Goal: Task Accomplishment & Management: Manage account settings

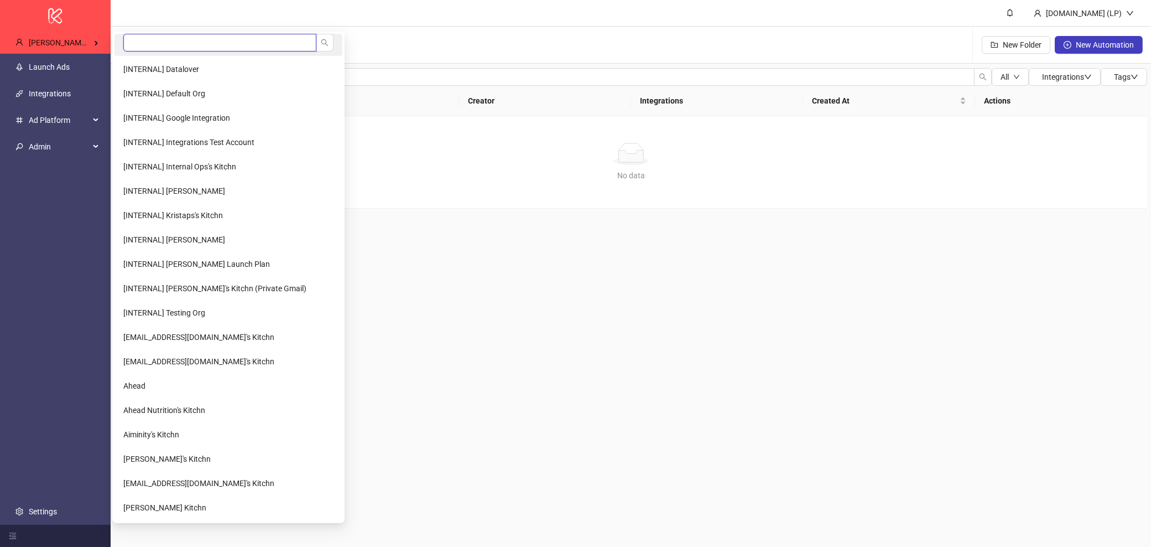
click at [191, 37] on input "search" at bounding box center [219, 43] width 193 height 18
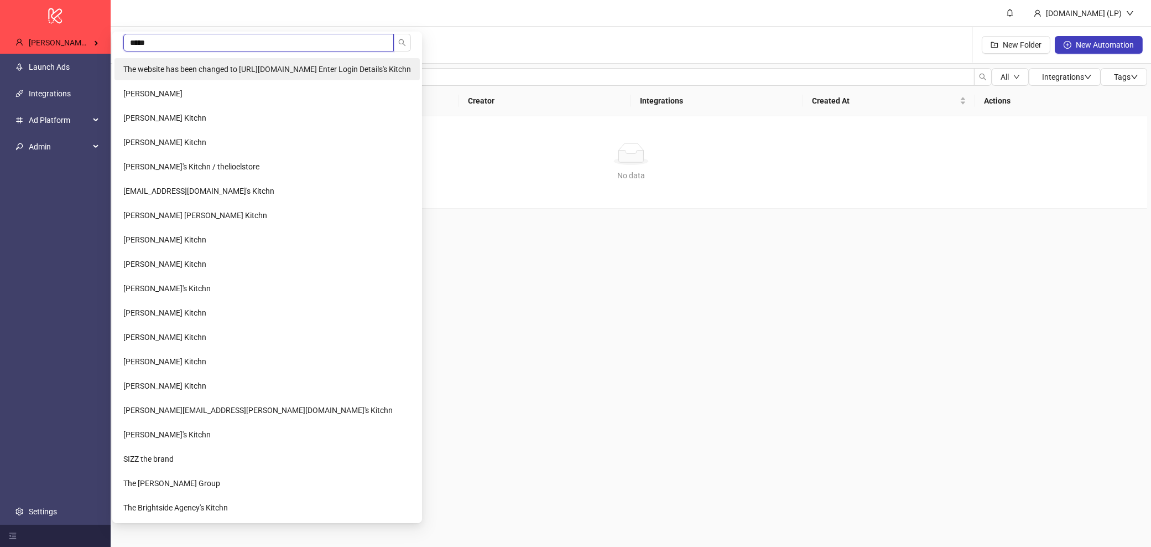
type input "******"
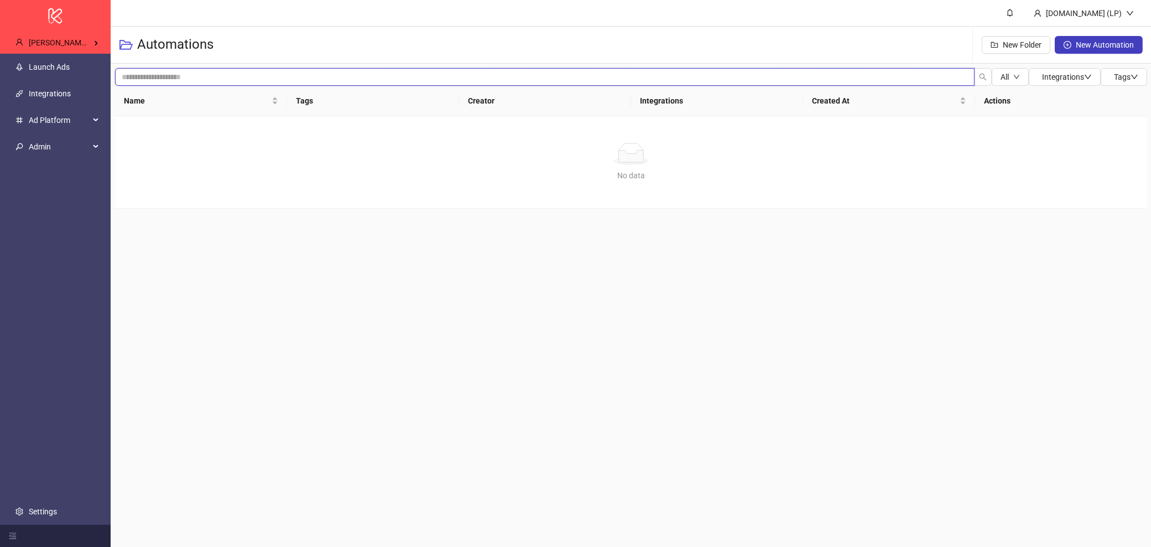
click at [173, 69] on input "search" at bounding box center [545, 77] width 860 height 18
click at [175, 57] on Kitchn-popup "****** The Thoughtful Agency" at bounding box center [177, 57] width 130 height 51
click at [175, 59] on li "The Thoughtful Agency" at bounding box center [178, 69] width 126 height 22
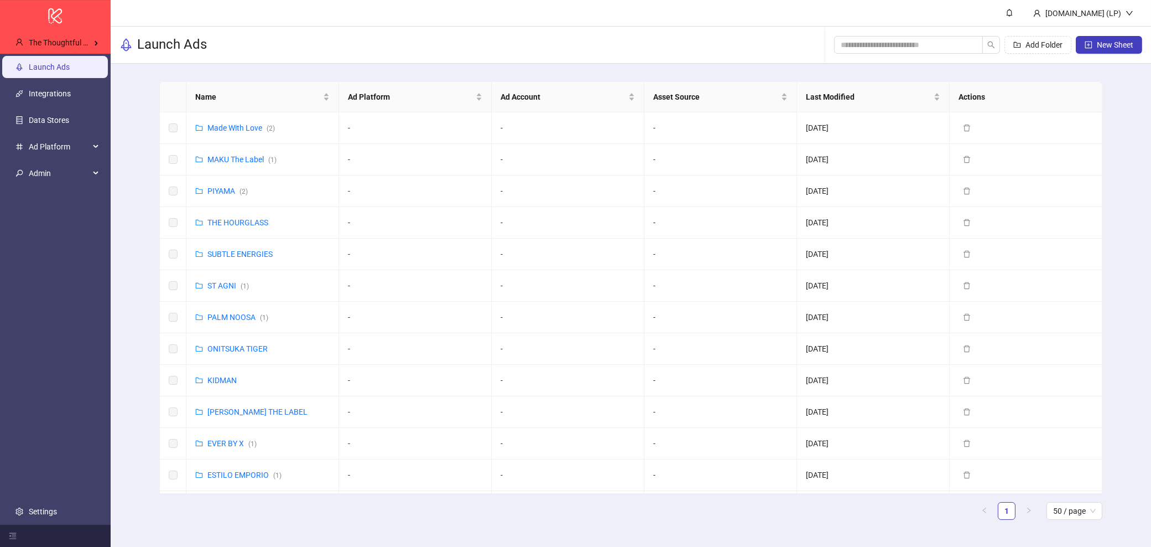
click at [393, 15] on header "[DOMAIN_NAME] (LP)" at bounding box center [631, 13] width 1041 height 27
click at [67, 93] on link "Integrations" at bounding box center [50, 93] width 42 height 9
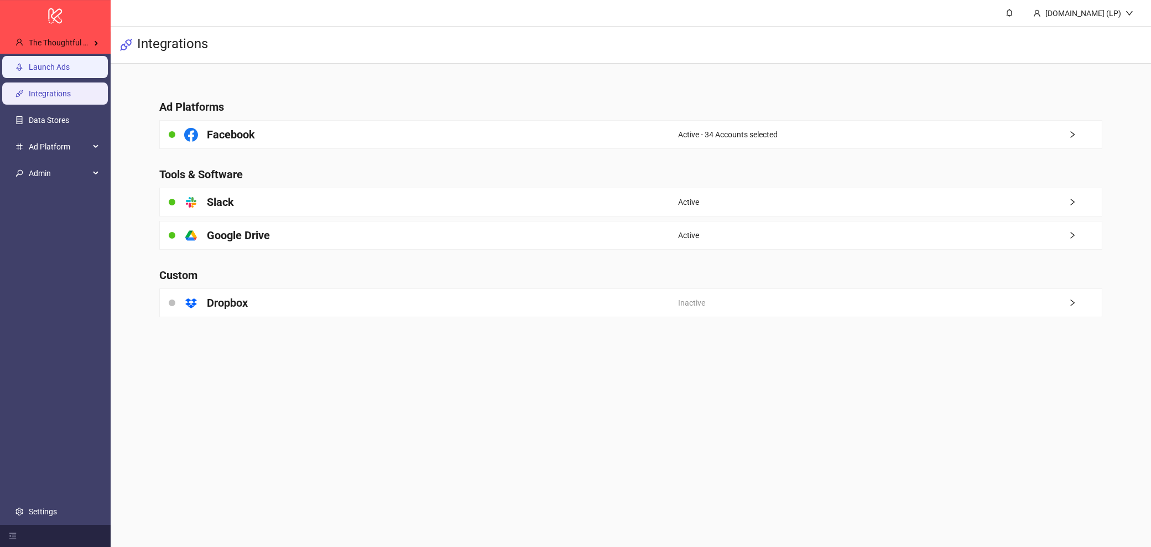
click at [70, 66] on link "Launch Ads" at bounding box center [49, 67] width 41 height 9
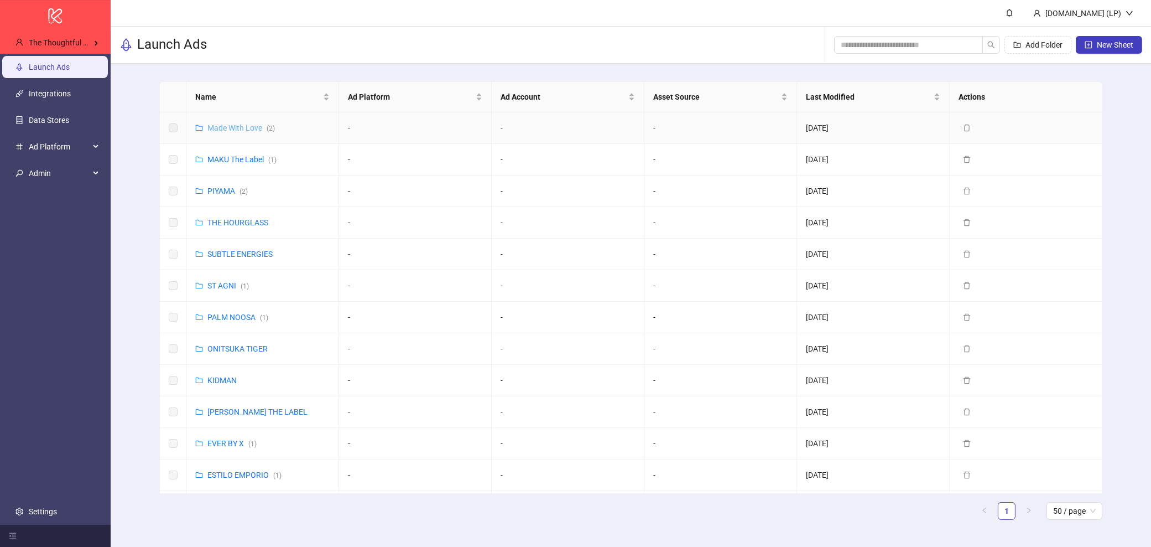
click at [231, 126] on link "Made With Love ( 2 )" at bounding box center [240, 127] width 67 height 9
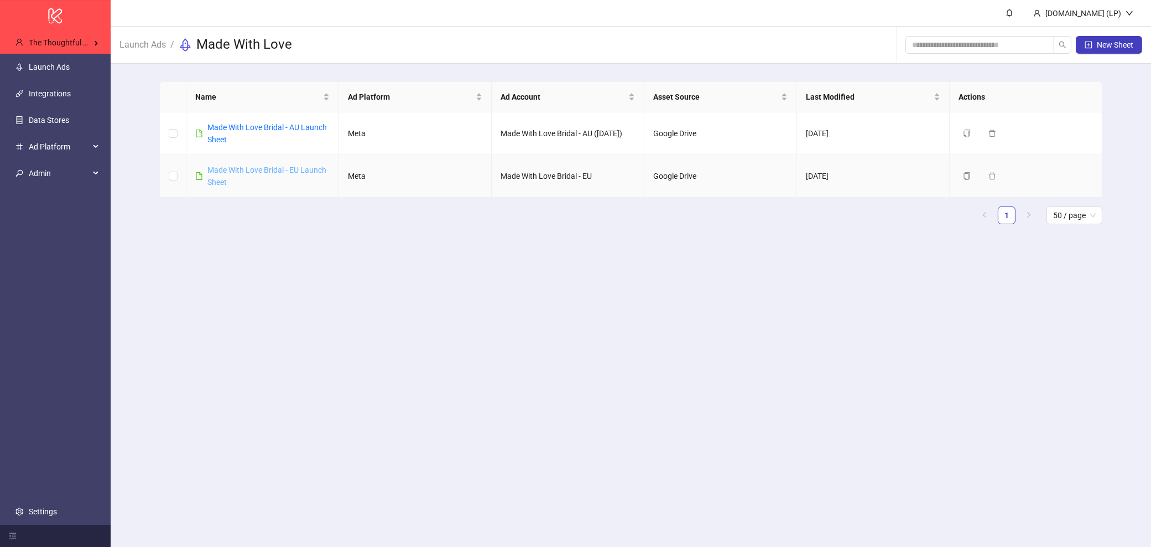
click at [226, 168] on link "Made With Love Bridal - EU Launch Sheet" at bounding box center [266, 175] width 119 height 21
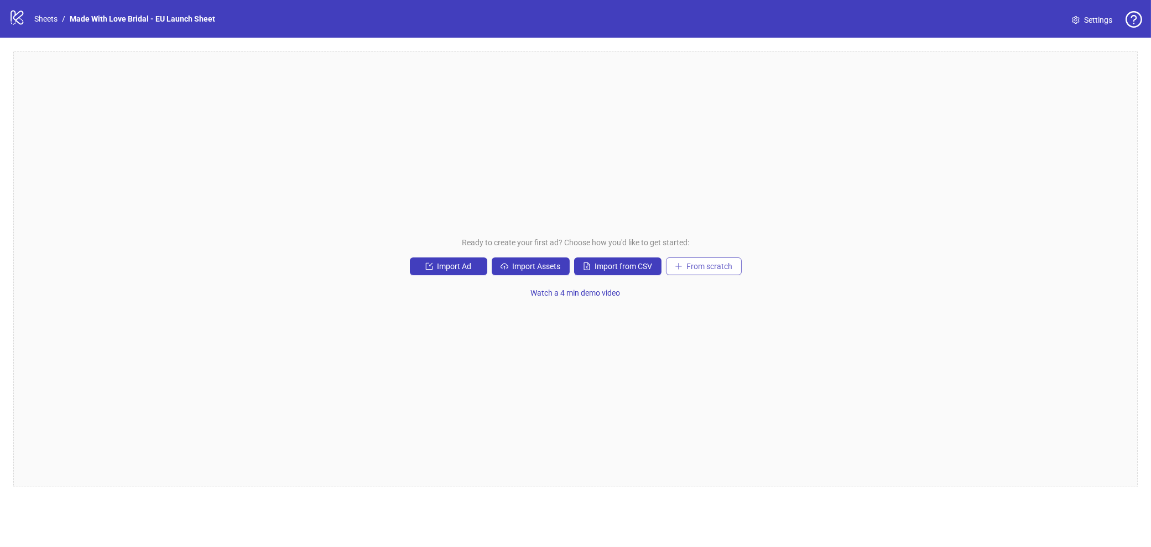
click at [711, 263] on span "From scratch" at bounding box center [710, 266] width 46 height 9
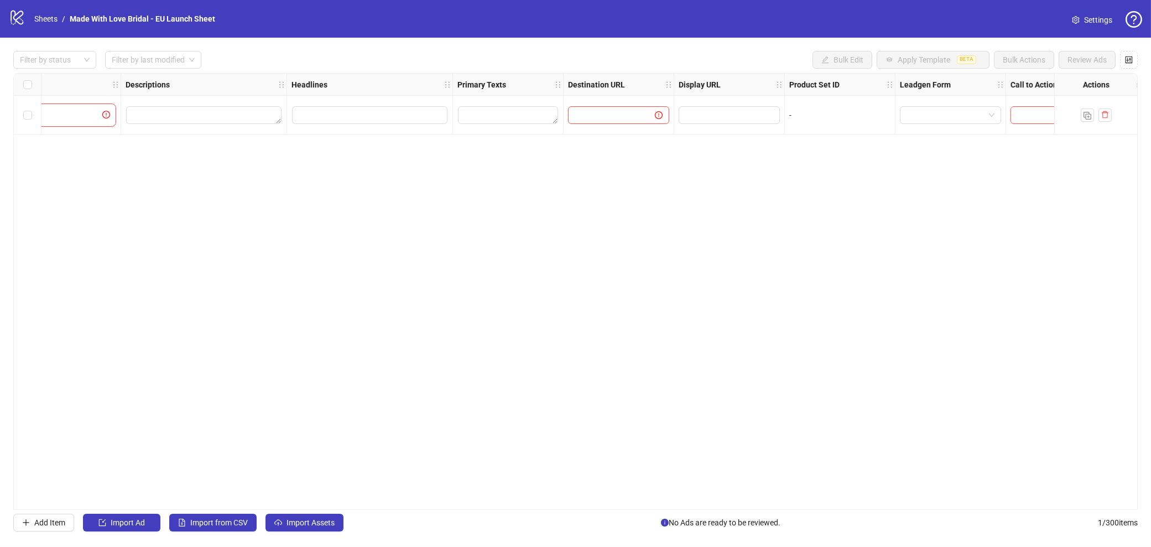
scroll to position [0, 528]
click at [475, 107] on textarea "Edit values" at bounding box center [515, 115] width 100 height 18
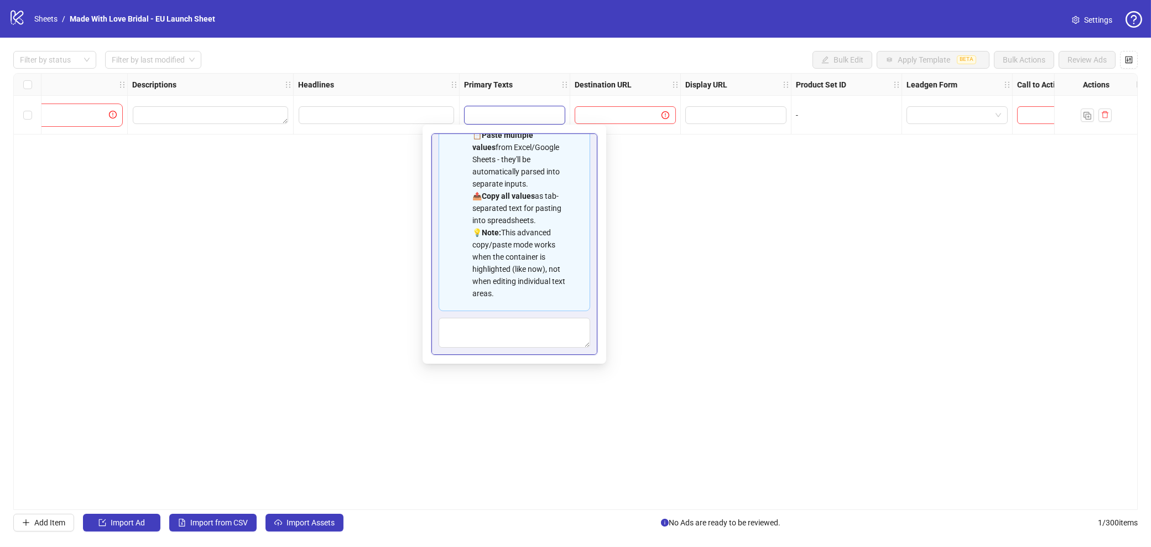
scroll to position [75, 0]
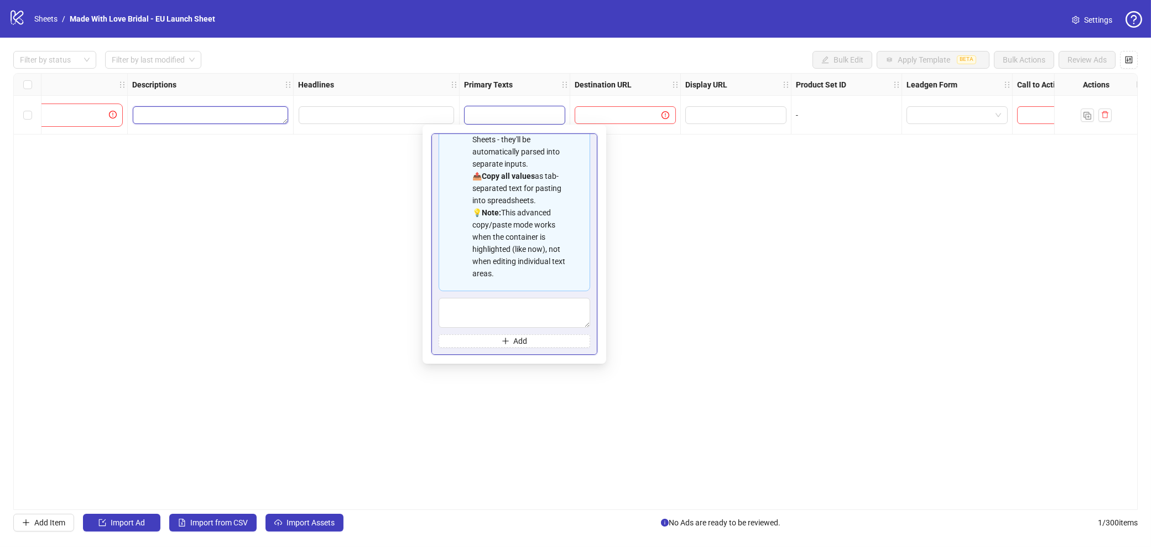
click at [227, 114] on textarea "Edit values" at bounding box center [210, 115] width 155 height 18
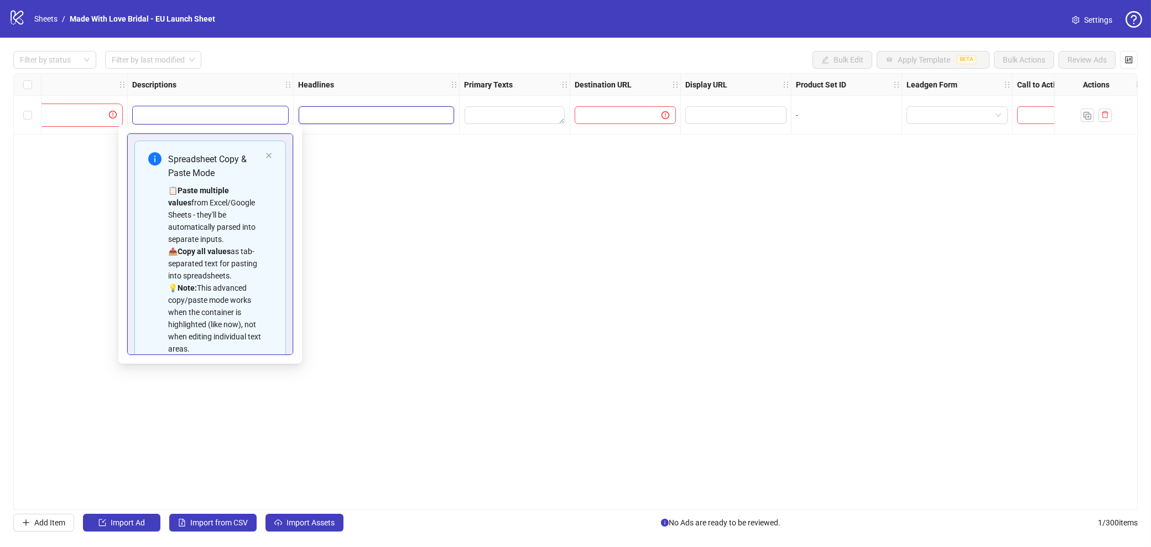
click at [335, 115] on input "Edit values" at bounding box center [376, 115] width 155 height 18
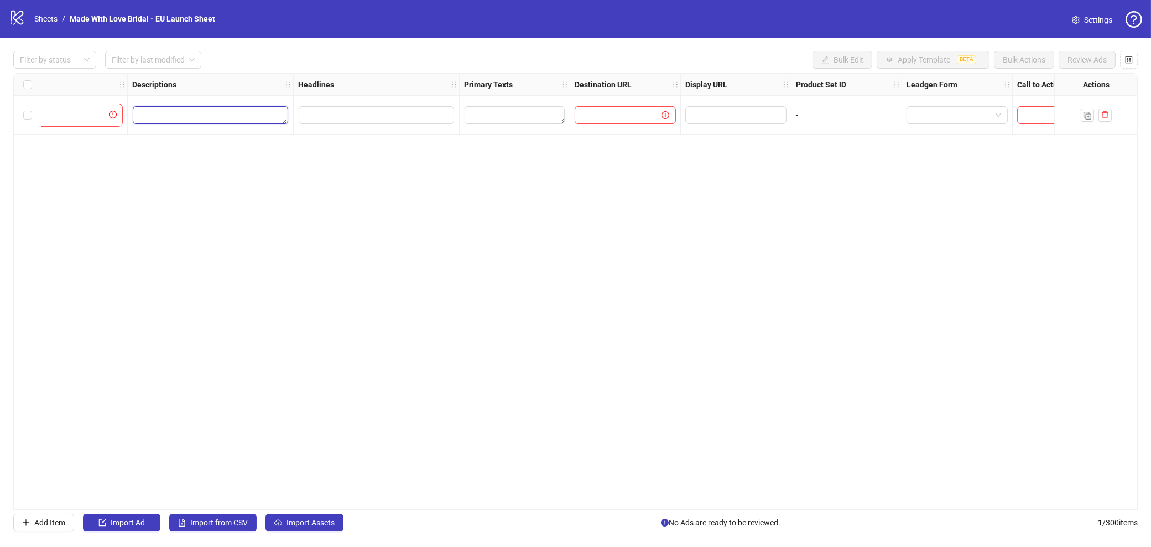
click at [199, 117] on textarea "Edit values" at bounding box center [210, 115] width 155 height 18
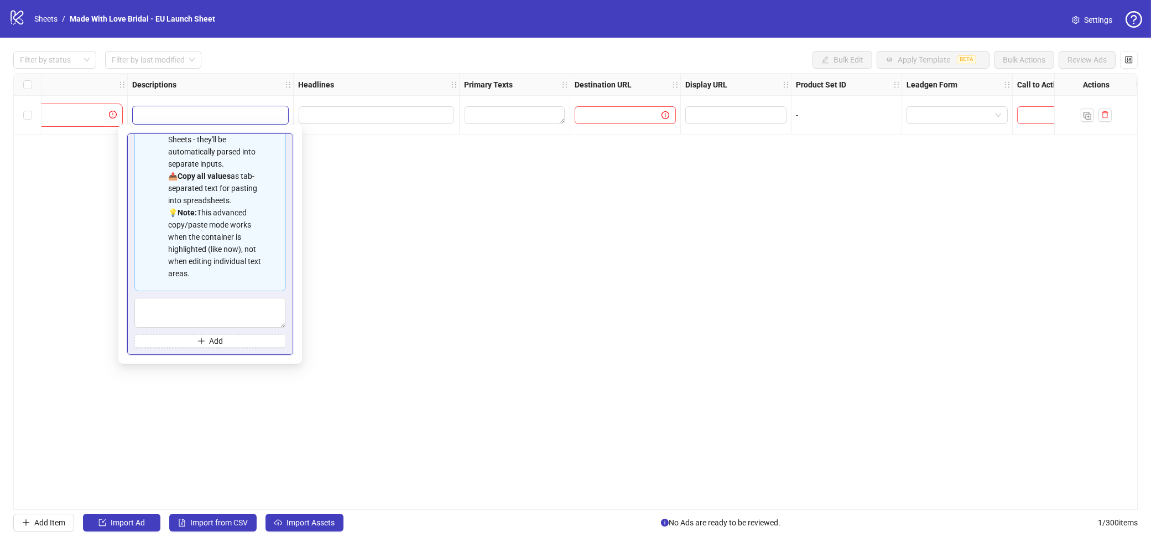
click at [367, 106] on div at bounding box center [376, 115] width 157 height 19
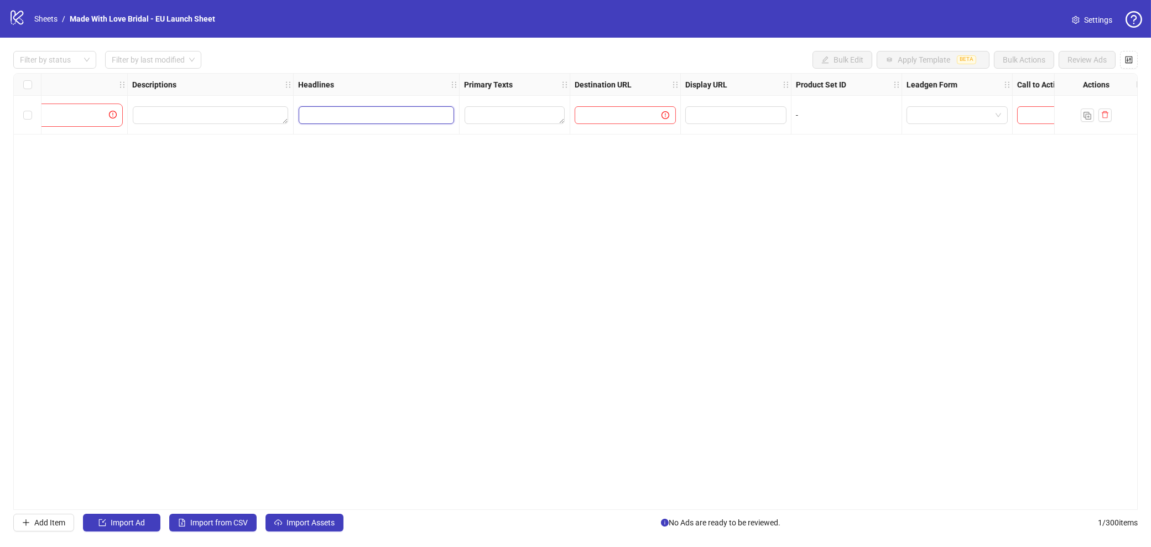
click at [355, 118] on input "Edit values" at bounding box center [376, 115] width 155 height 18
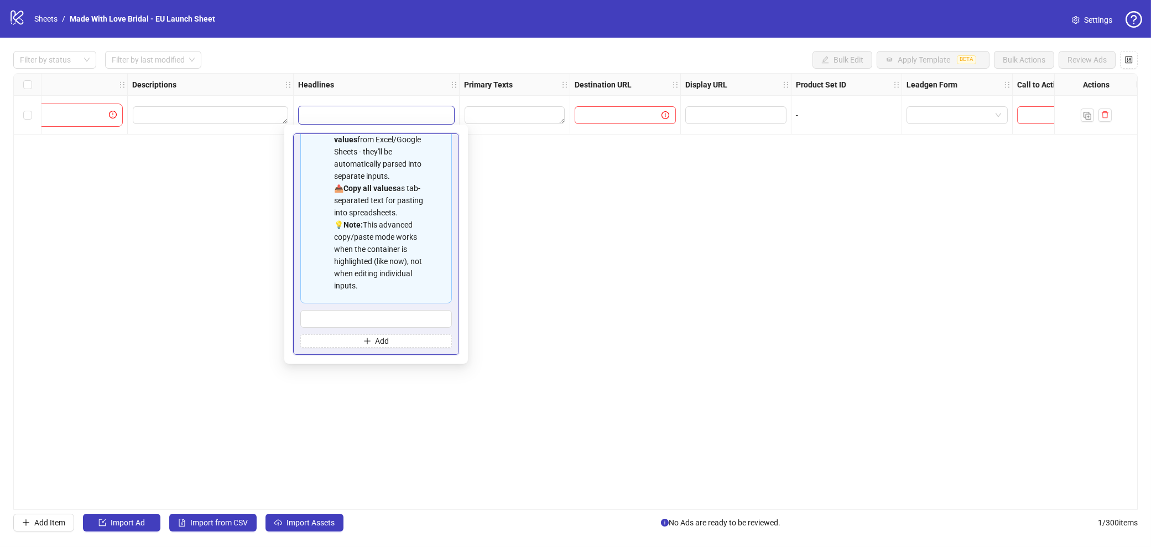
scroll to position [0, 0]
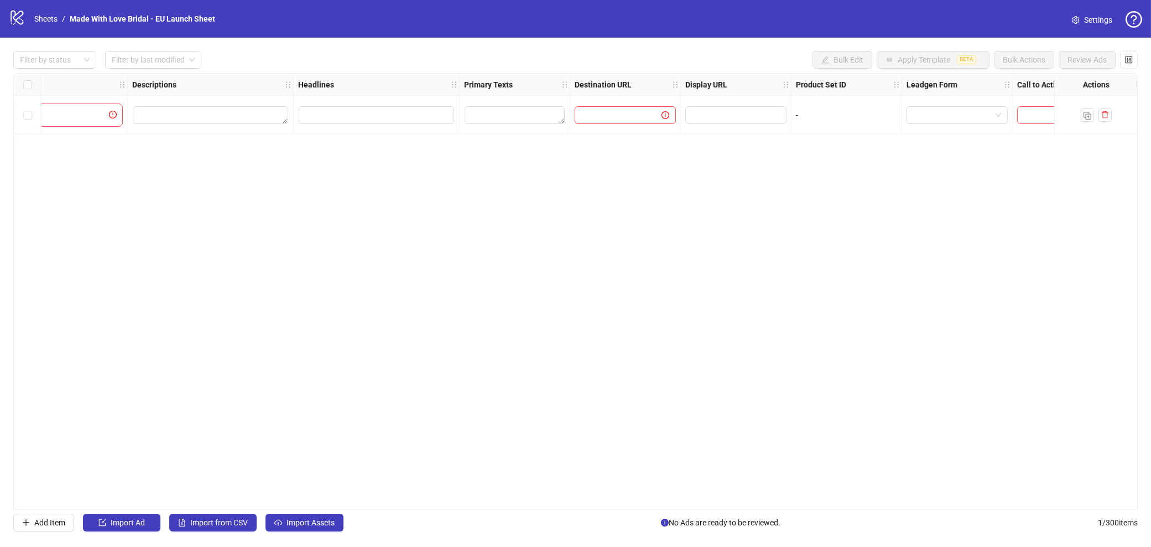
click at [651, 192] on div "Ad Format Ad Name Campaign & Ad Set Assets Descriptions Headlines Primary Texts…" at bounding box center [575, 291] width 1125 height 436
click at [322, 120] on input "Edit values" at bounding box center [376, 115] width 155 height 18
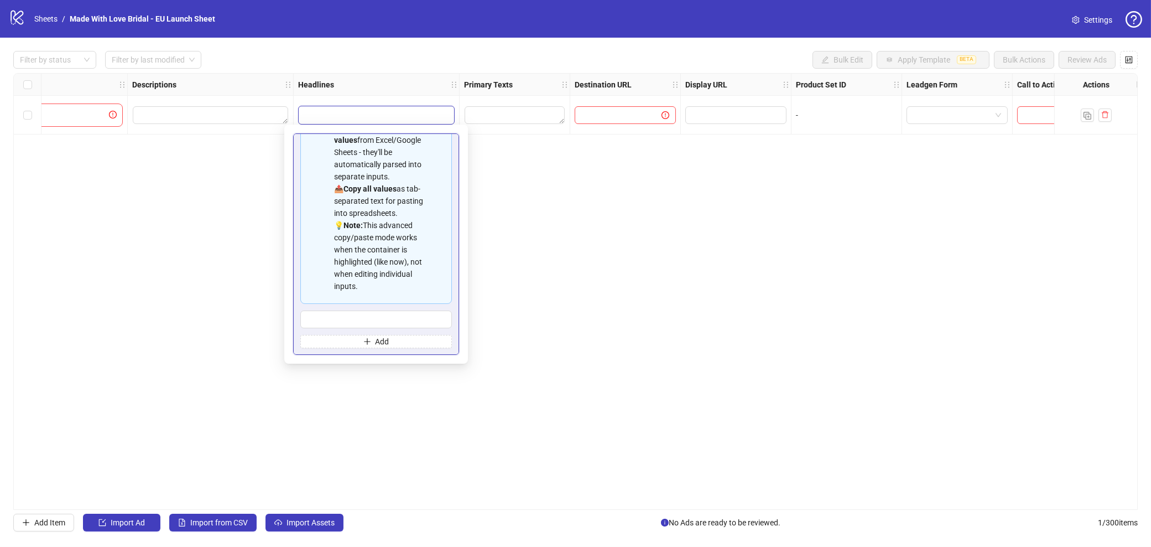
scroll to position [63, 0]
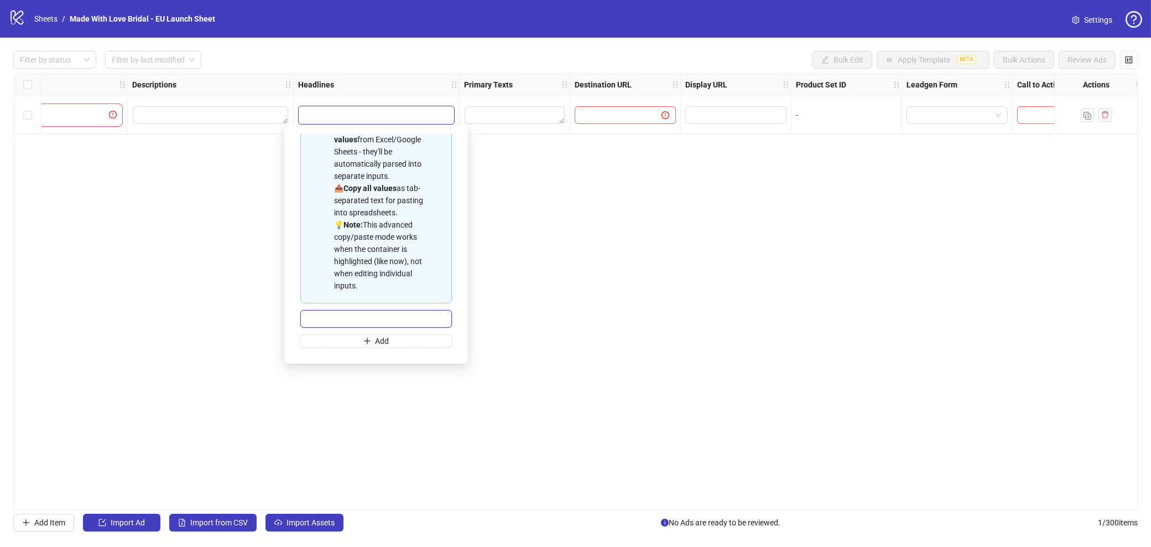
click at [341, 318] on input "Multi-input container - paste or copy values" at bounding box center [376, 319] width 152 height 18
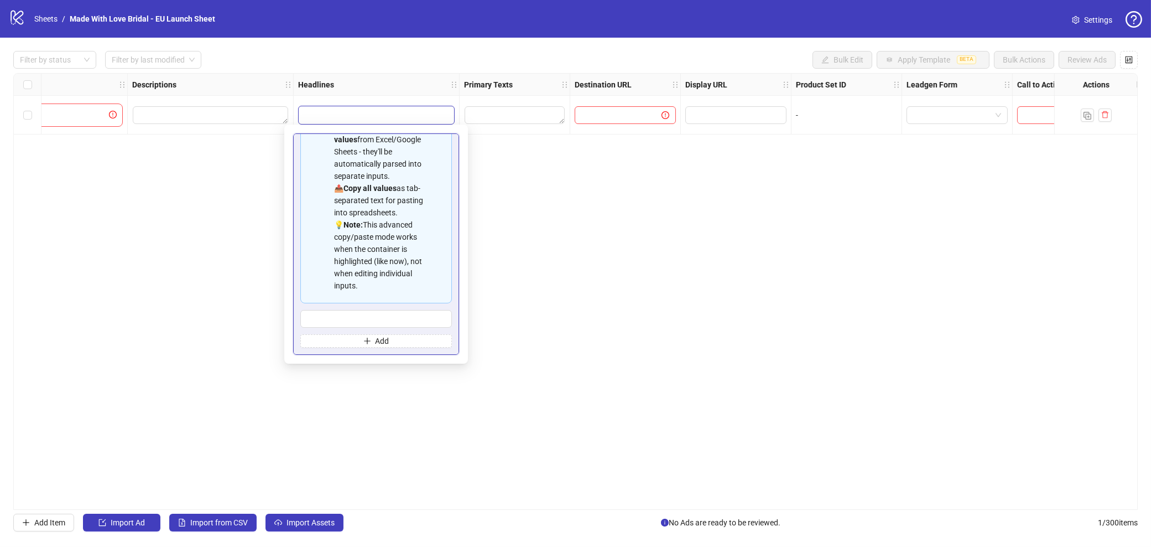
click at [297, 190] on div "Spreadsheet Copy & Paste Mode 📋 Paste multiple values from Excel/Google Sheets …" at bounding box center [376, 243] width 166 height 221
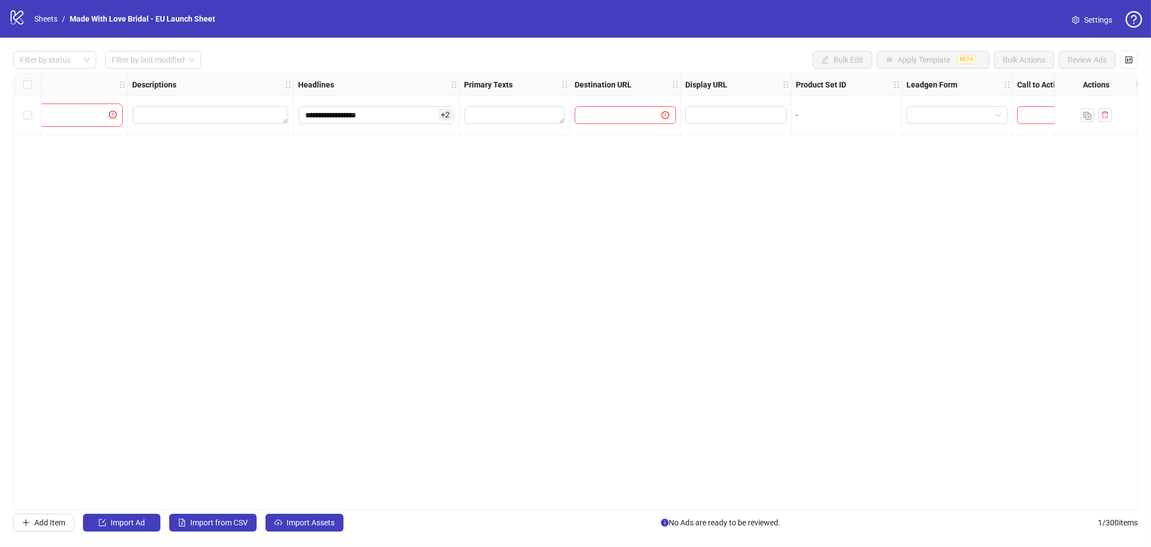
click at [599, 286] on div "**********" at bounding box center [575, 291] width 1125 height 436
click at [459, 200] on div "**********" at bounding box center [575, 291] width 1125 height 436
click at [457, 116] on input "**********" at bounding box center [380, 115] width 155 height 18
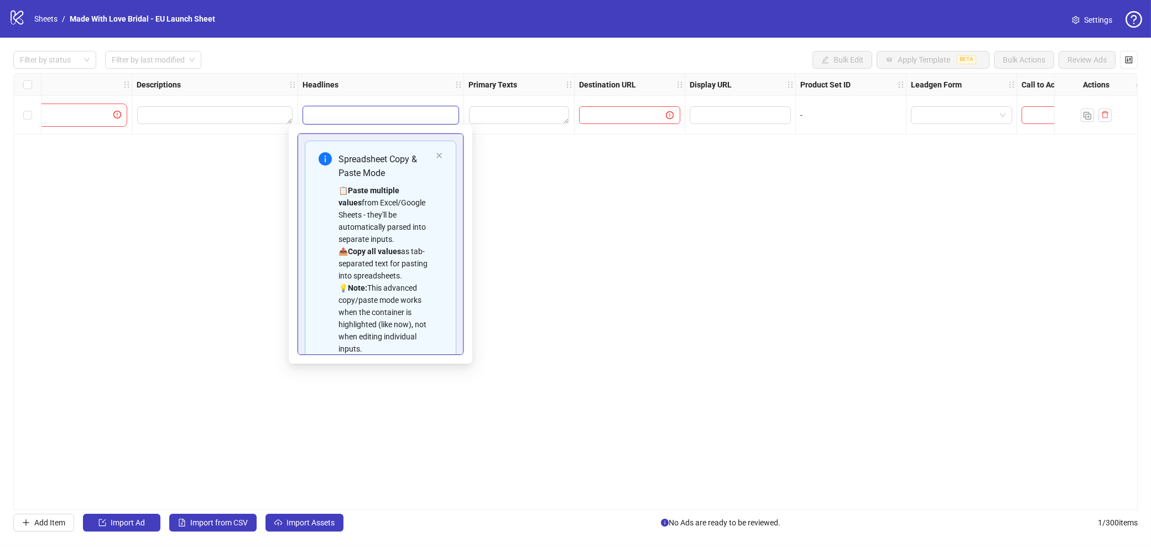
click at [587, 172] on div "**********" at bounding box center [575, 291] width 1125 height 436
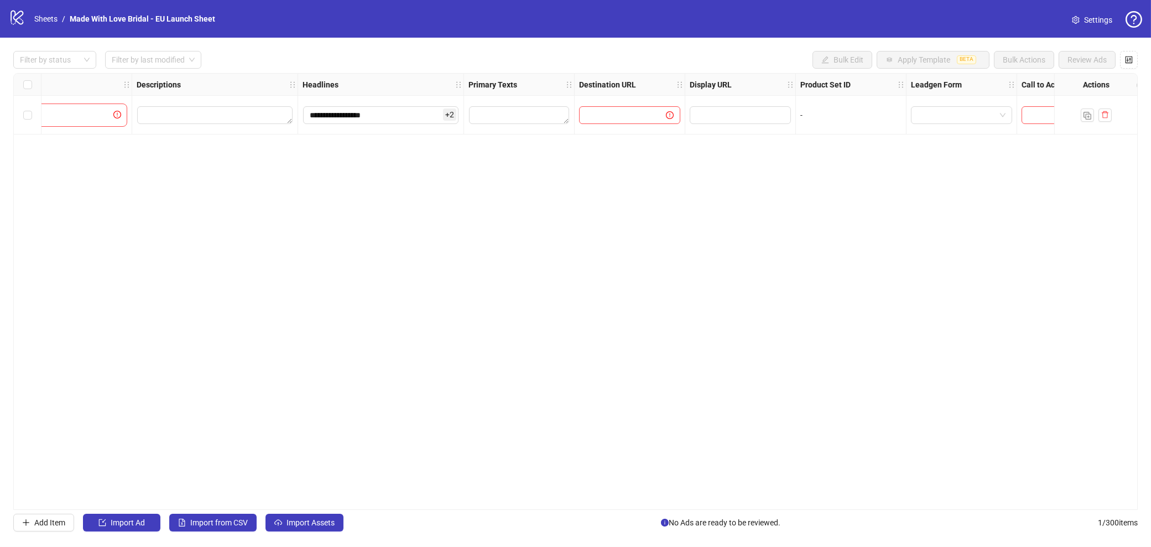
click at [448, 110] on span "+ 2" at bounding box center [449, 114] width 13 height 12
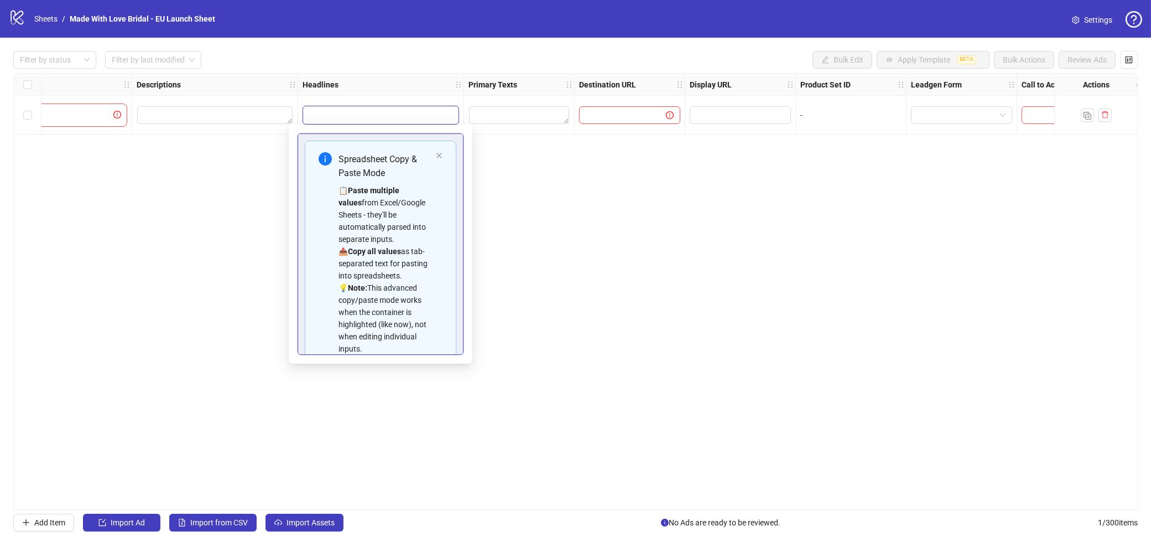
scroll to position [112, 0]
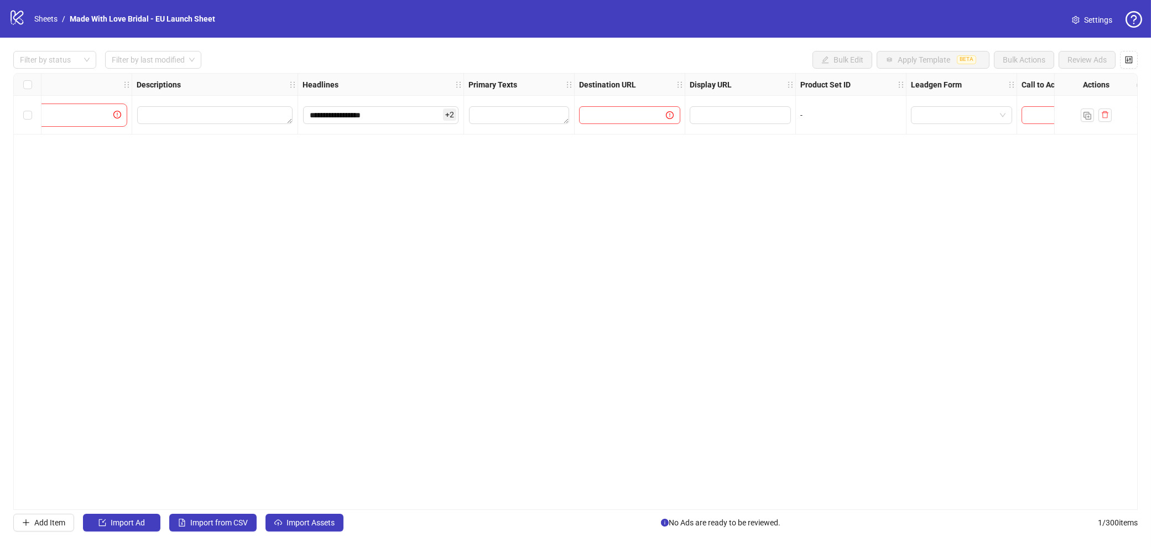
click at [700, 243] on div "**********" at bounding box center [575, 291] width 1125 height 436
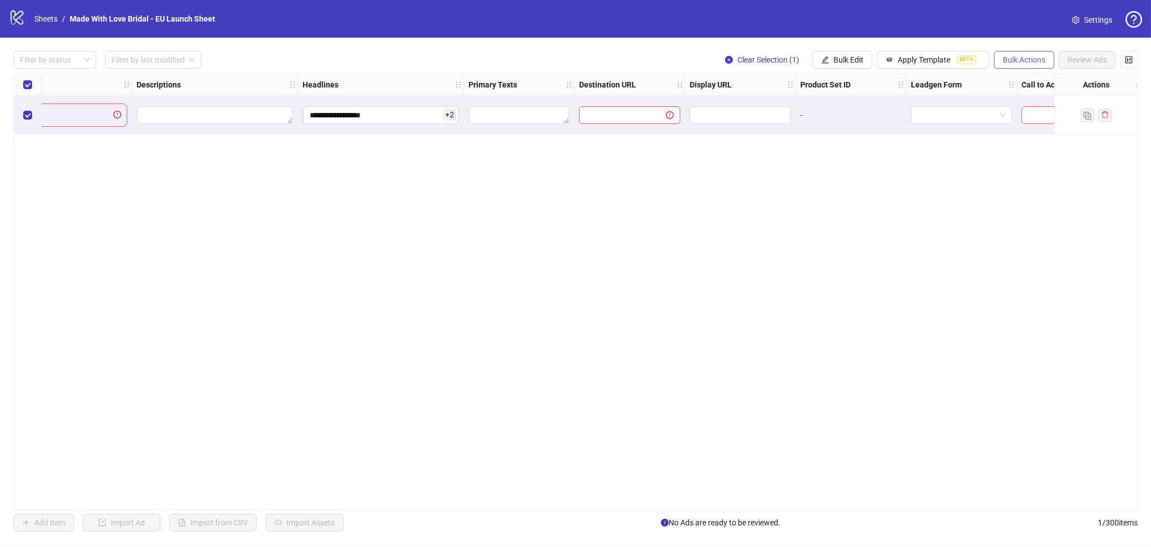
click at [1028, 56] on span "Bulk Actions" at bounding box center [1024, 59] width 43 height 9
click at [1016, 79] on span "Delete" at bounding box center [1040, 82] width 76 height 12
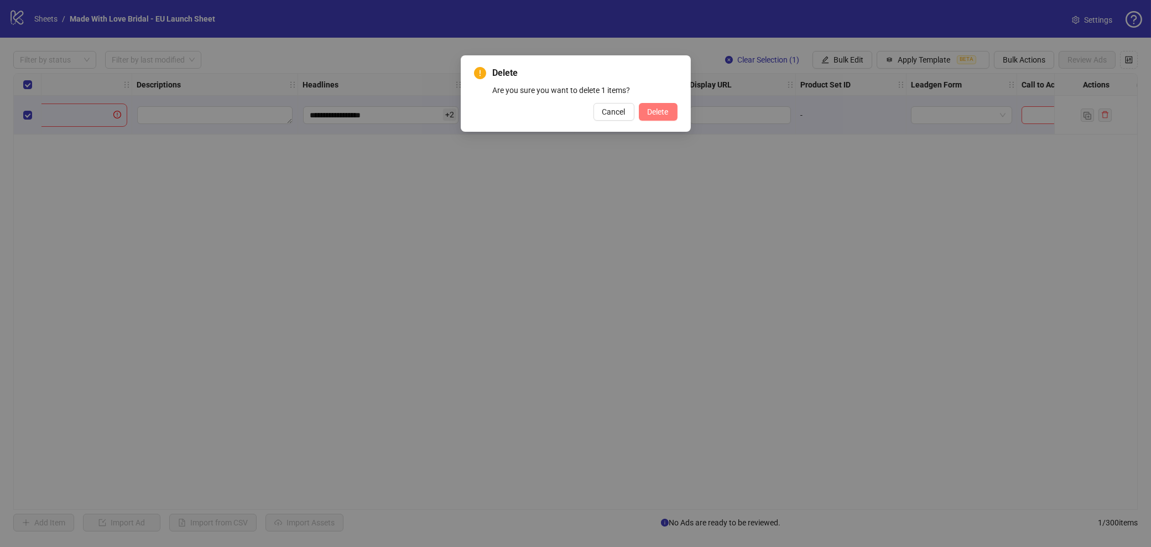
drag, startPoint x: 680, startPoint y: 112, endPoint x: 674, endPoint y: 112, distance: 5.6
click at [679, 112] on div "Delete Are you sure you want to delete 1 items? Cancel Delete" at bounding box center [576, 93] width 230 height 76
click at [662, 112] on span "Delete" at bounding box center [658, 111] width 21 height 9
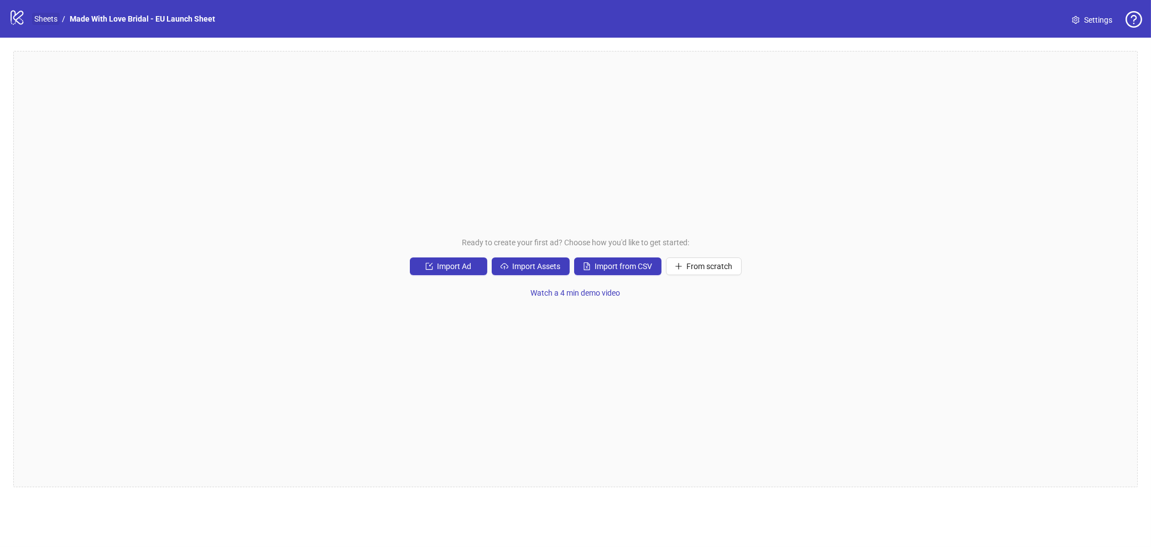
click at [53, 22] on link "Sheets" at bounding box center [46, 19] width 28 height 12
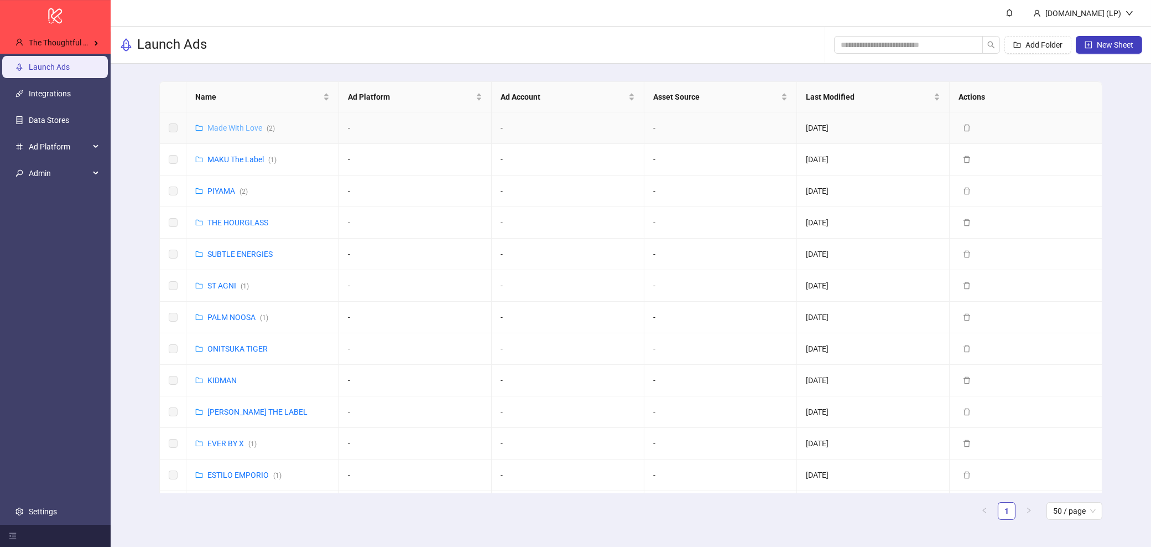
click at [230, 124] on link "Made With Love ( 2 )" at bounding box center [240, 127] width 67 height 9
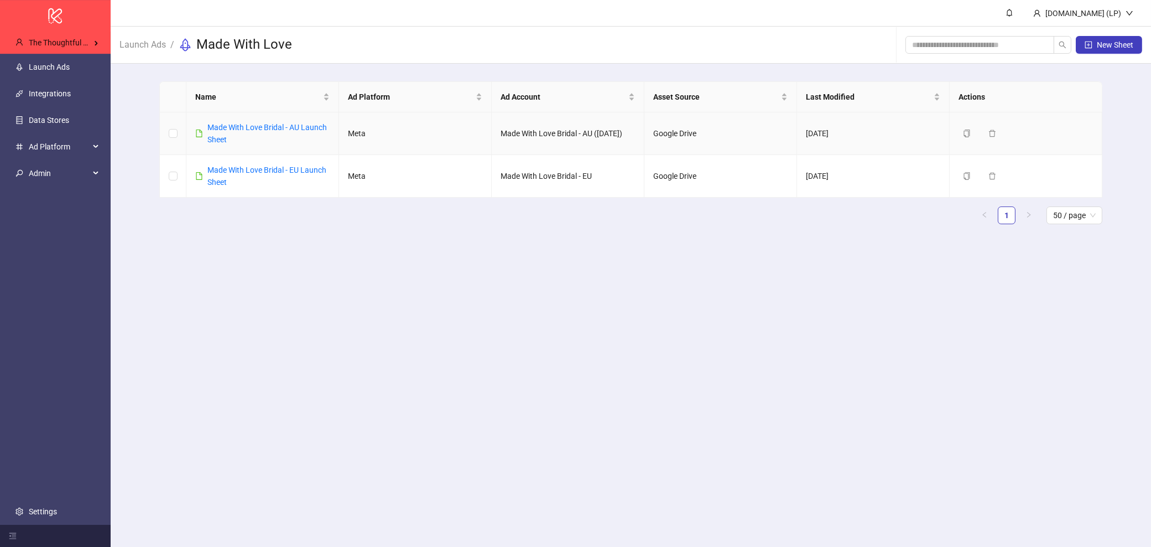
click at [230, 124] on link "Made With Love Bridal - AU Launch Sheet" at bounding box center [266, 133] width 119 height 21
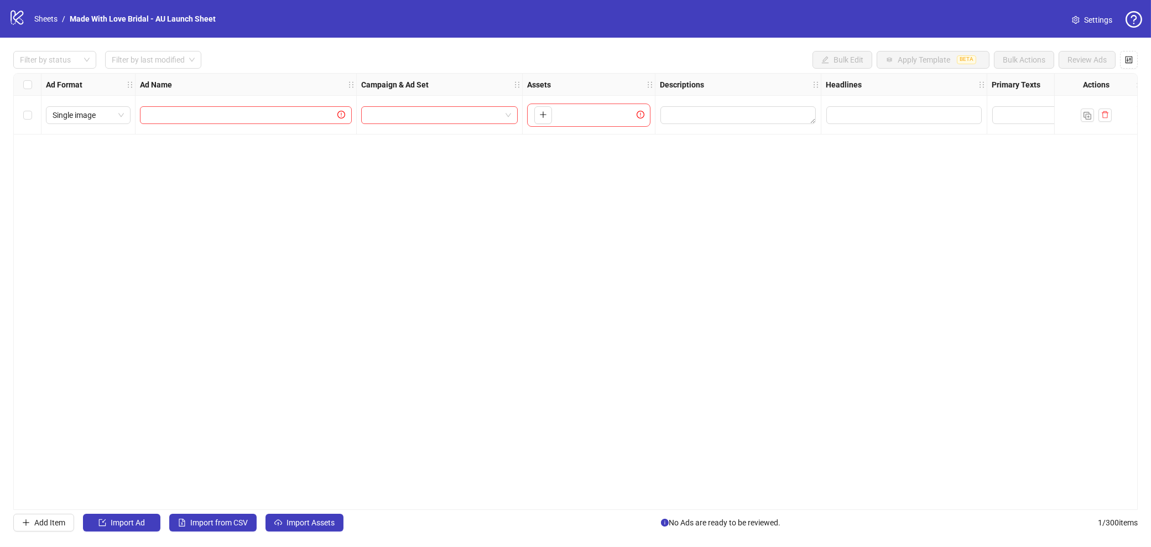
click at [33, 86] on div "Select all rows" at bounding box center [28, 85] width 28 height 22
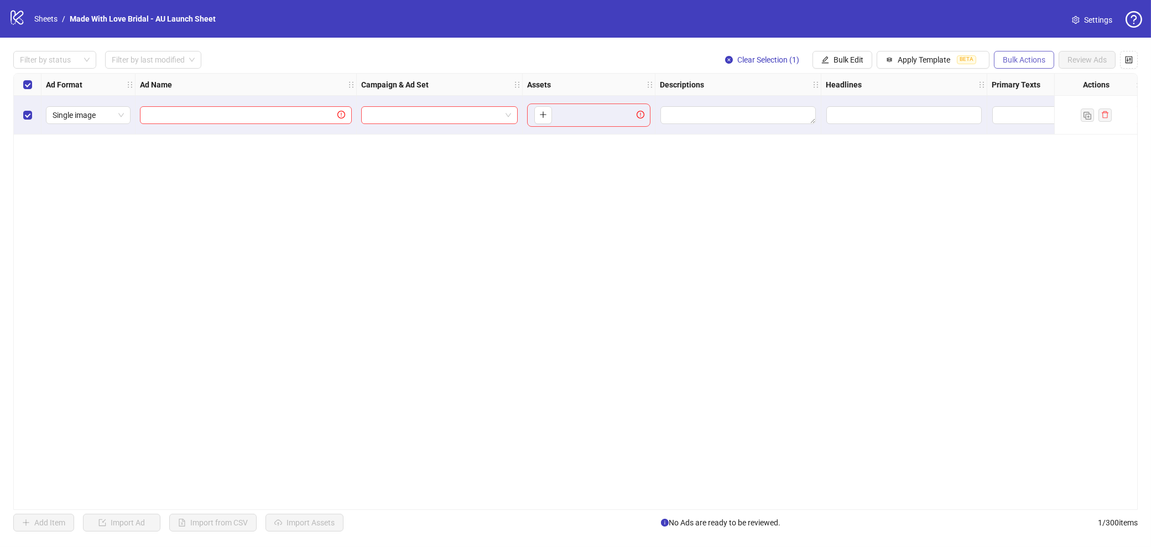
click at [1037, 60] on span "Bulk Actions" at bounding box center [1024, 59] width 43 height 9
click at [1032, 86] on span "Delete" at bounding box center [1040, 82] width 76 height 12
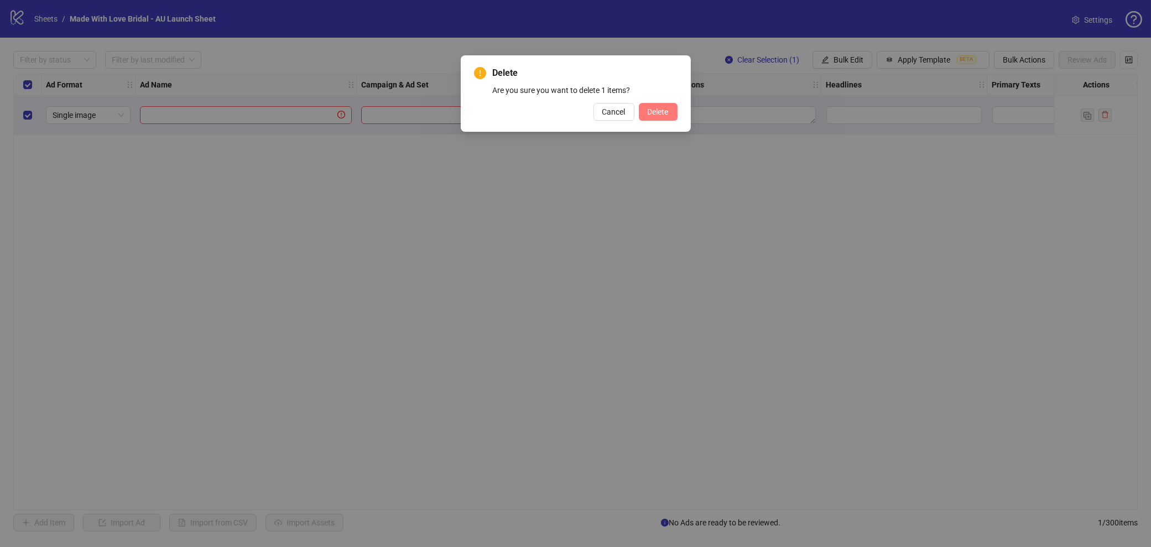
click at [641, 112] on button "Delete" at bounding box center [658, 112] width 39 height 18
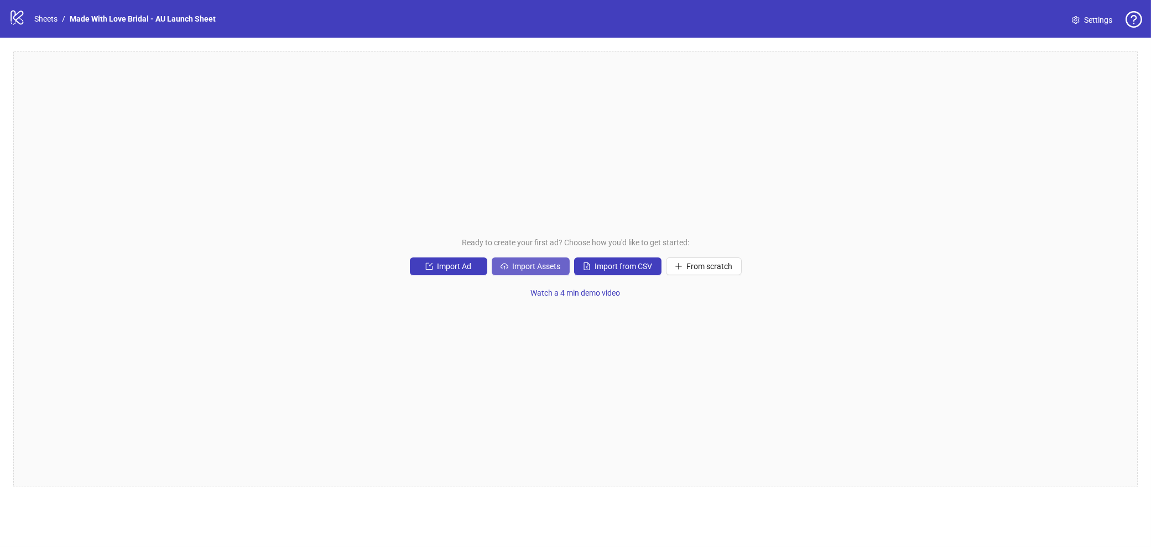
click at [522, 260] on button "Import Assets" at bounding box center [531, 266] width 78 height 18
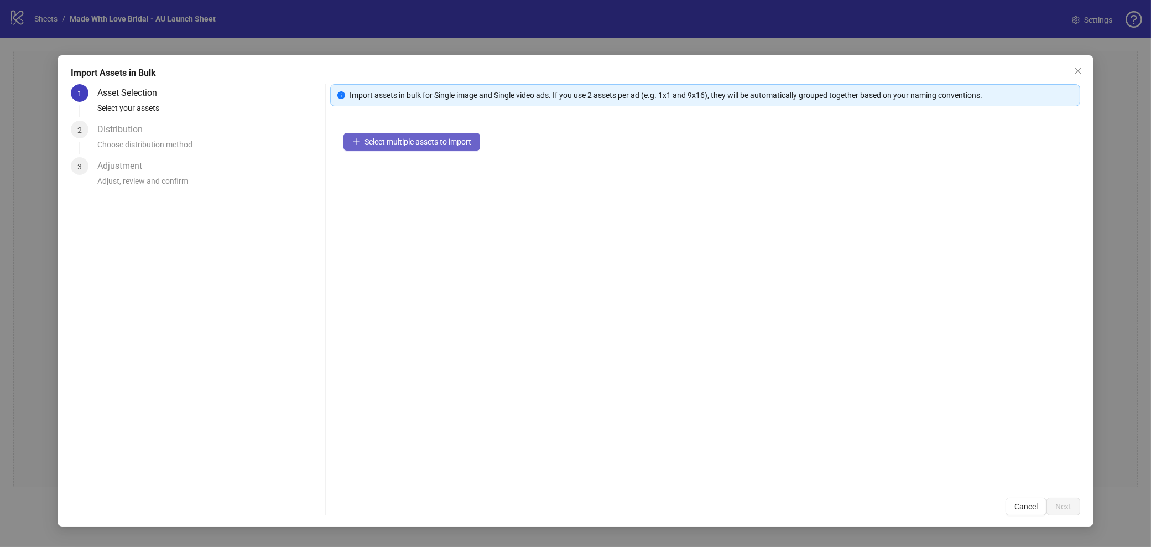
click at [371, 147] on button "Select multiple assets to import" at bounding box center [412, 142] width 137 height 18
click at [1064, 509] on span "Next" at bounding box center [1063, 506] width 16 height 9
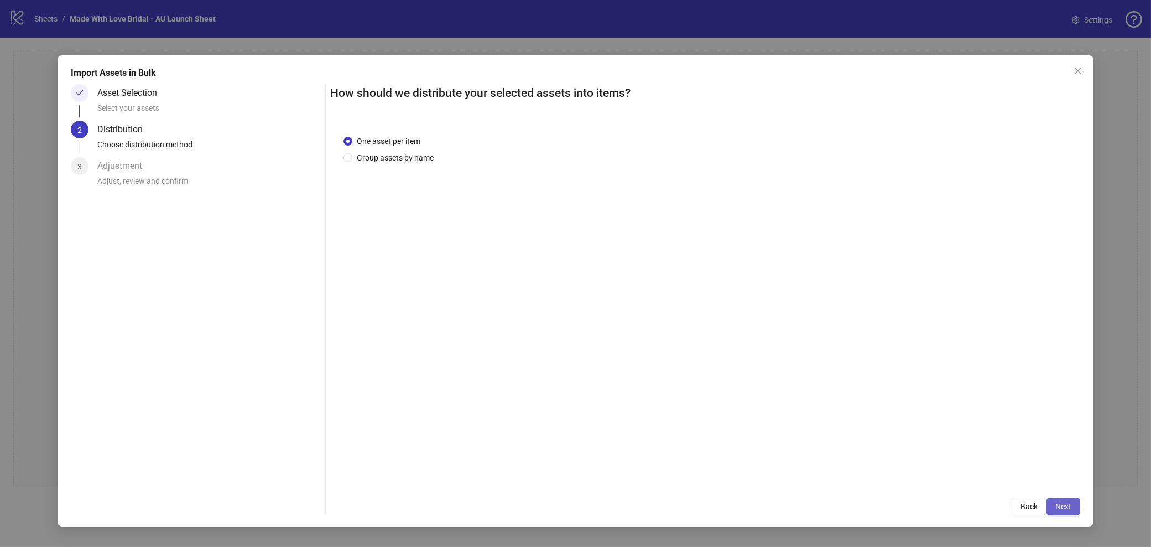
click at [1059, 511] on span "Next" at bounding box center [1063, 506] width 16 height 9
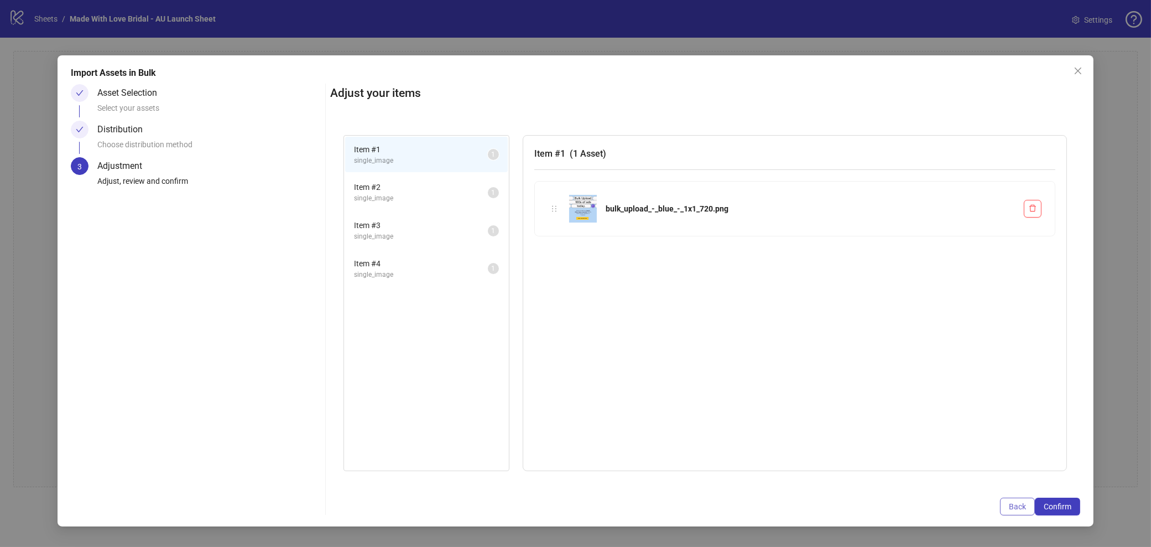
click at [1004, 501] on button "Back" at bounding box center [1017, 506] width 35 height 18
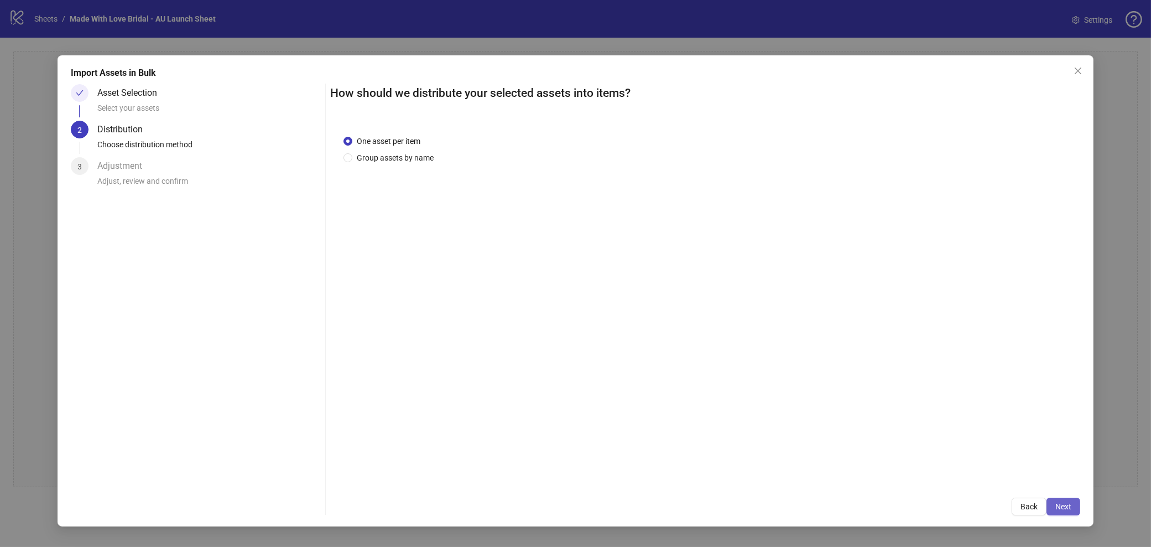
click at [1070, 504] on span "Next" at bounding box center [1063, 506] width 16 height 9
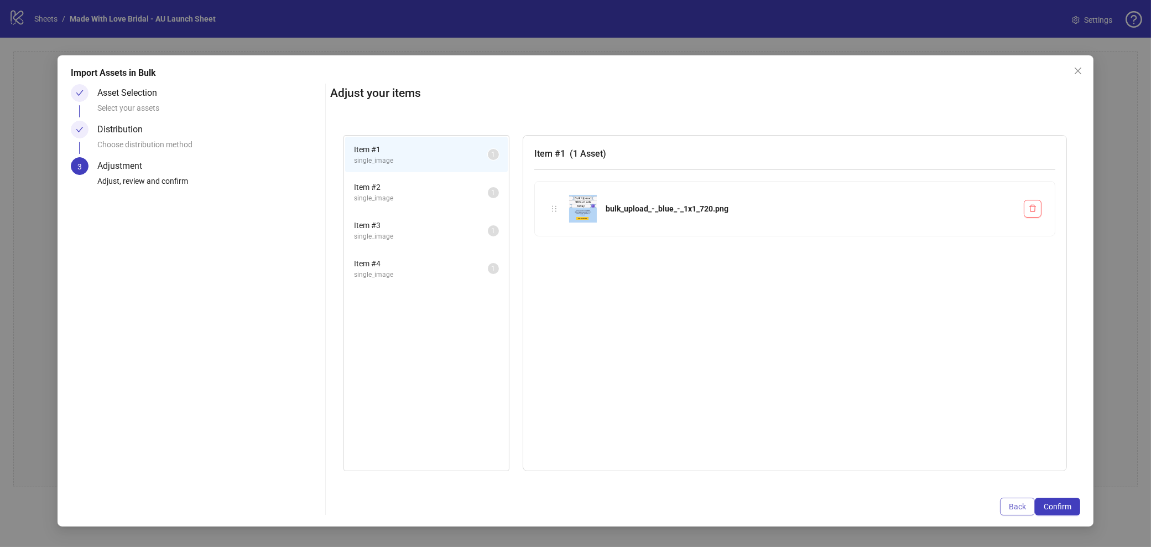
click at [1005, 511] on button "Back" at bounding box center [1017, 506] width 35 height 18
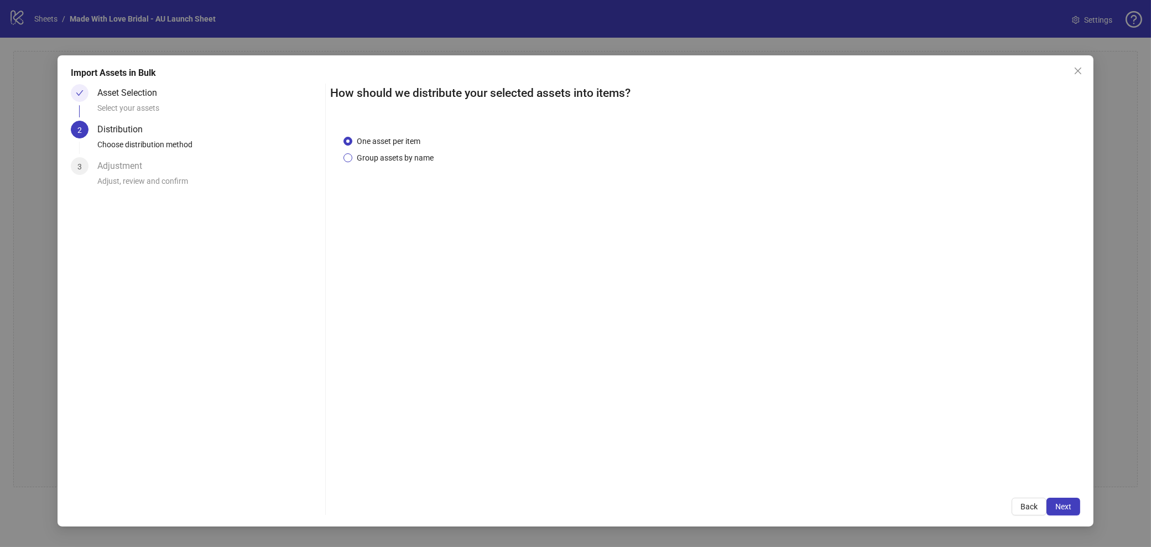
click at [386, 156] on span "Group assets by name" at bounding box center [395, 158] width 86 height 12
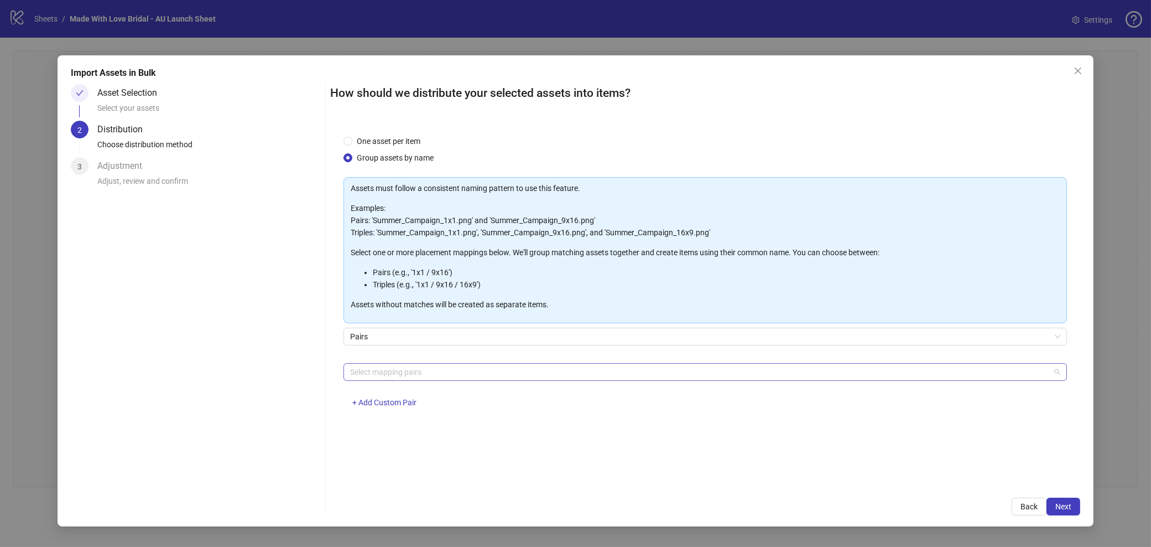
click at [464, 372] on div at bounding box center [700, 371] width 708 height 15
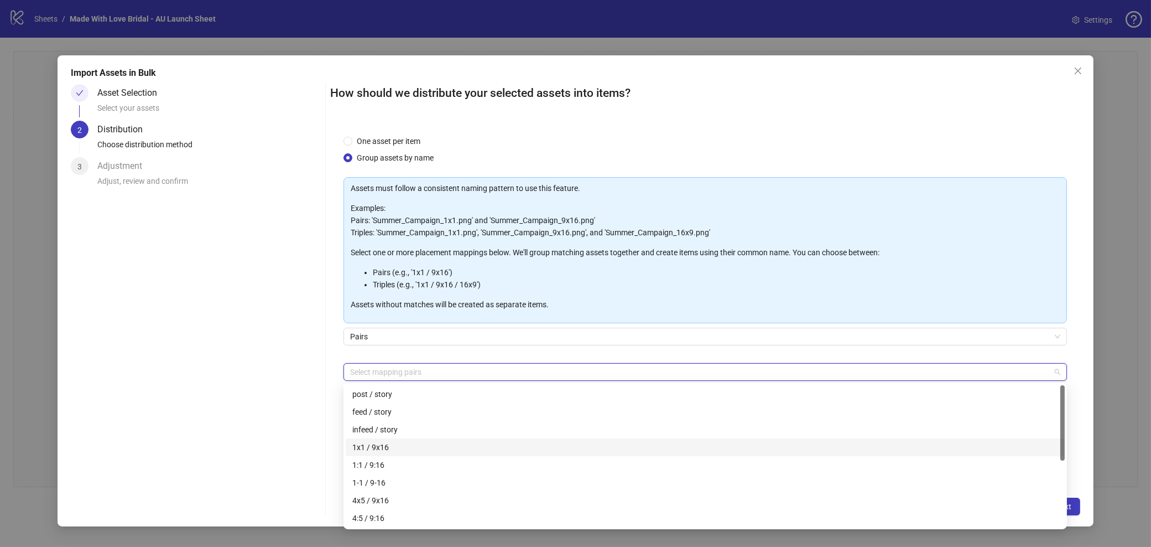
click at [385, 446] on div "1x1 / 9x16" at bounding box center [705, 447] width 706 height 12
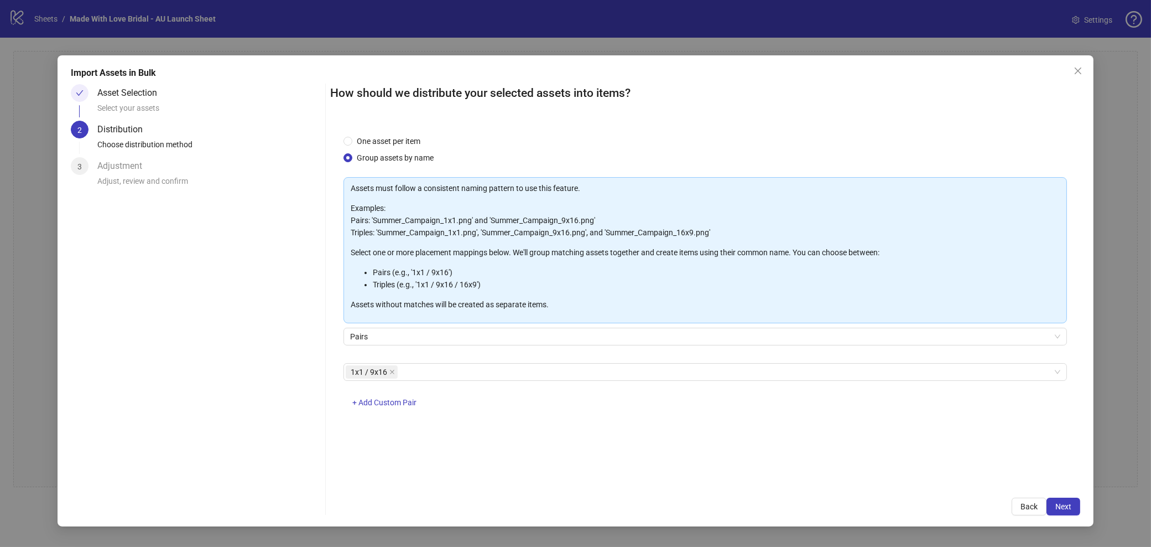
click at [1084, 409] on div "Import Assets in Bulk Asset Selection Select your assets 2 Distribution Choose …" at bounding box center [576, 290] width 1036 height 471
click at [1067, 511] on span "Next" at bounding box center [1063, 506] width 16 height 9
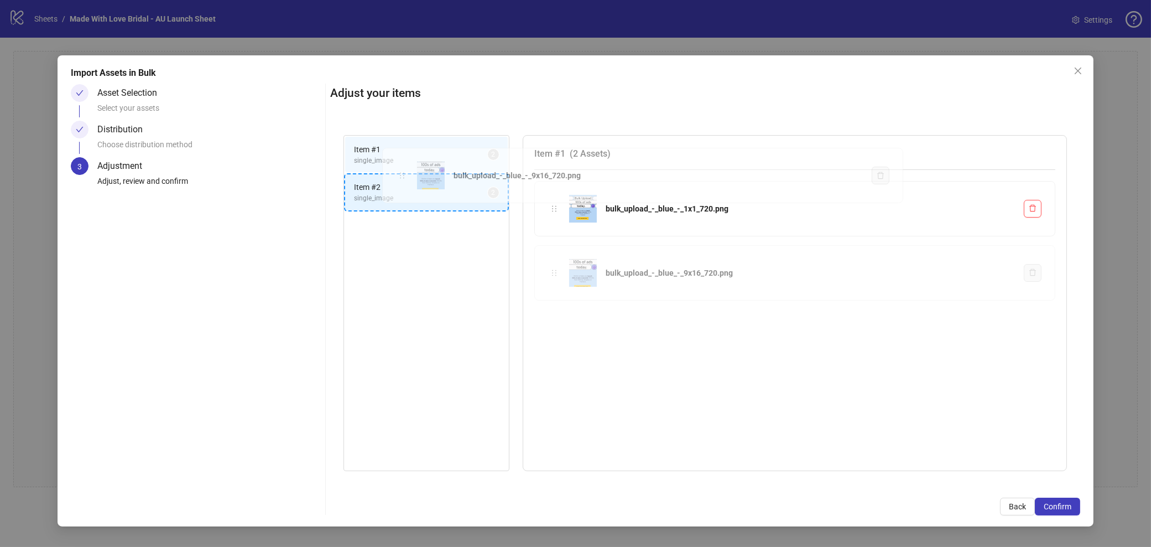
drag, startPoint x: 553, startPoint y: 273, endPoint x: 401, endPoint y: 176, distance: 180.6
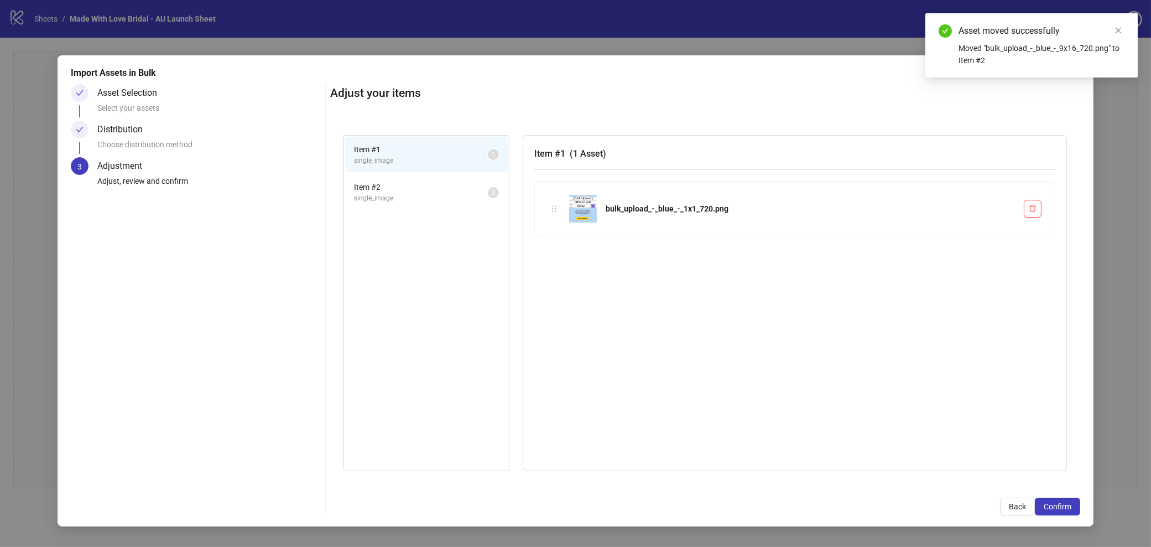
click at [385, 169] on li "Item # 1 single_image 1" at bounding box center [426, 155] width 163 height 36
click at [384, 193] on span "single_image" at bounding box center [421, 198] width 134 height 11
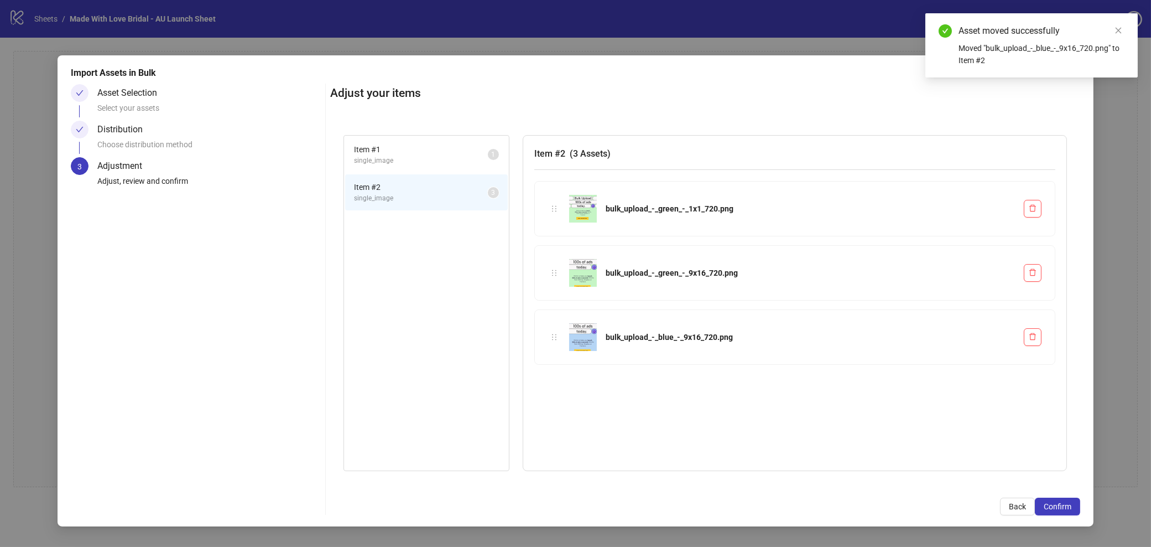
click at [435, 158] on span "single_image" at bounding box center [421, 160] width 134 height 11
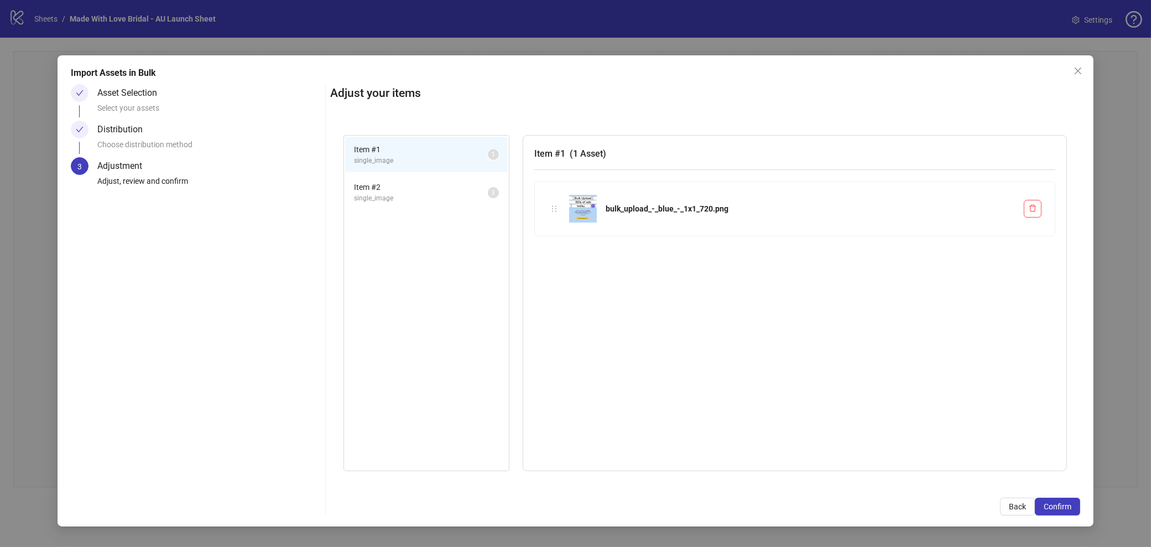
click at [425, 184] on span "Item # 2" at bounding box center [421, 187] width 134 height 12
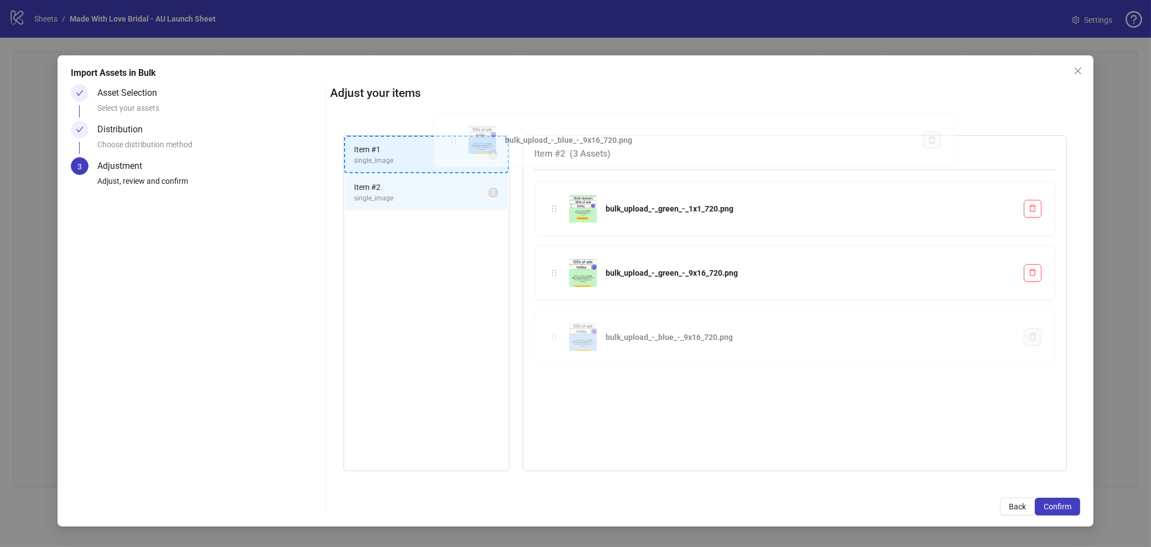
drag, startPoint x: 553, startPoint y: 337, endPoint x: 453, endPoint y: 141, distance: 220.9
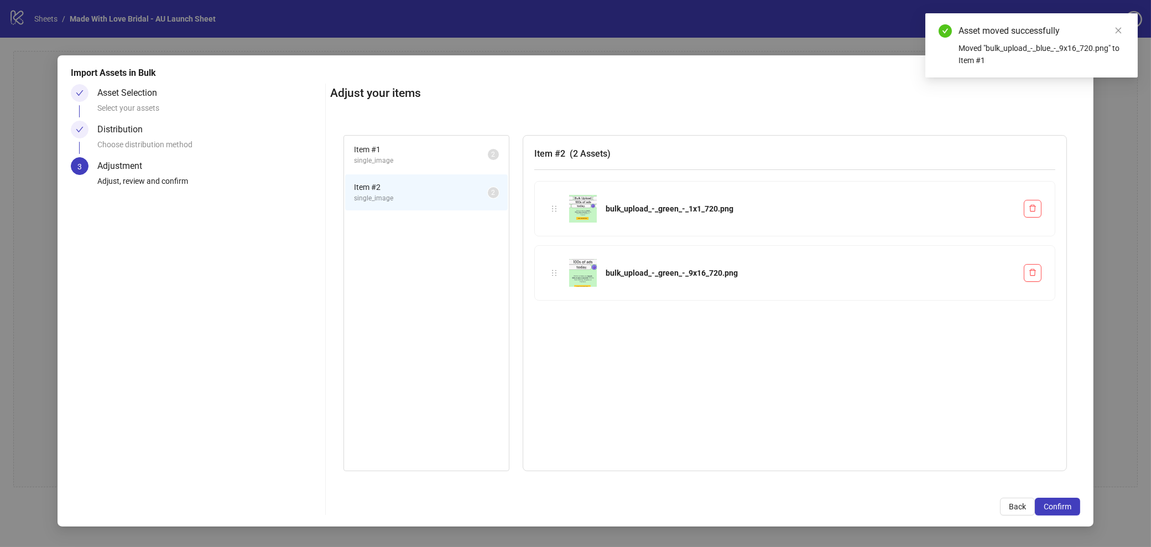
click at [392, 193] on span "single_image" at bounding box center [421, 198] width 134 height 11
click at [415, 145] on span "Item # 1" at bounding box center [421, 149] width 134 height 12
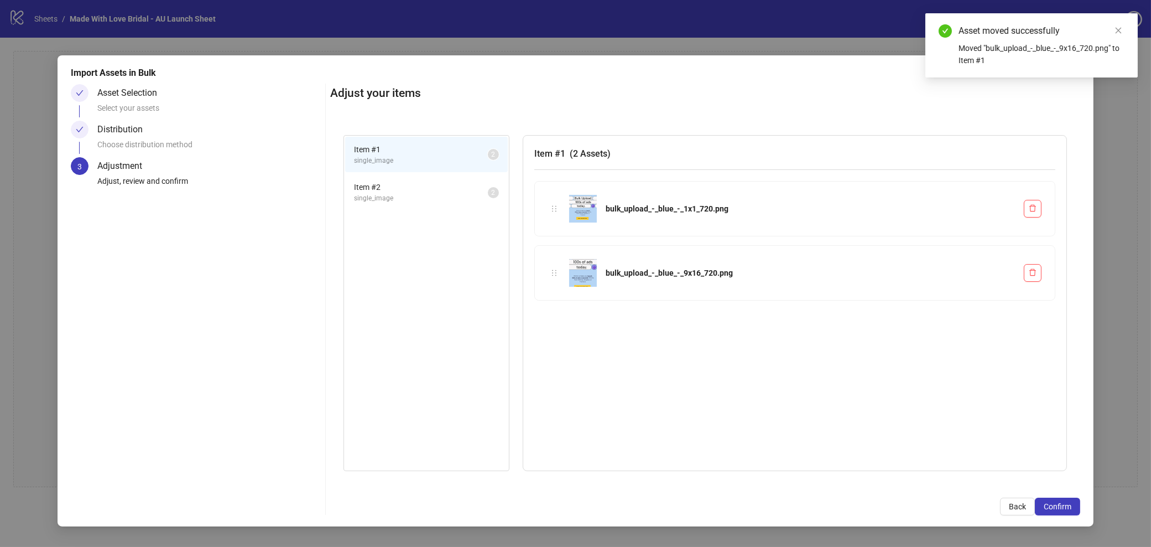
click at [426, 195] on span "single_image" at bounding box center [421, 198] width 134 height 11
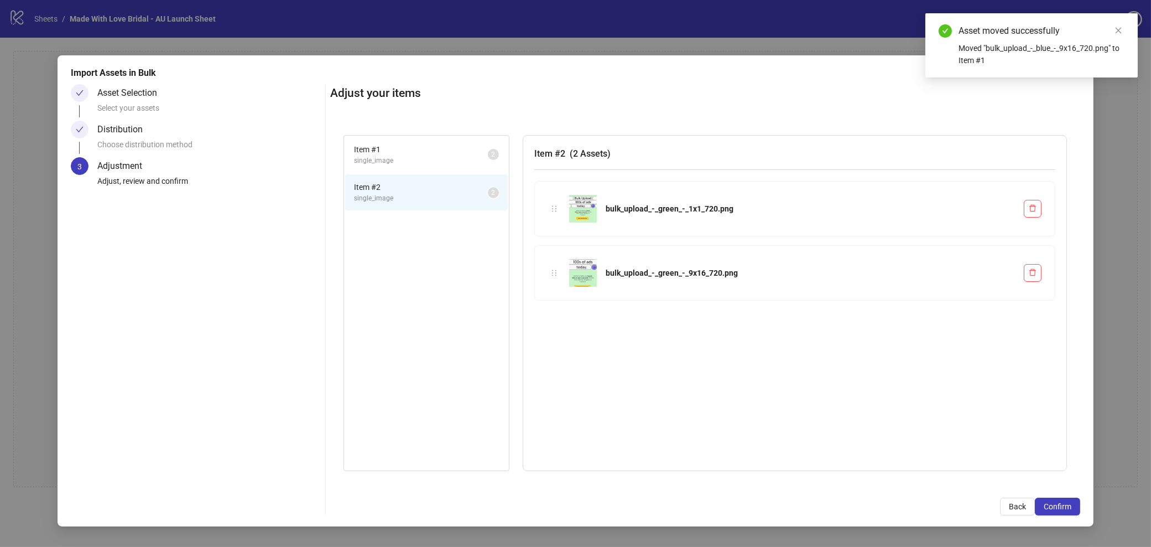
click at [425, 147] on span "Item # 1" at bounding box center [421, 149] width 134 height 12
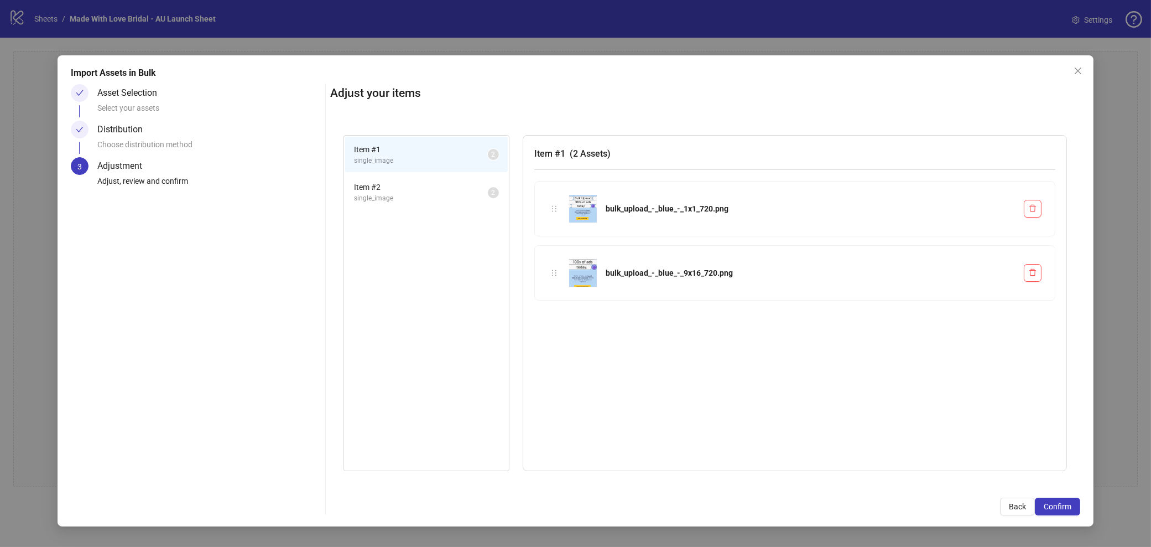
click at [420, 190] on span "Item # 2" at bounding box center [421, 187] width 134 height 12
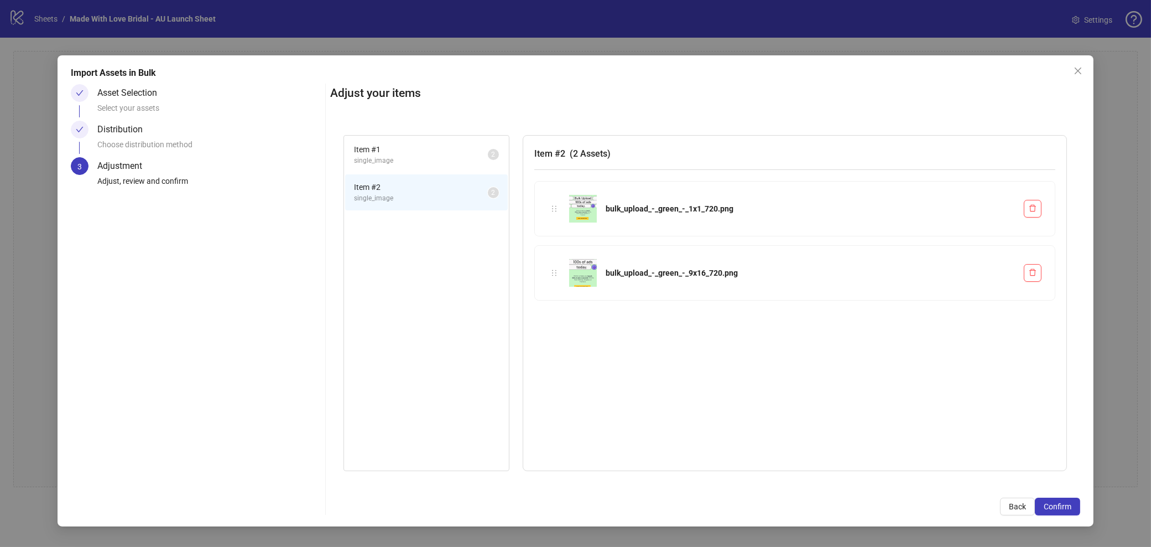
click at [404, 163] on span "single_image" at bounding box center [421, 160] width 134 height 11
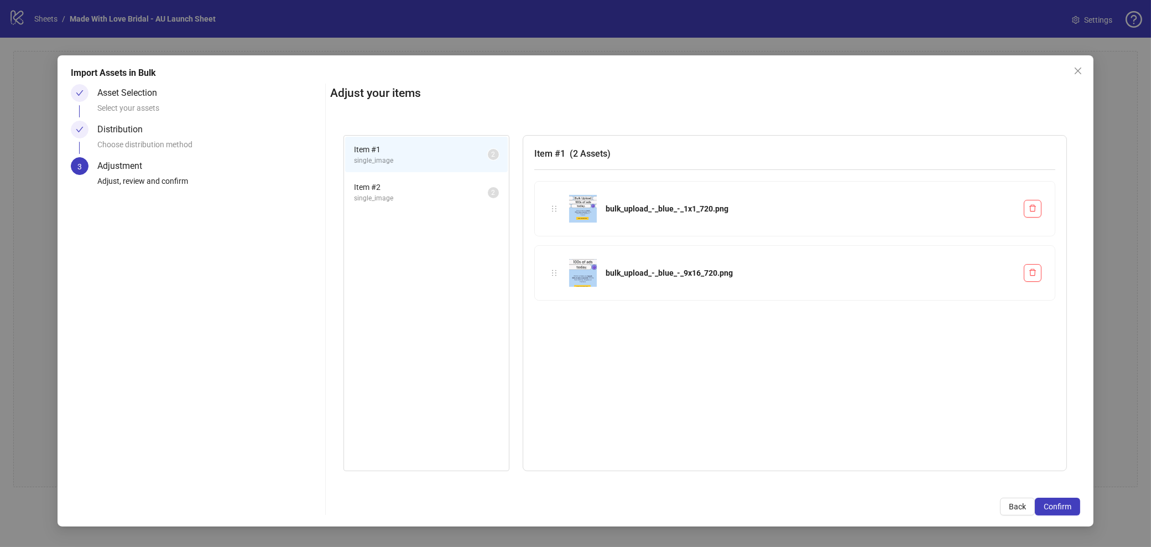
click at [398, 206] on li "Item # 2 single_image 2" at bounding box center [426, 192] width 163 height 36
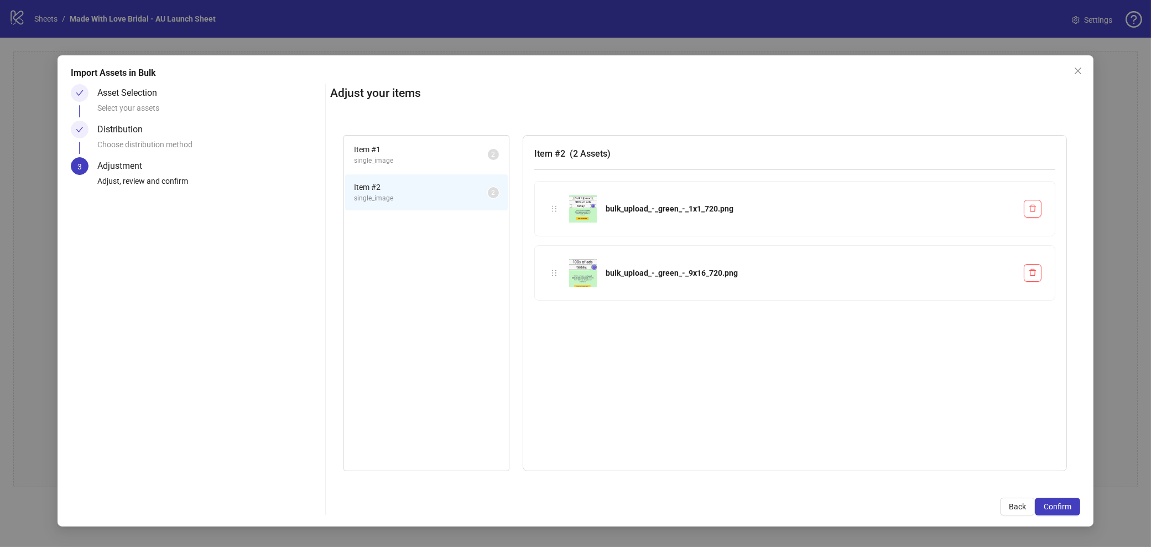
click at [387, 152] on span "Item # 1" at bounding box center [421, 149] width 134 height 12
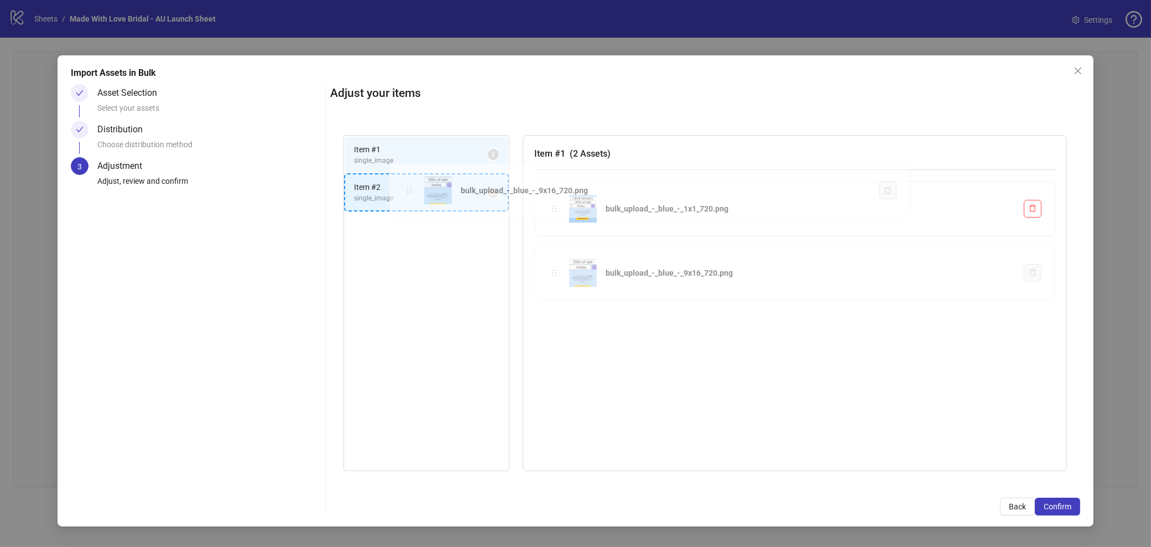
drag, startPoint x: 553, startPoint y: 274, endPoint x: 407, endPoint y: 190, distance: 169.3
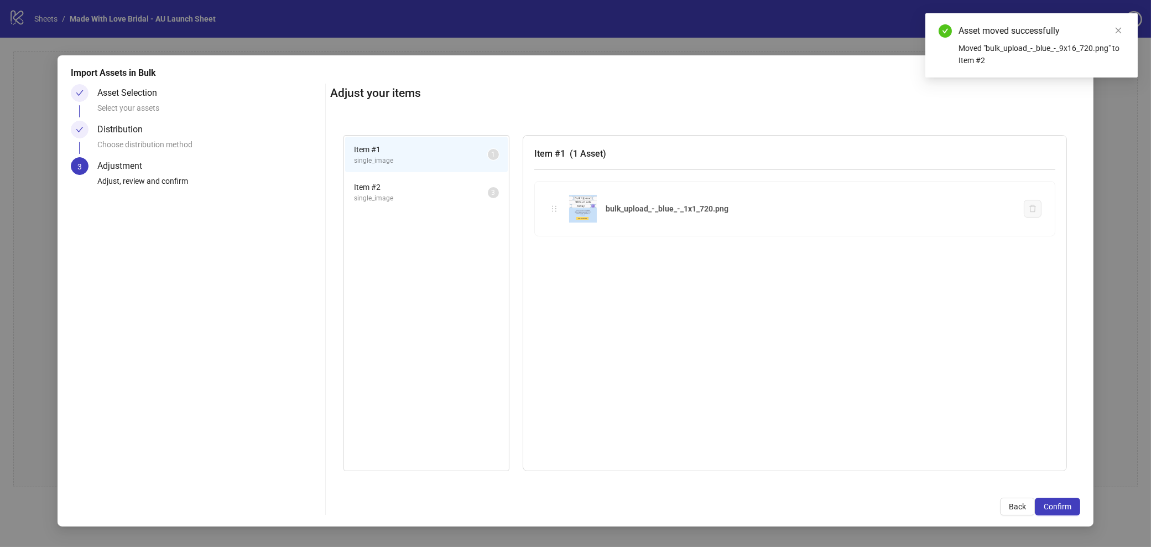
drag, startPoint x: 549, startPoint y: 212, endPoint x: 362, endPoint y: 228, distance: 187.2
click at [339, 235] on div "Item # 1 single_image 1 Item # 2 single_image 3 Item # 1 ( 1 Asset ) bulk_uploa…" at bounding box center [705, 303] width 750 height 363
click at [393, 196] on span "single_image" at bounding box center [421, 198] width 134 height 11
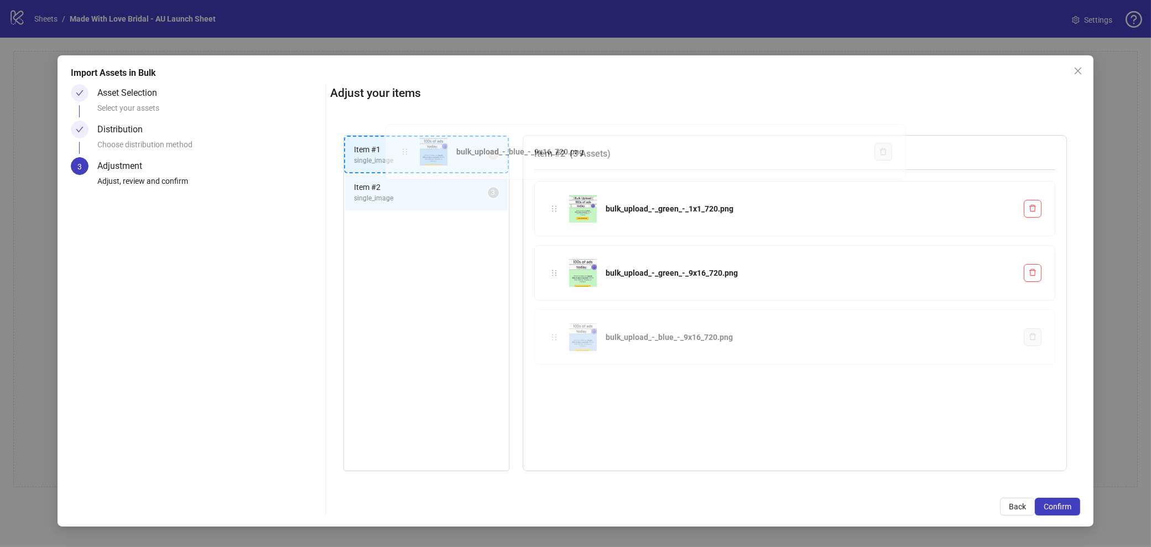
drag, startPoint x: 553, startPoint y: 336, endPoint x: 403, endPoint y: 151, distance: 238.0
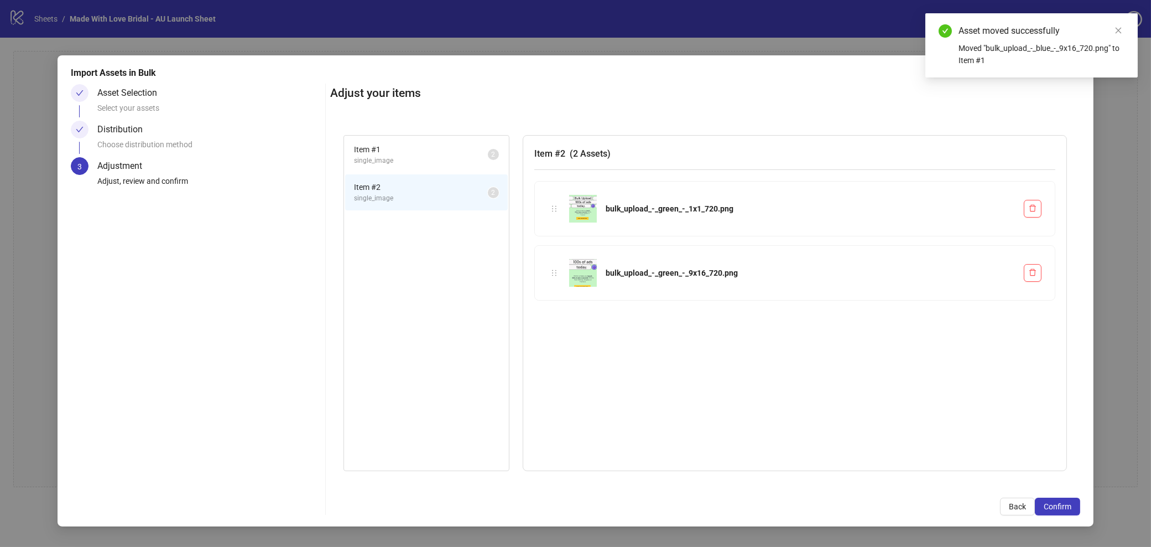
click at [407, 176] on li "Item # 2 single_image 2" at bounding box center [426, 192] width 163 height 36
click at [430, 186] on span "Item # 2" at bounding box center [421, 187] width 134 height 12
click at [430, 126] on div "Item # 1 single_image 2 Item # 2 single_image 2 Item # 2 ( 2 Assets ) bulk_uplo…" at bounding box center [705, 303] width 750 height 363
click at [408, 155] on span "single_image" at bounding box center [421, 160] width 134 height 11
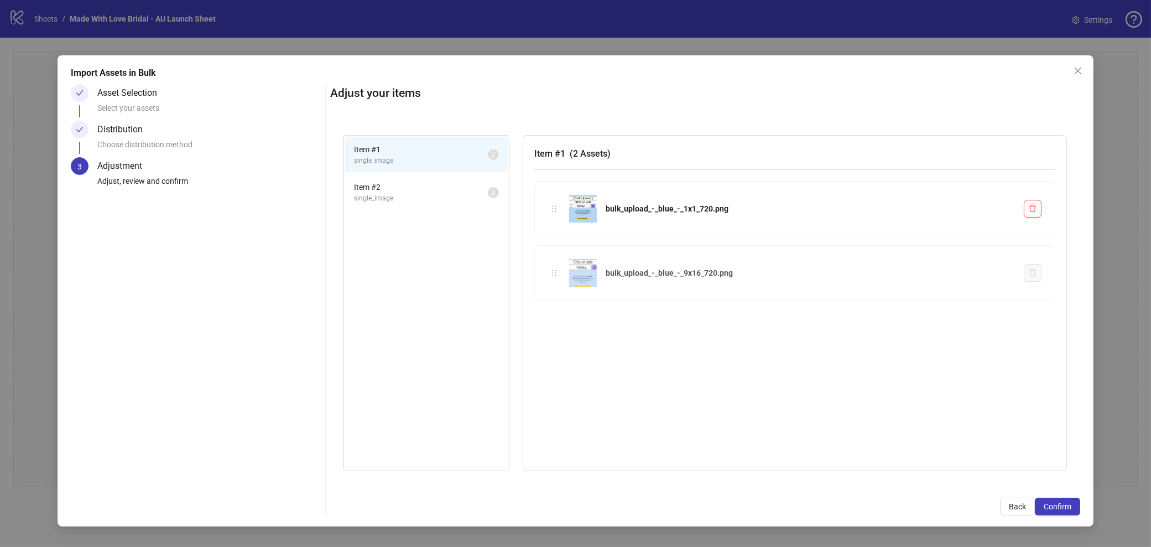
drag, startPoint x: 554, startPoint y: 273, endPoint x: 610, endPoint y: 288, distance: 57.3
click at [610, 288] on div "Item # 1 single_image 2 Item # 2 single_image 2 Item # 1 ( 2 Assets ) bulk_uplo…" at bounding box center [705, 303] width 750 height 363
click at [1072, 69] on span "Close" at bounding box center [1078, 70] width 18 height 9
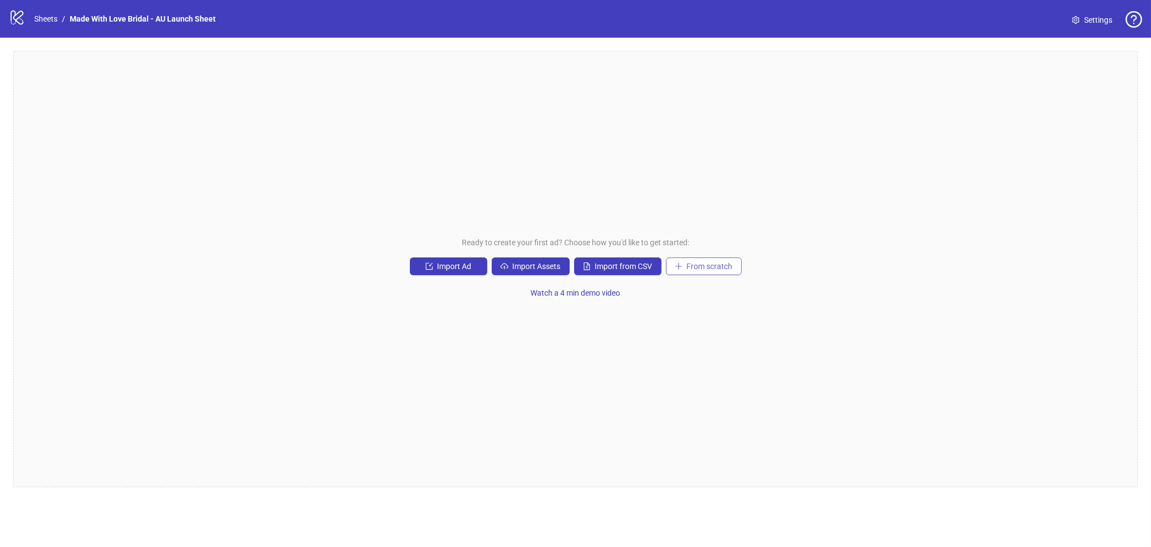
click at [734, 270] on button "From scratch" at bounding box center [704, 266] width 76 height 18
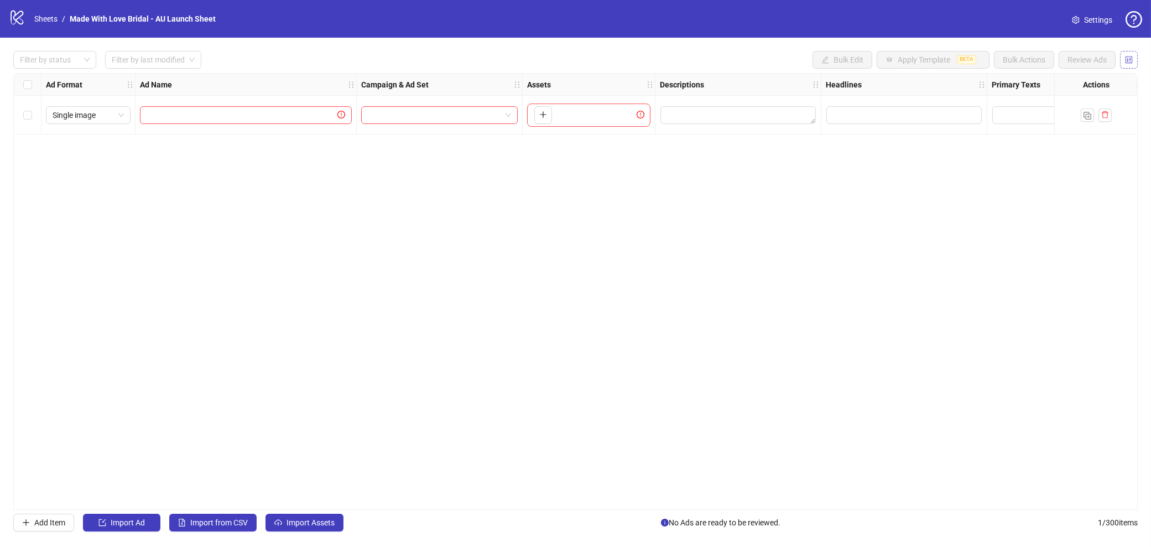
click at [1133, 64] on button "button" at bounding box center [1129, 60] width 18 height 18
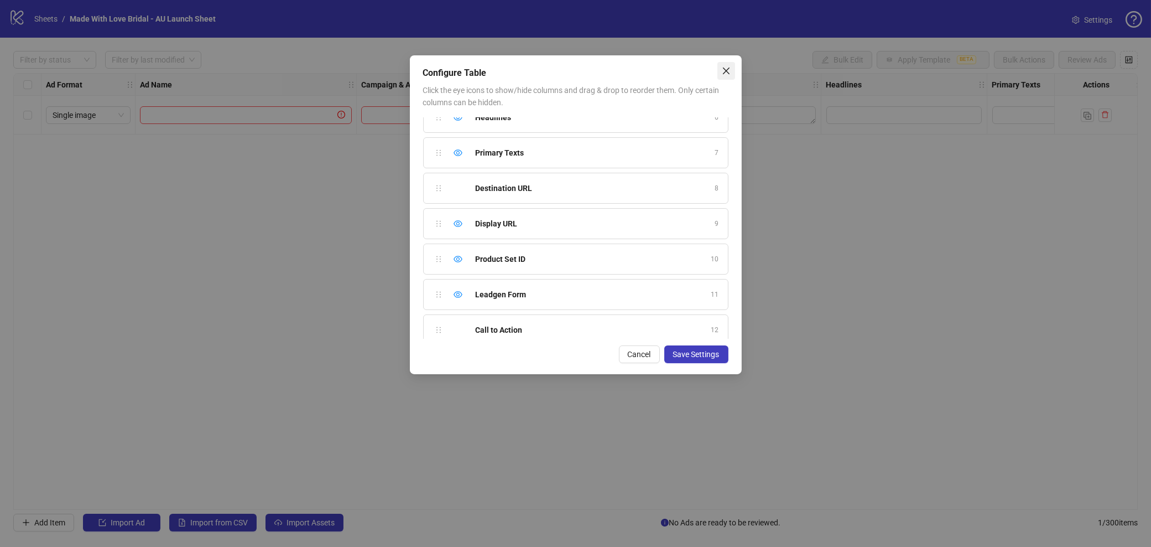
scroll to position [194, 0]
click at [728, 65] on button "Close" at bounding box center [726, 71] width 18 height 18
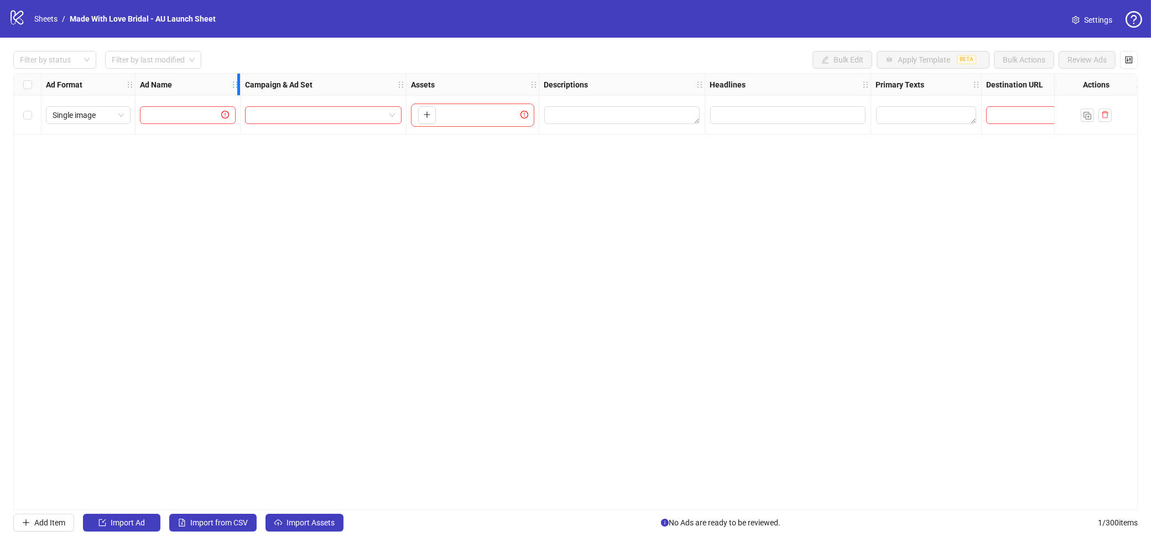
drag, startPoint x: 354, startPoint y: 82, endPoint x: 238, endPoint y: 91, distance: 116.5
click at [238, 91] on div "Resize Ad Name column" at bounding box center [238, 85] width 3 height 22
drag, startPoint x: 408, startPoint y: 75, endPoint x: 401, endPoint y: 79, distance: 8.7
click at [401, 85] on div "Ad Format Ad Name Campaign & Ad Set Assets Descriptions Headlines Primary Texts…" at bounding box center [691, 85] width 1300 height 0
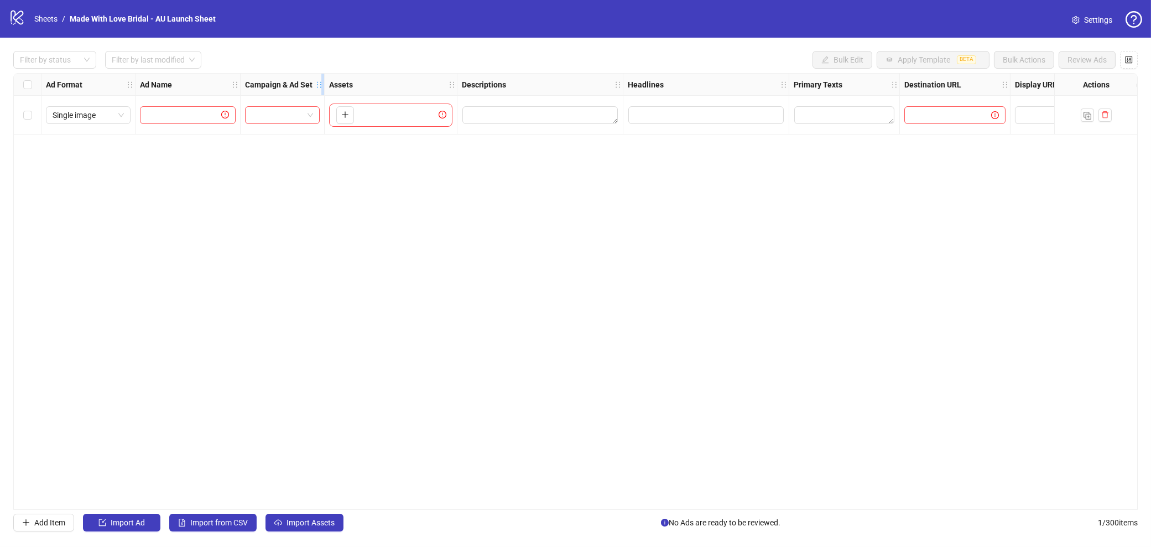
drag, startPoint x: 404, startPoint y: 78, endPoint x: 322, endPoint y: 80, distance: 82.4
click at [322, 80] on div "Resize Campaign & Ad Set column" at bounding box center [322, 85] width 3 height 22
click at [325, 82] on div "Assets" at bounding box center [390, 85] width 133 height 22
drag, startPoint x: 323, startPoint y: 82, endPoint x: 344, endPoint y: 80, distance: 21.7
click at [344, 81] on icon "holder" at bounding box center [348, 85] width 8 height 8
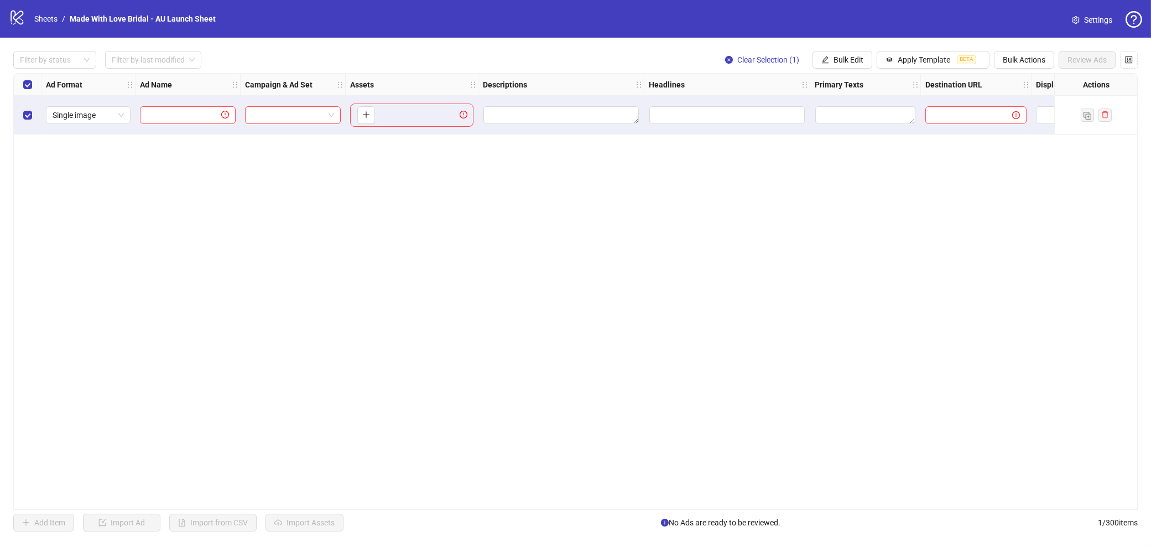
click at [1009, 69] on div "Filter by status Filter by last modified Clear Selection (1) Bulk Edit Apply Te…" at bounding box center [575, 291] width 1151 height 507
click at [1021, 66] on button "Bulk Actions" at bounding box center [1024, 60] width 60 height 18
click at [1015, 90] on li "Delete" at bounding box center [1039, 82] width 89 height 18
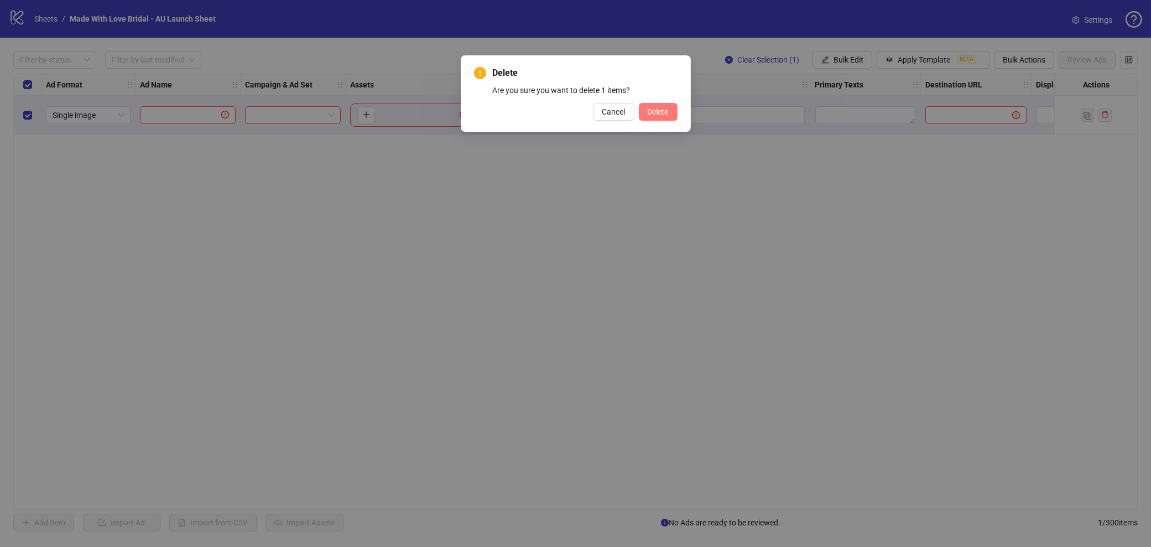
click at [665, 116] on span "Delete" at bounding box center [658, 111] width 21 height 9
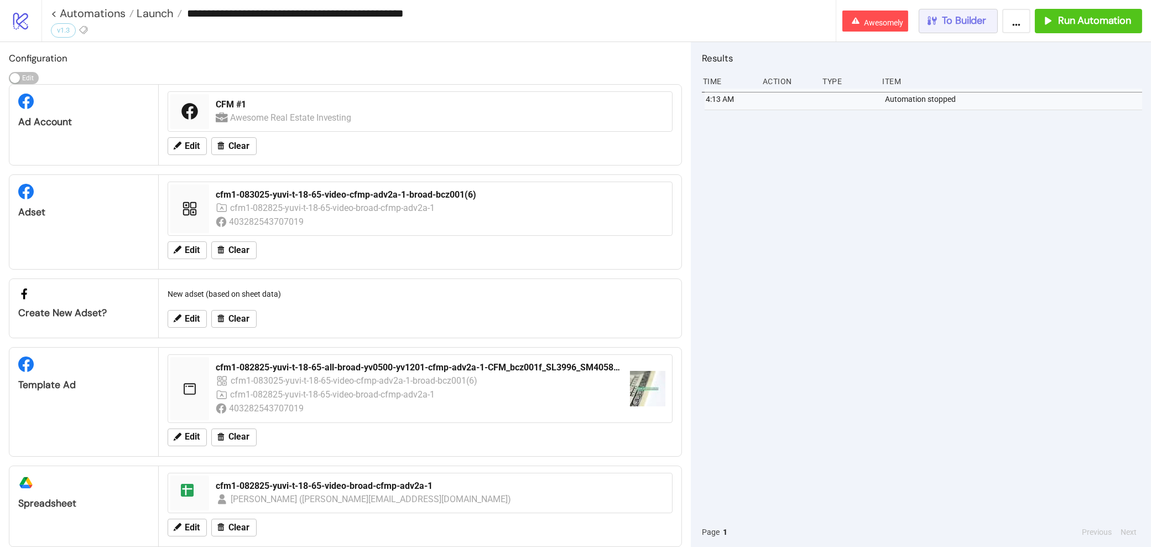
click at [948, 28] on button "To Builder" at bounding box center [959, 21] width 80 height 24
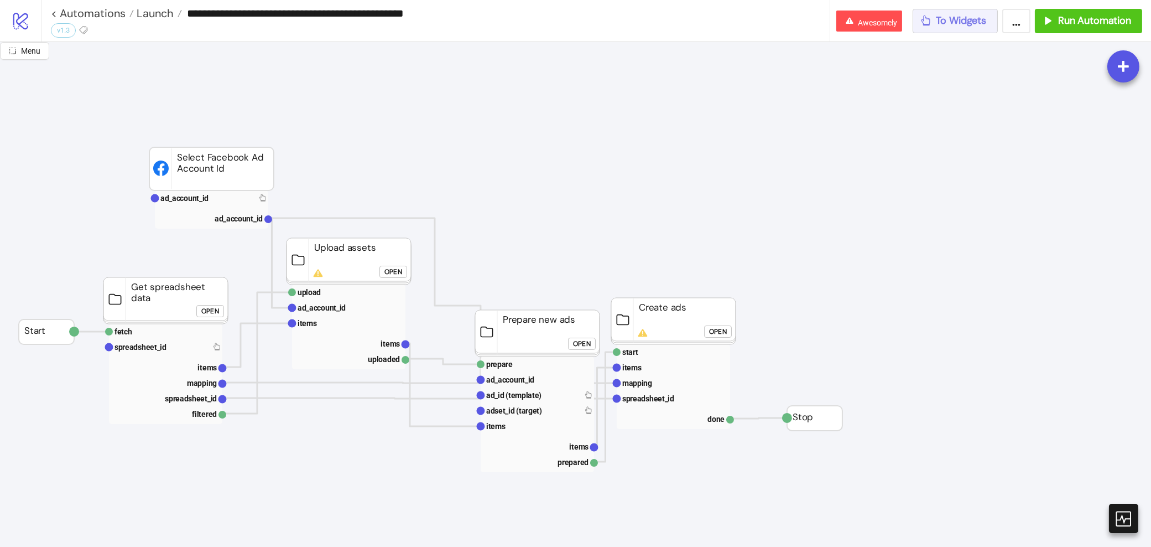
click at [980, 27] on span "To Widgets" at bounding box center [962, 20] width 50 height 13
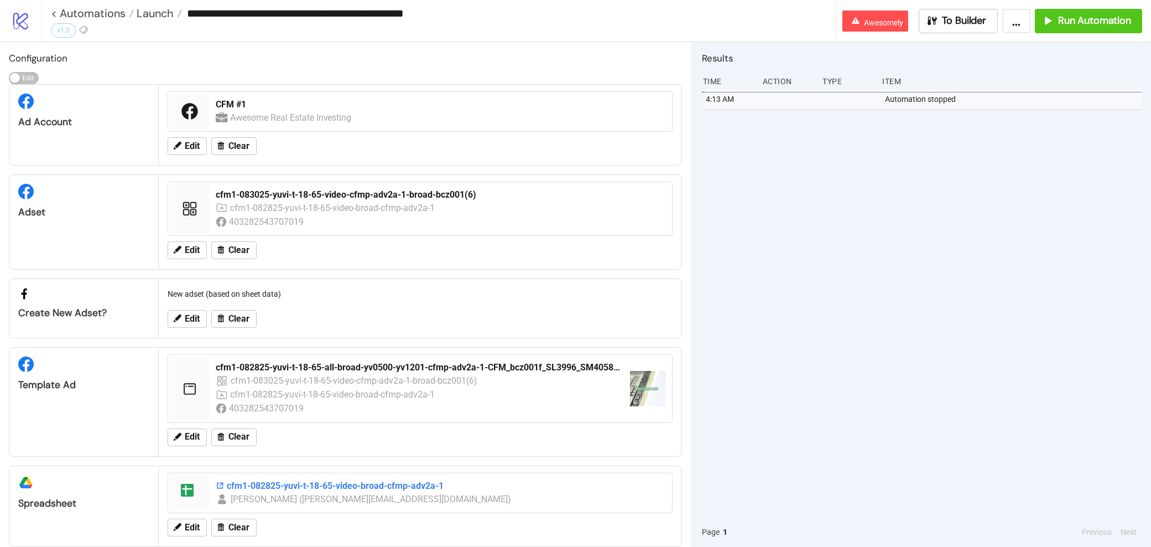
click at [306, 486] on div "cfm1-082825-yuvi-t-18-65-video-broad-cfmp-adv2a-1" at bounding box center [441, 486] width 450 height 12
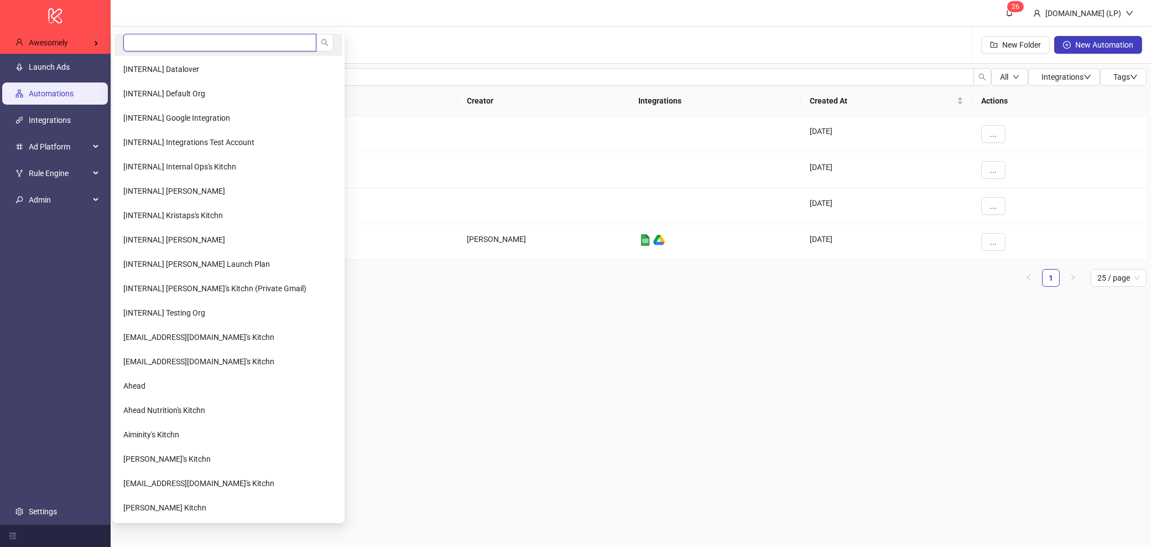
click at [154, 38] on input "search" at bounding box center [219, 43] width 193 height 18
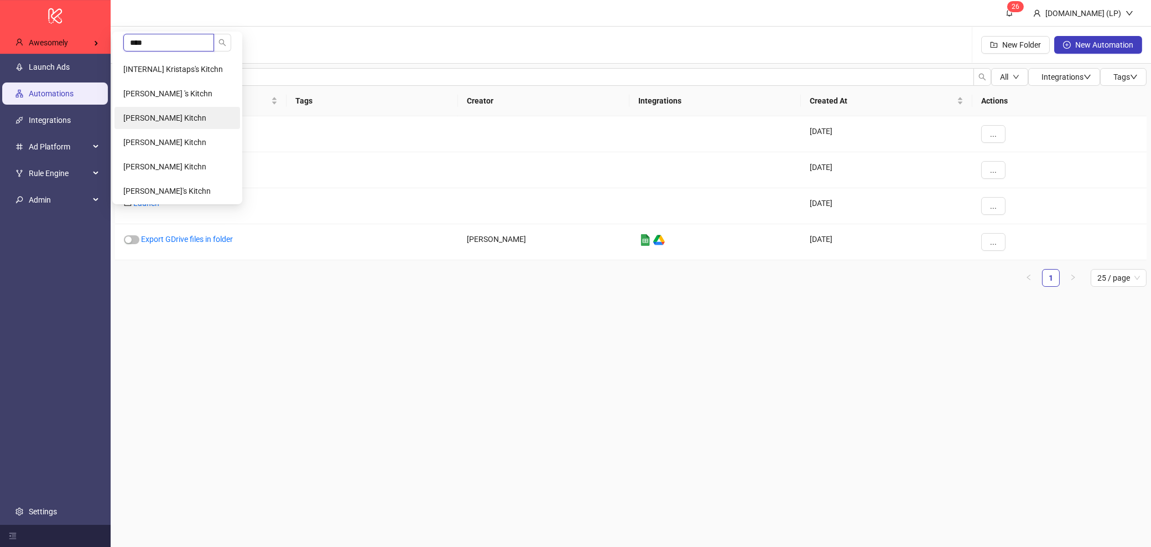
type input "****"
click at [191, 121] on span "Kristian Larsen's Kitchn" at bounding box center [164, 117] width 83 height 9
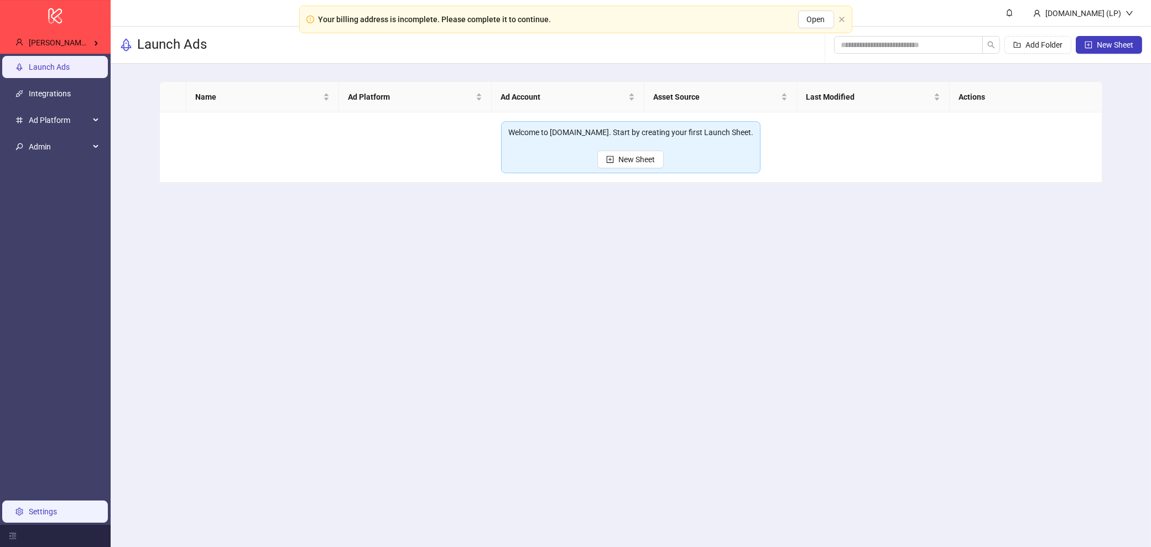
click at [53, 513] on link "Settings" at bounding box center [43, 511] width 28 height 9
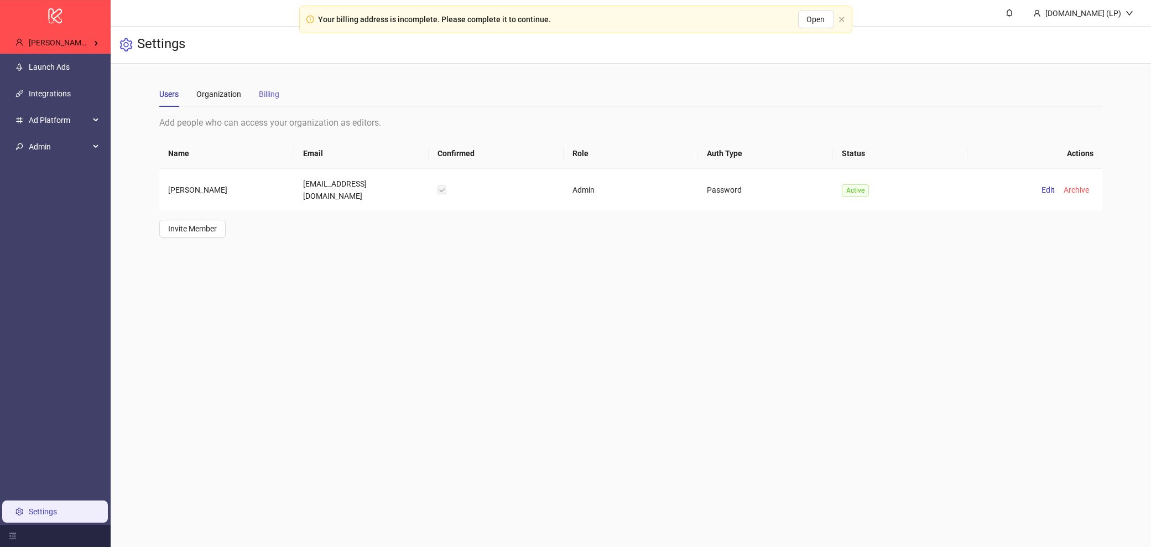
click at [273, 105] on div "Billing" at bounding box center [269, 93] width 20 height 25
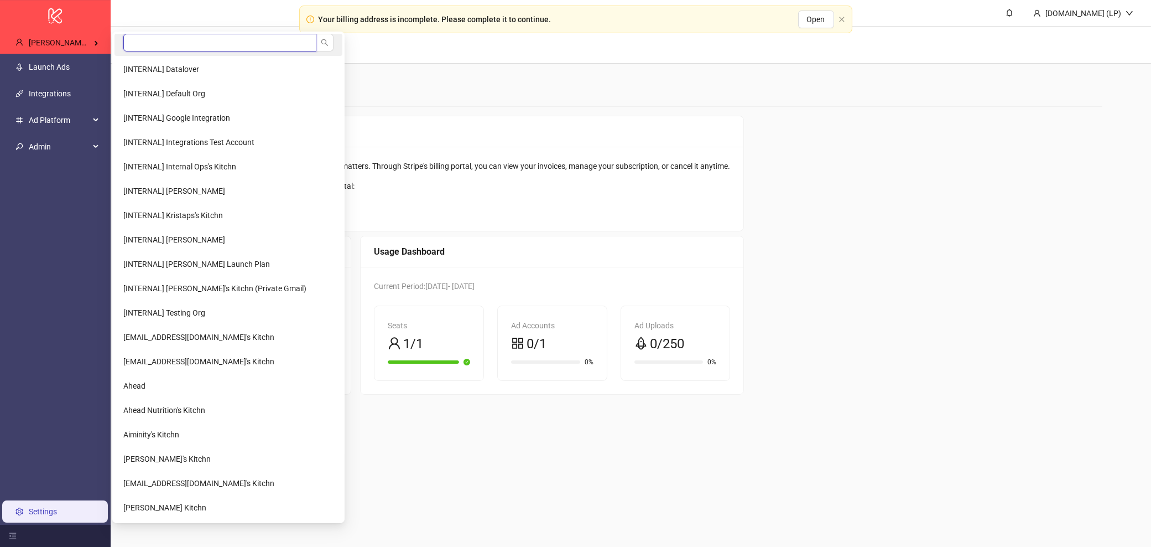
click at [132, 40] on input "search" at bounding box center [219, 43] width 193 height 18
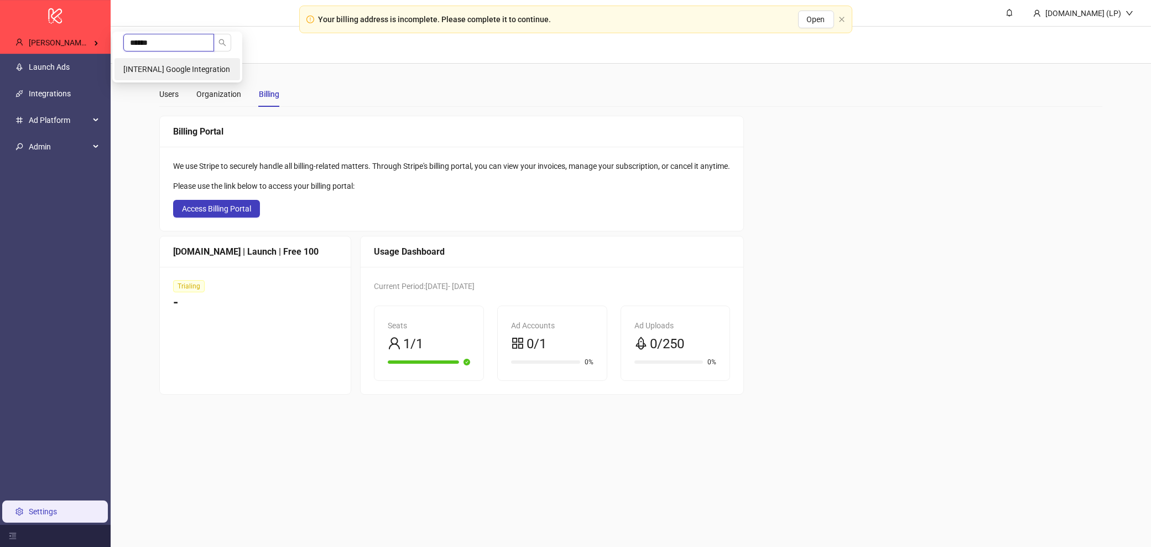
type input "******"
click at [148, 70] on span "[INTERNAL] Google Integration" at bounding box center [176, 69] width 107 height 9
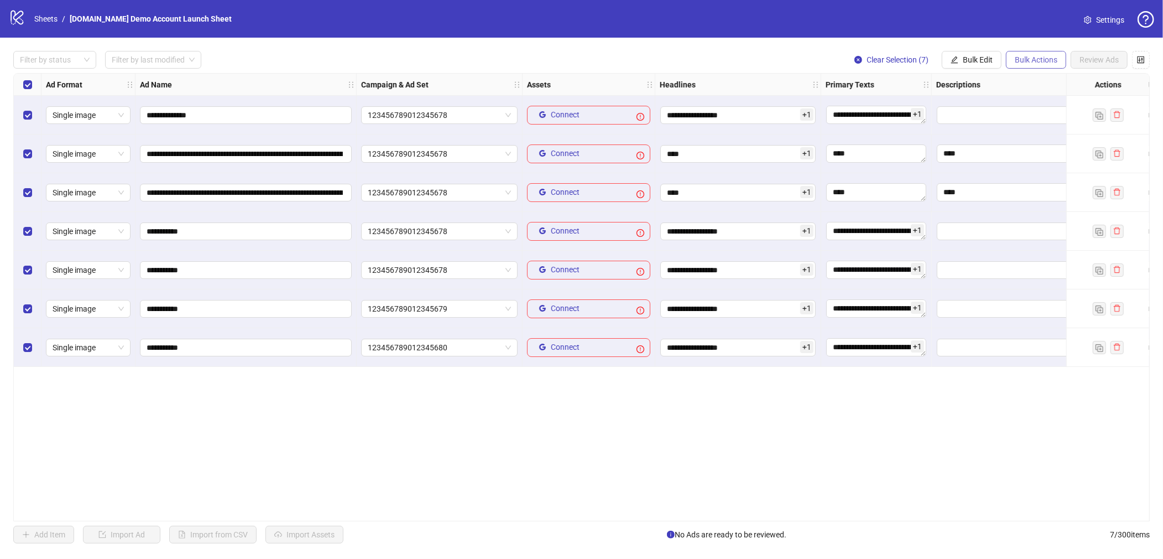
click at [1009, 65] on button "Bulk Actions" at bounding box center [1036, 60] width 60 height 18
click at [1025, 81] on span "Delete" at bounding box center [1052, 82] width 76 height 12
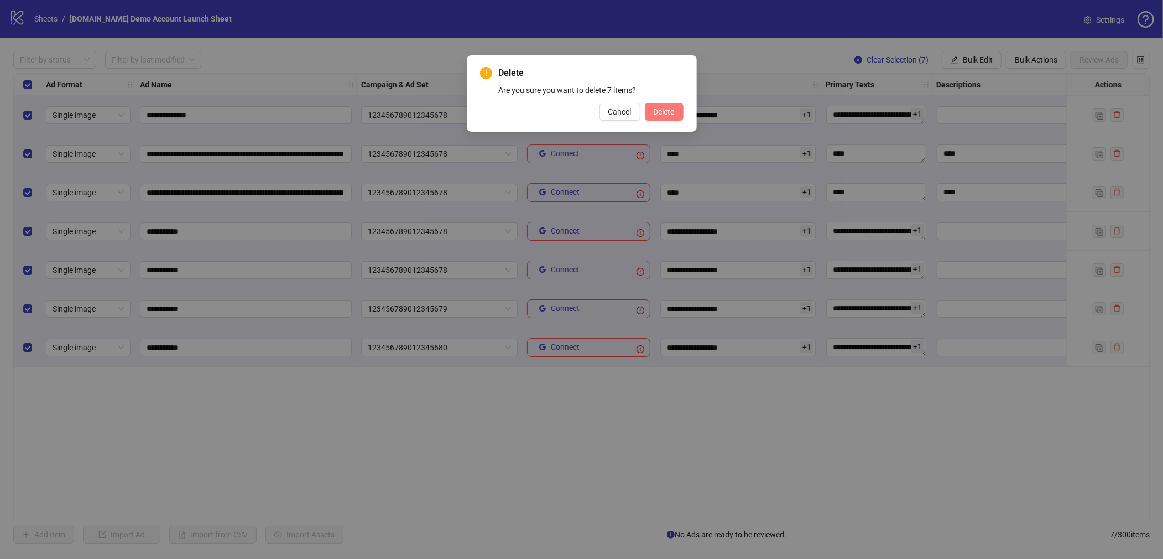
click at [667, 115] on span "Delete" at bounding box center [664, 111] width 21 height 9
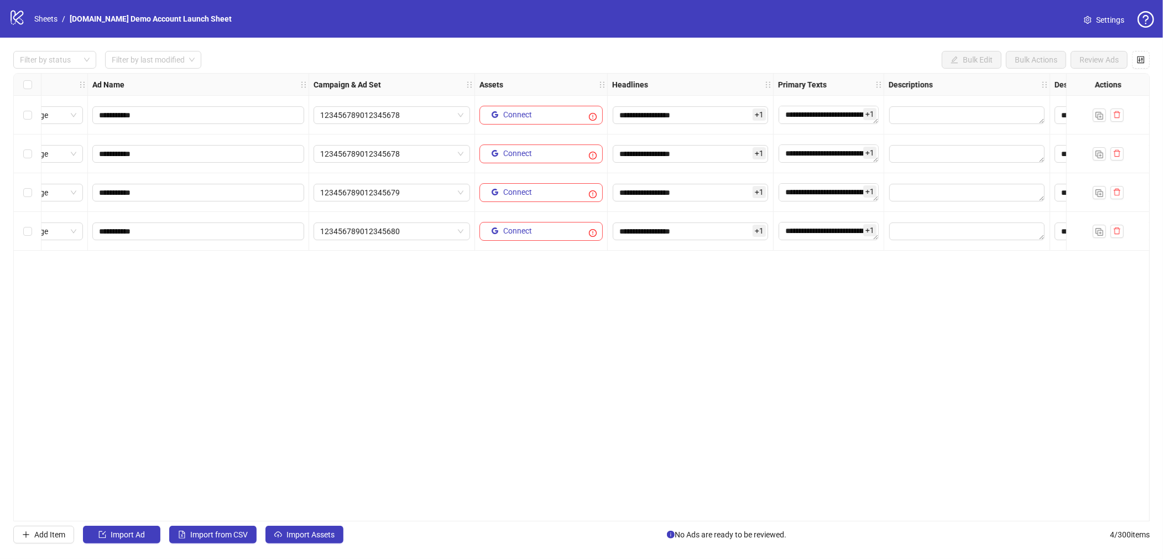
scroll to position [0, 59]
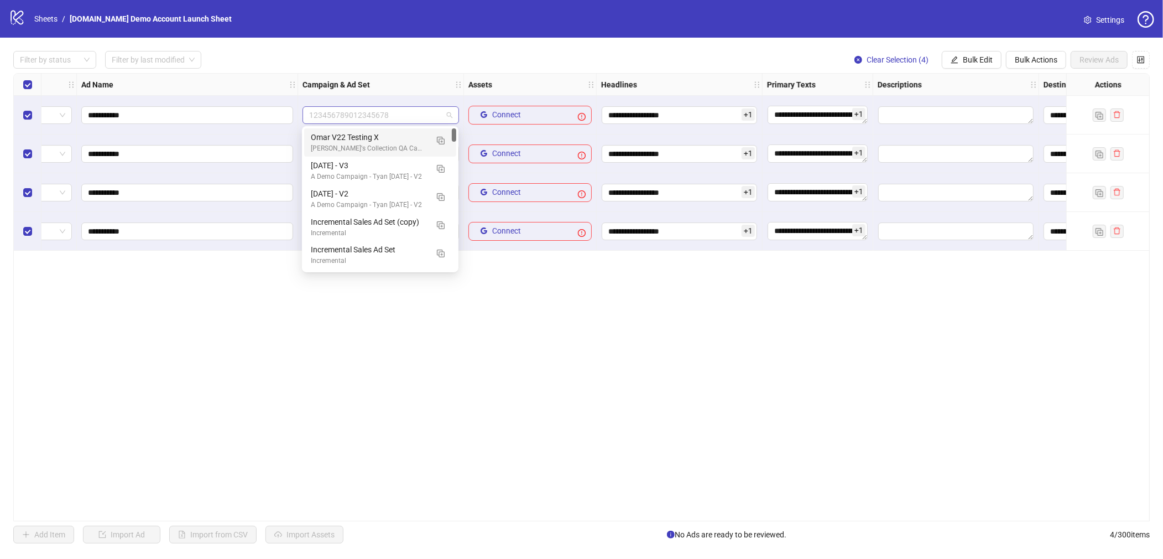
click at [453, 111] on div "123456789012345678" at bounding box center [381, 115] width 157 height 18
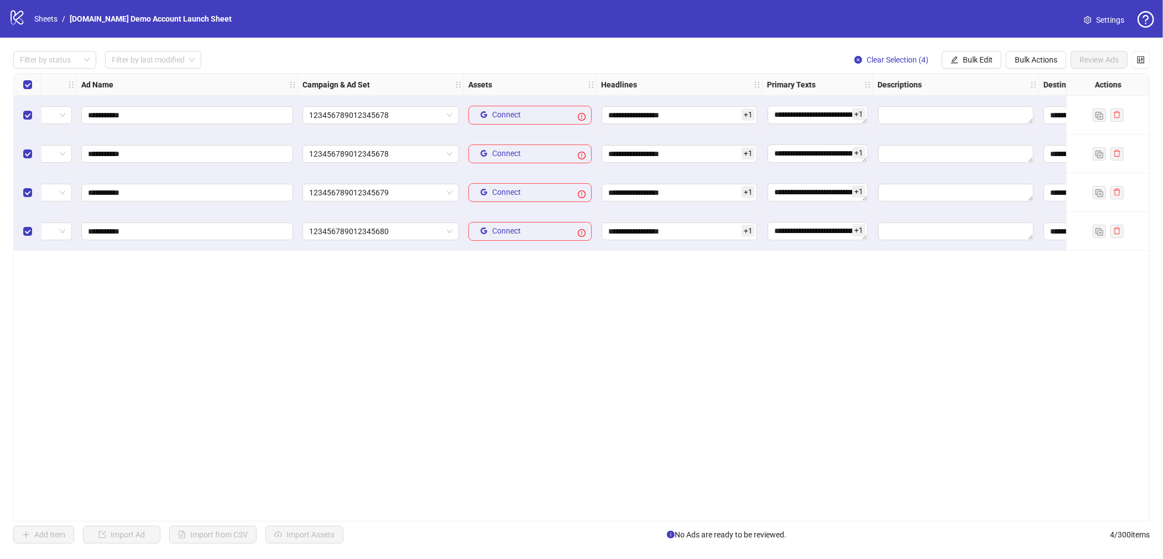
click at [960, 277] on div "**********" at bounding box center [581, 297] width 1137 height 448
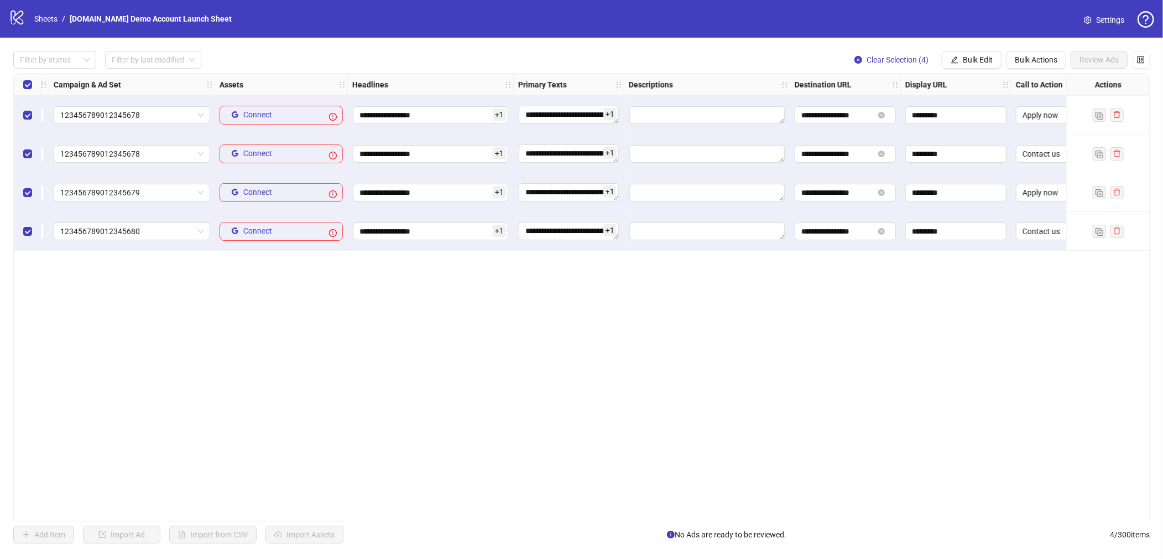
scroll to position [0, 341]
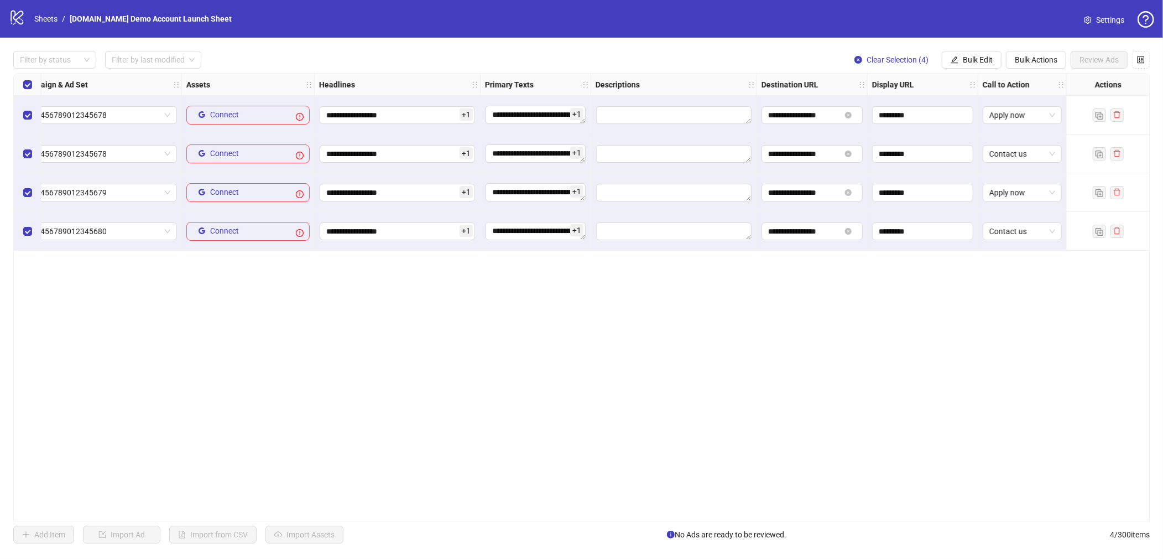
click at [467, 116] on span "+ 1" at bounding box center [466, 114] width 13 height 12
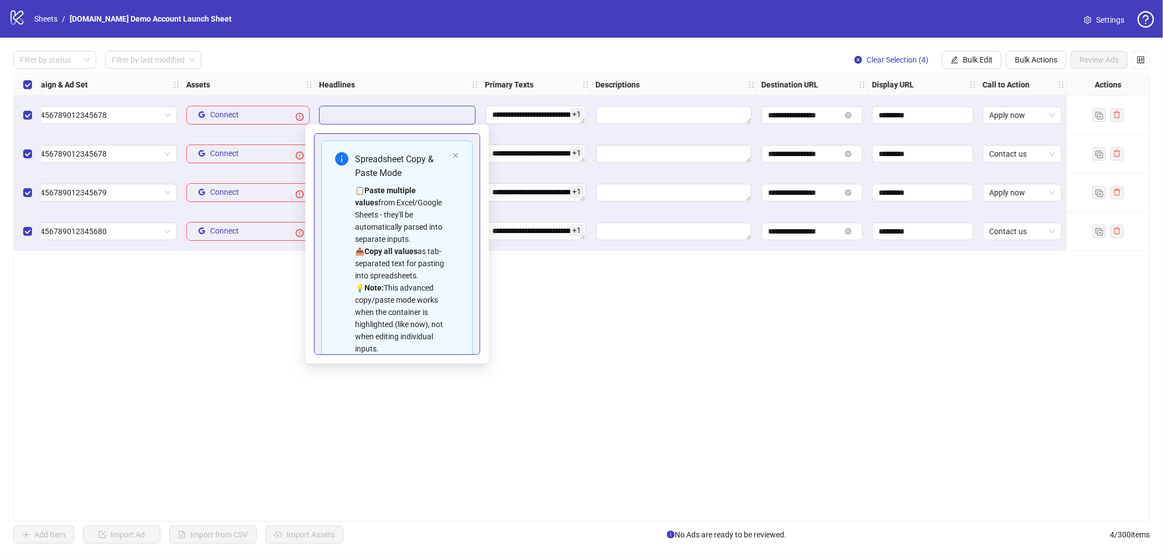
scroll to position [87, 0]
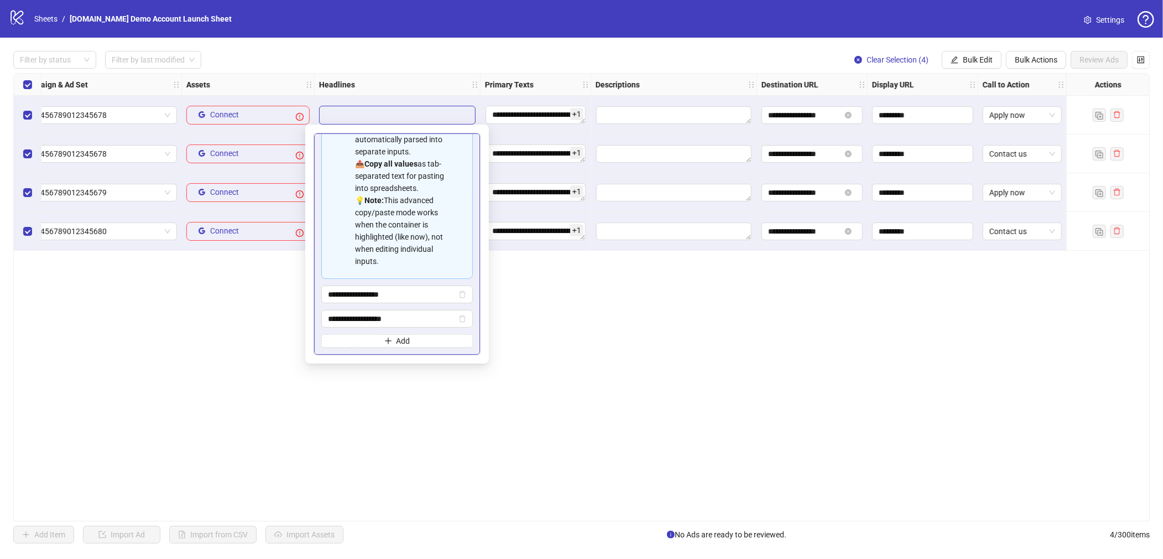
click at [599, 316] on div "**********" at bounding box center [581, 297] width 1137 height 448
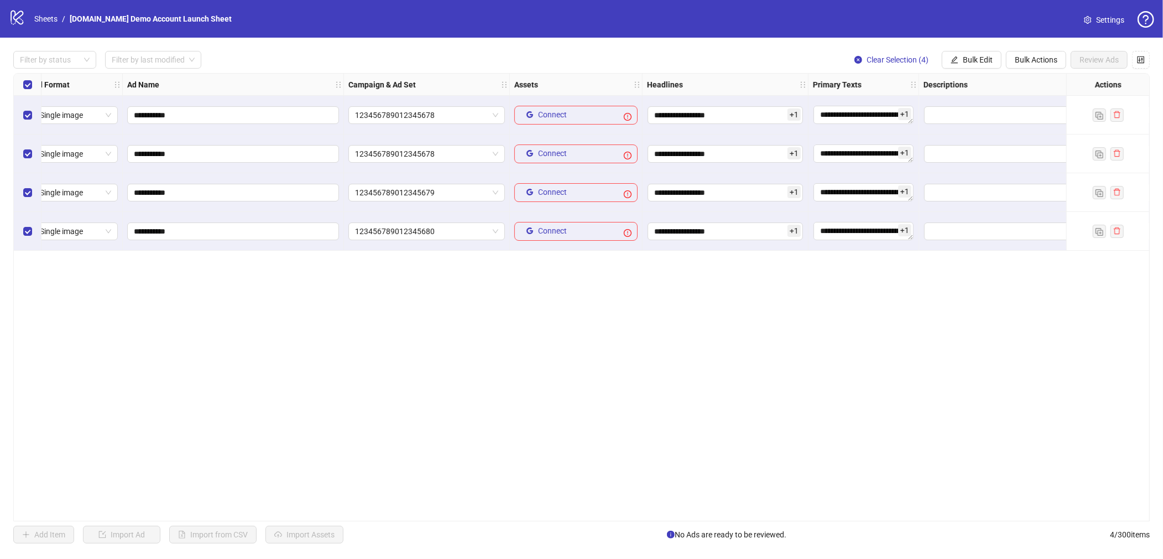
scroll to position [0, 0]
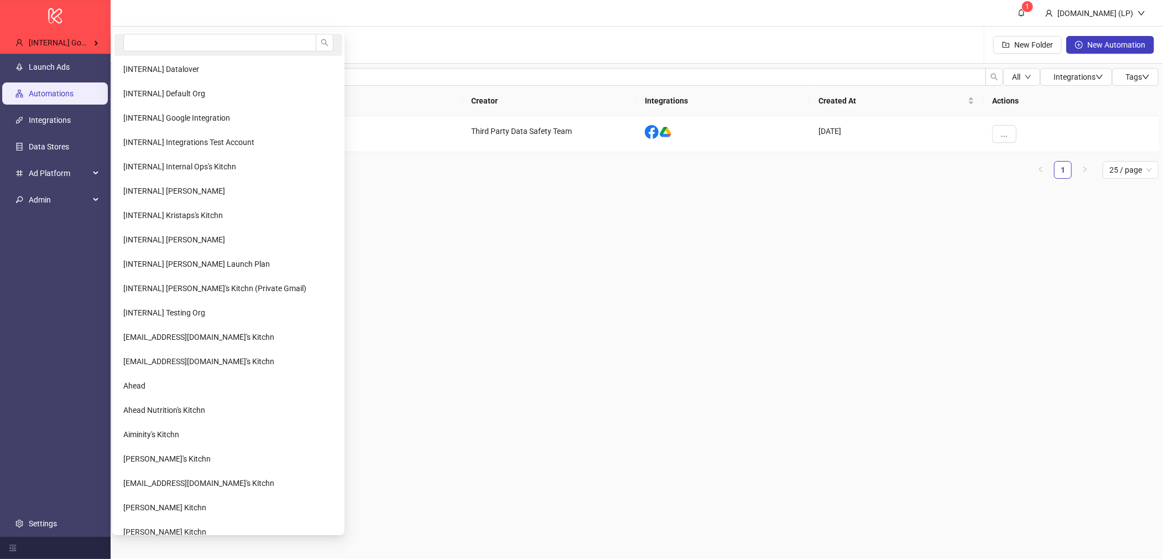
click at [118, 34] on li at bounding box center [229, 45] width 228 height 22
click at [147, 40] on input "search" at bounding box center [219, 43] width 193 height 18
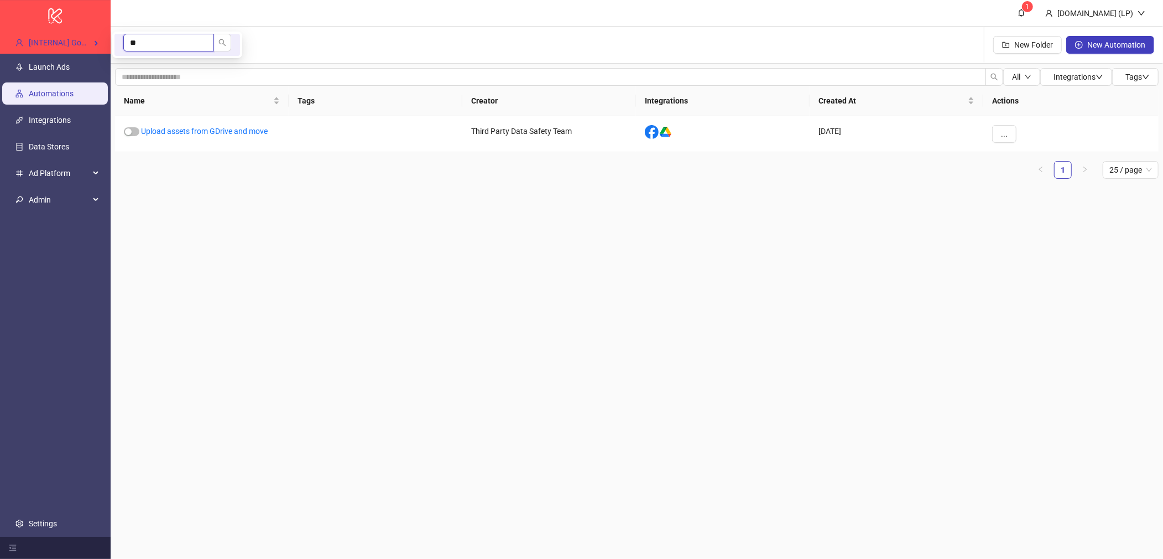
type input "*"
type input "***"
click at [144, 84] on li "UAB Hautica / [GEOGRAPHIC_DATA]" at bounding box center [186, 93] width 143 height 22
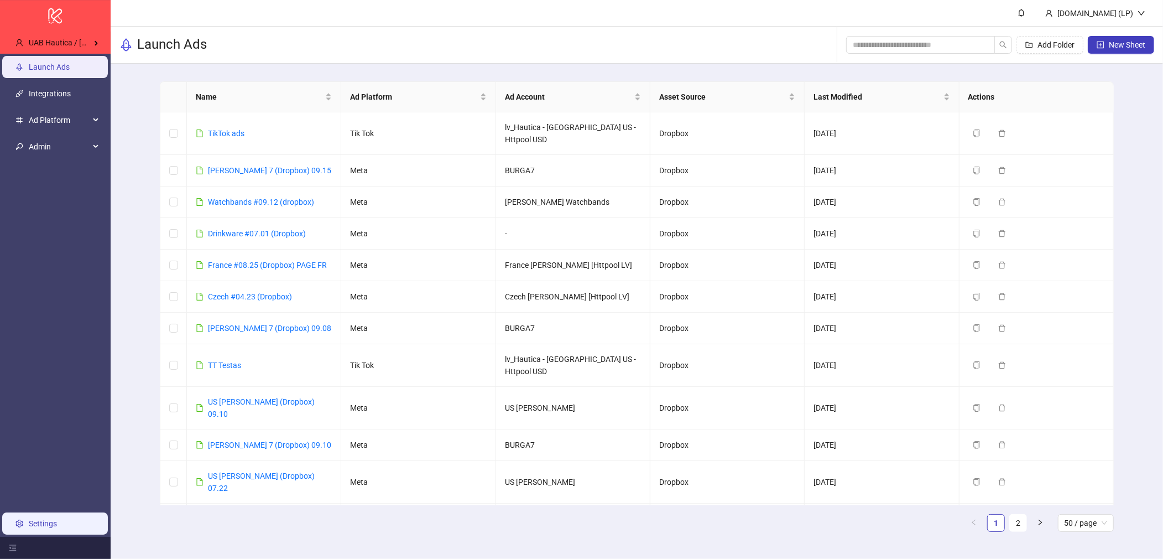
click at [50, 528] on link "Settings" at bounding box center [43, 523] width 28 height 9
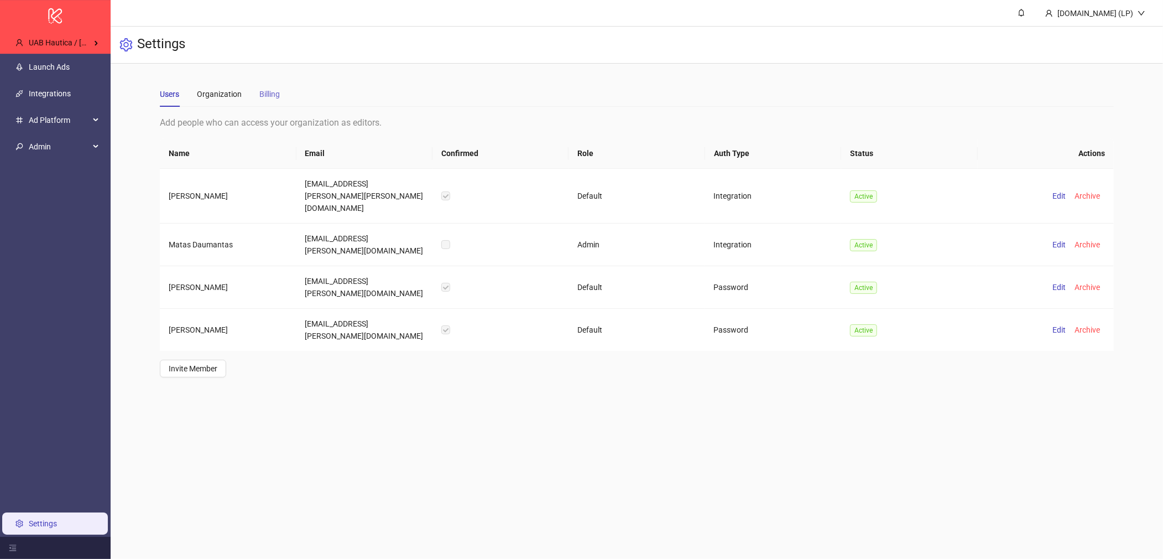
click at [275, 106] on div "Billing" at bounding box center [269, 93] width 20 height 25
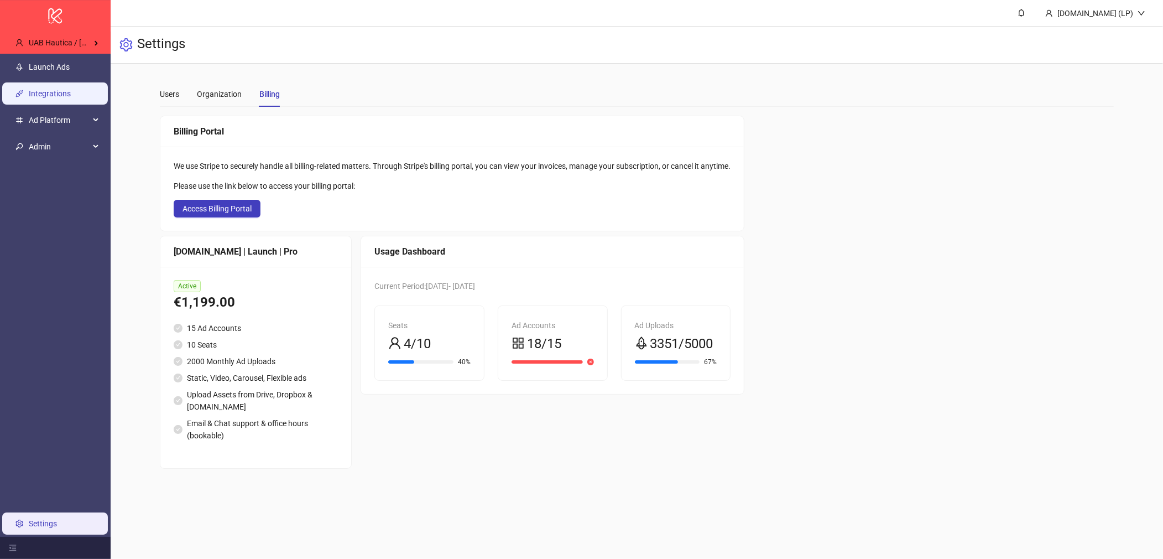
click at [61, 98] on link "Integrations" at bounding box center [50, 93] width 42 height 9
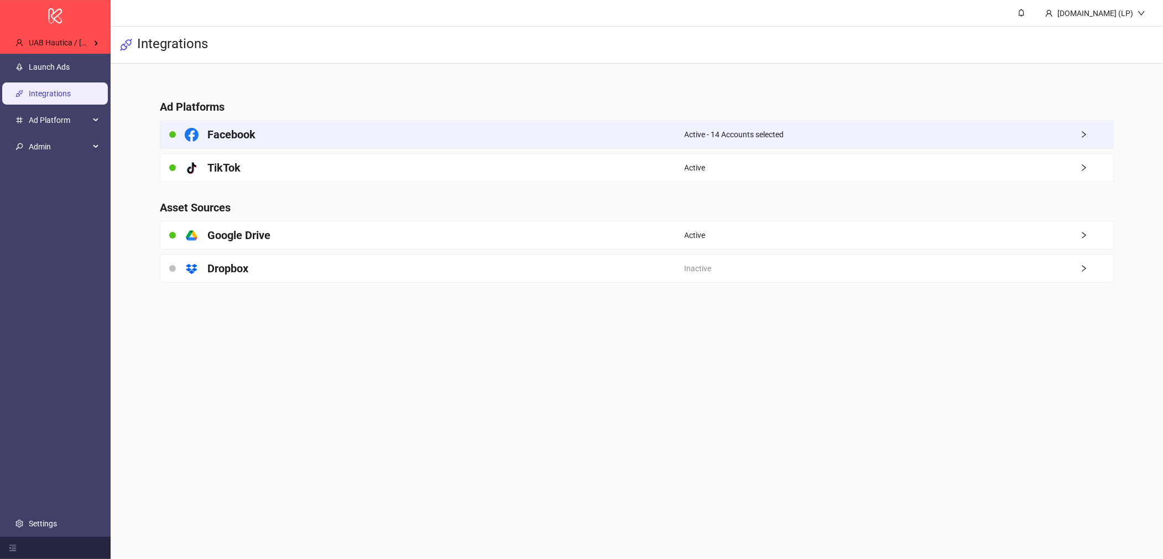
click at [279, 128] on div "Facebook" at bounding box center [422, 135] width 524 height 28
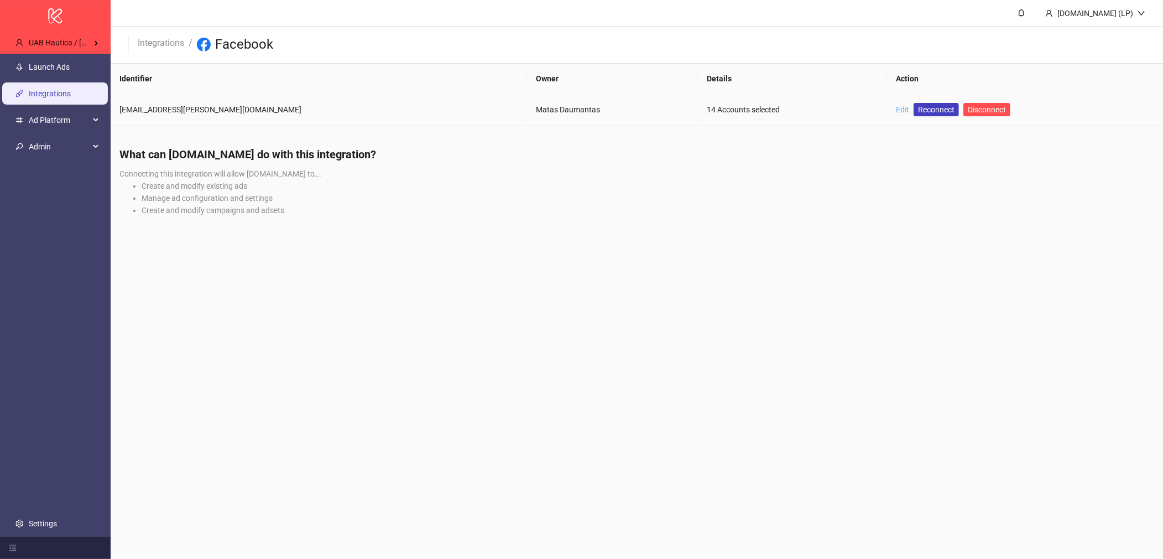
click at [896, 113] on link "Edit" at bounding box center [902, 109] width 13 height 9
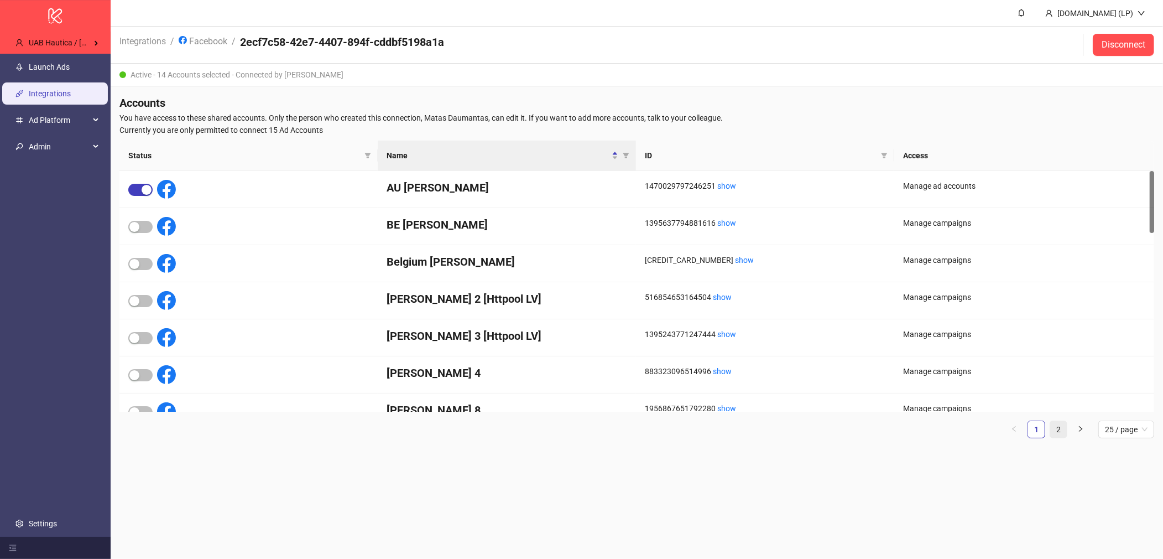
click at [1063, 431] on link "2" at bounding box center [1059, 429] width 17 height 17
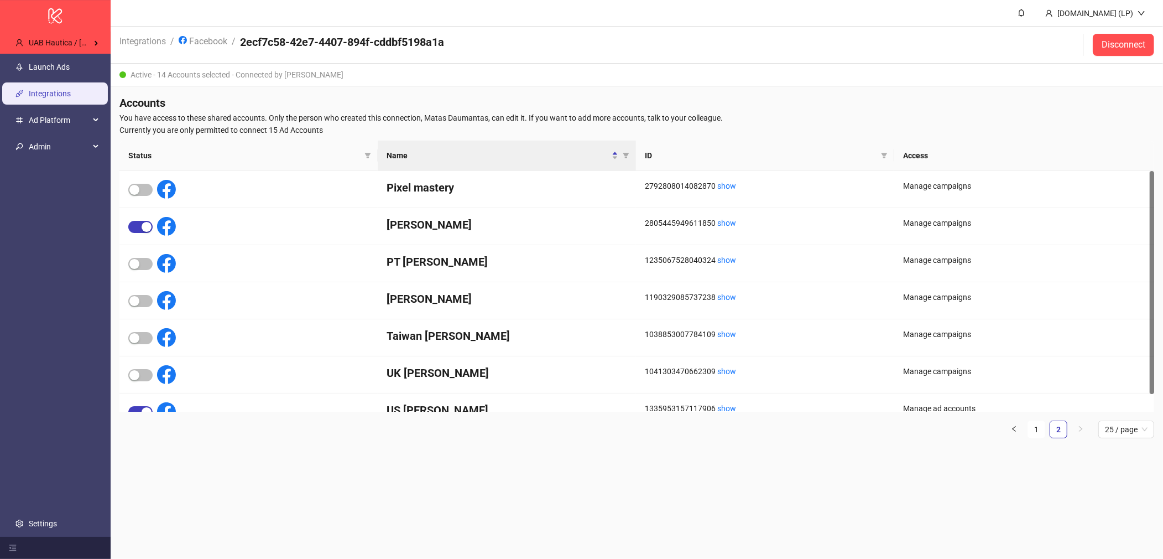
click at [79, 78] on ul "Launch Ads Integrations Ad Platform Admin Settings" at bounding box center [55, 295] width 111 height 483
click at [70, 65] on link "Launch Ads" at bounding box center [49, 67] width 41 height 9
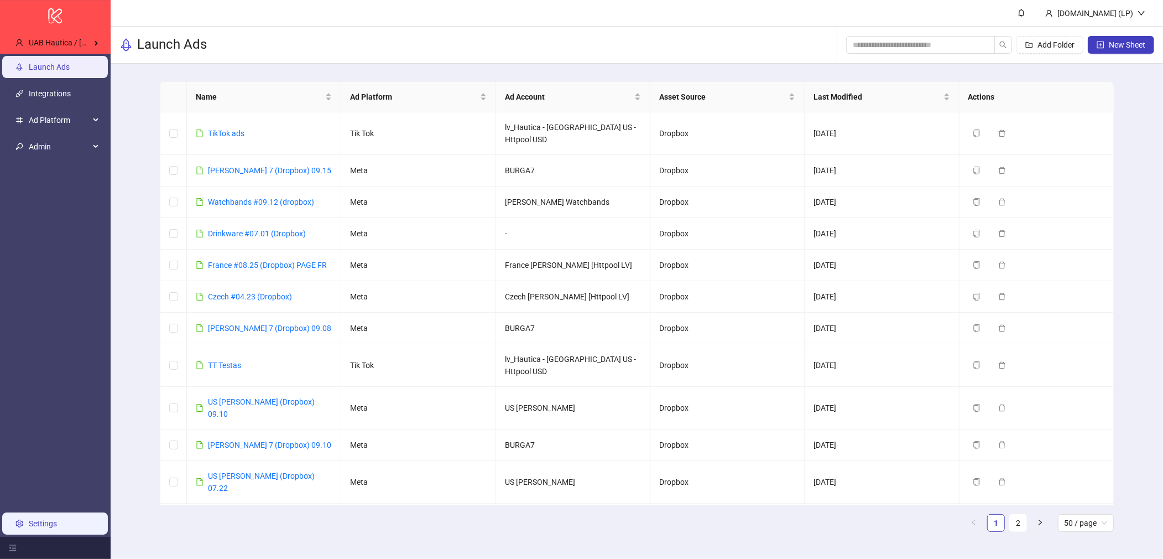
click at [57, 523] on link "Settings" at bounding box center [43, 523] width 28 height 9
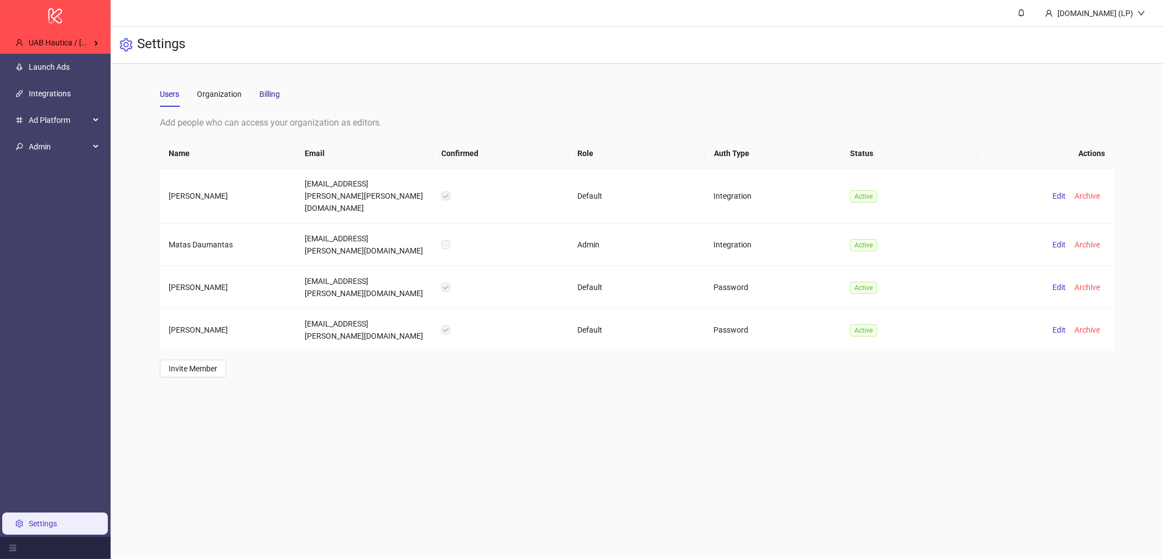
click at [264, 97] on div "Billing" at bounding box center [269, 94] width 20 height 12
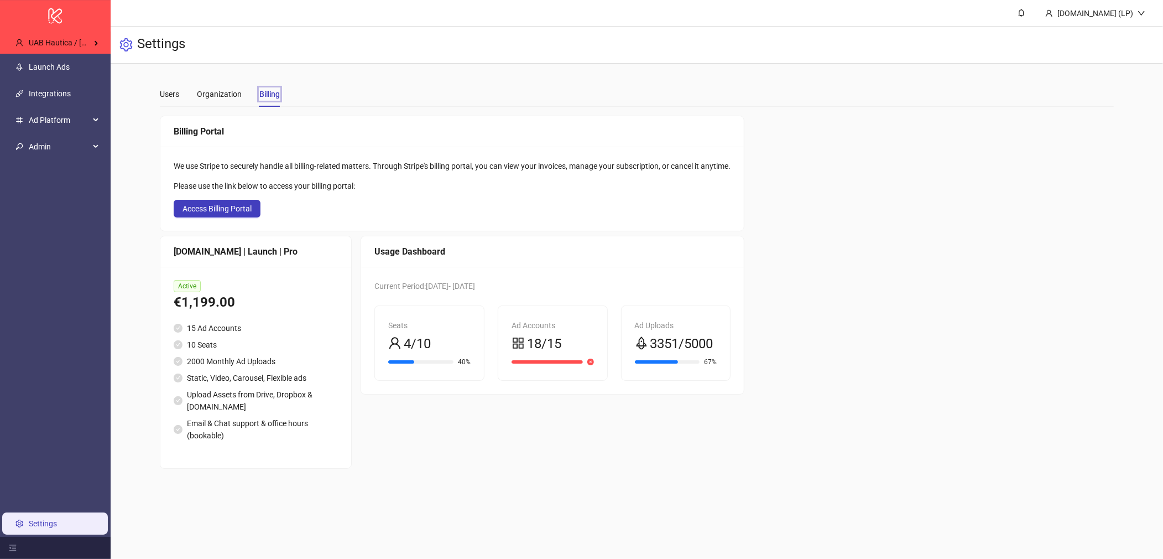
click at [56, 54] on ul "Launch Ads Integrations Ad Platform Admin Settings" at bounding box center [55, 295] width 111 height 483
click at [74, 43] on span "UAB Hautica / Burga" at bounding box center [91, 42] width 125 height 9
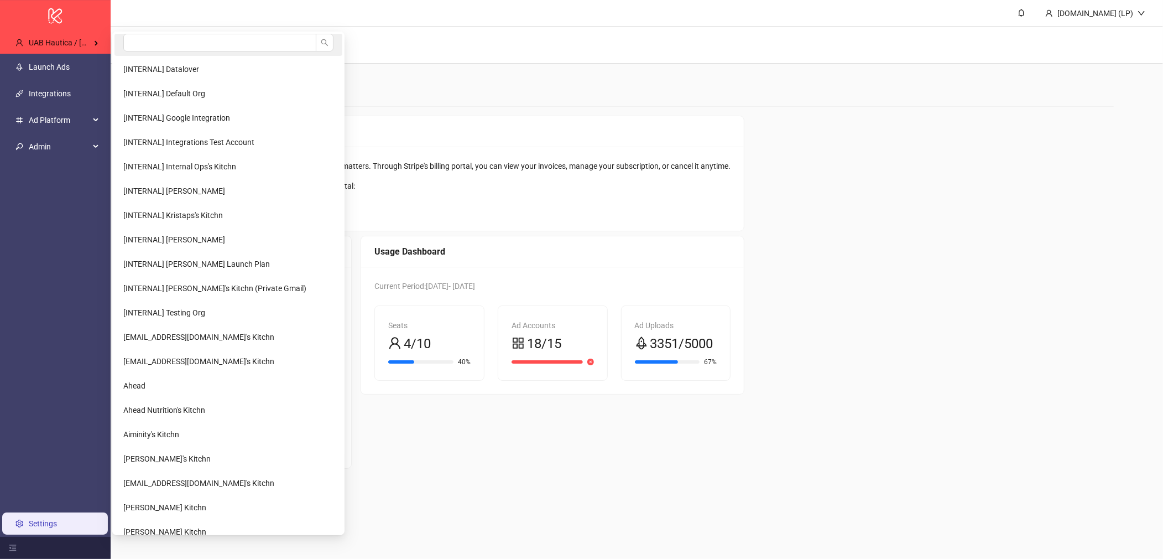
click at [157, 52] on li at bounding box center [229, 45] width 228 height 22
click at [53, 36] on div "UAB Hautica / Burga" at bounding box center [57, 43] width 101 height 22
click at [133, 41] on input "search" at bounding box center [219, 43] width 193 height 18
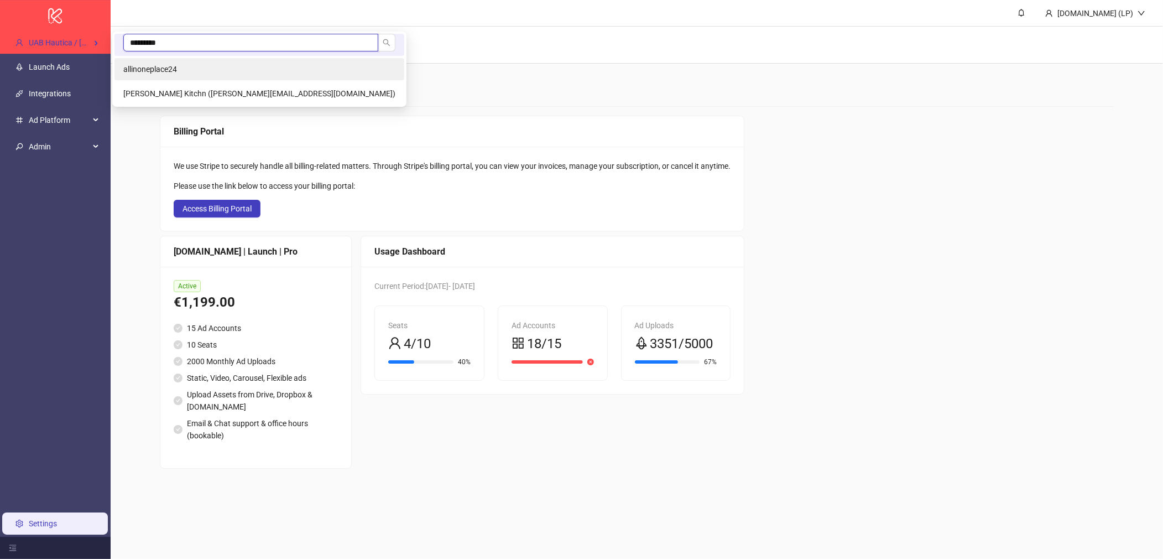
type input "*********"
click at [170, 65] on span "allinoneplace24" at bounding box center [150, 69] width 54 height 9
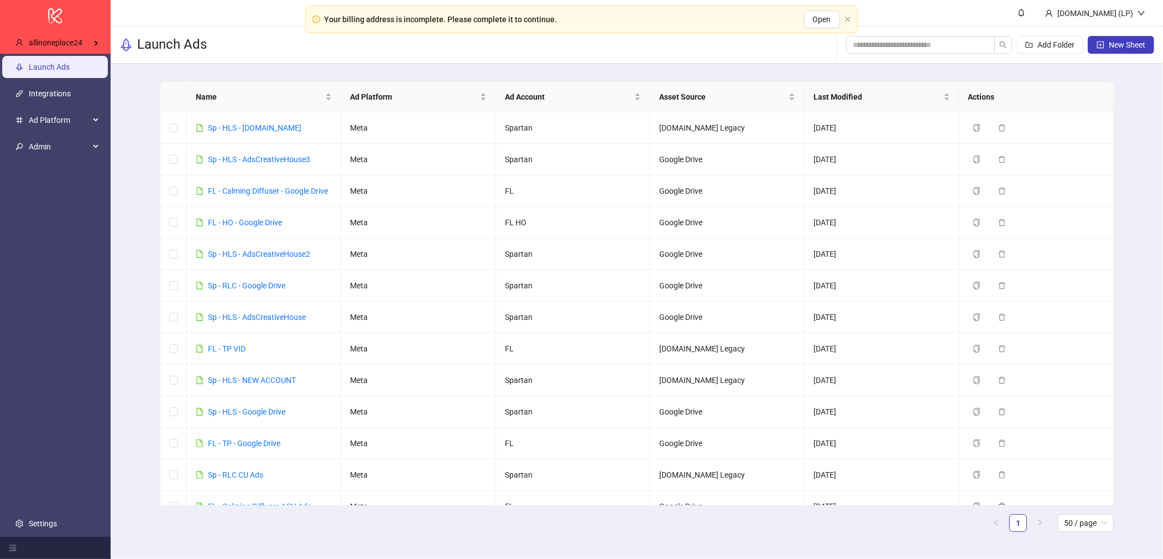
click at [54, 508] on ul "Launch Ads Integrations Ad Platform Admin Settings" at bounding box center [55, 295] width 111 height 483
click at [29, 525] on link "Settings" at bounding box center [43, 523] width 28 height 9
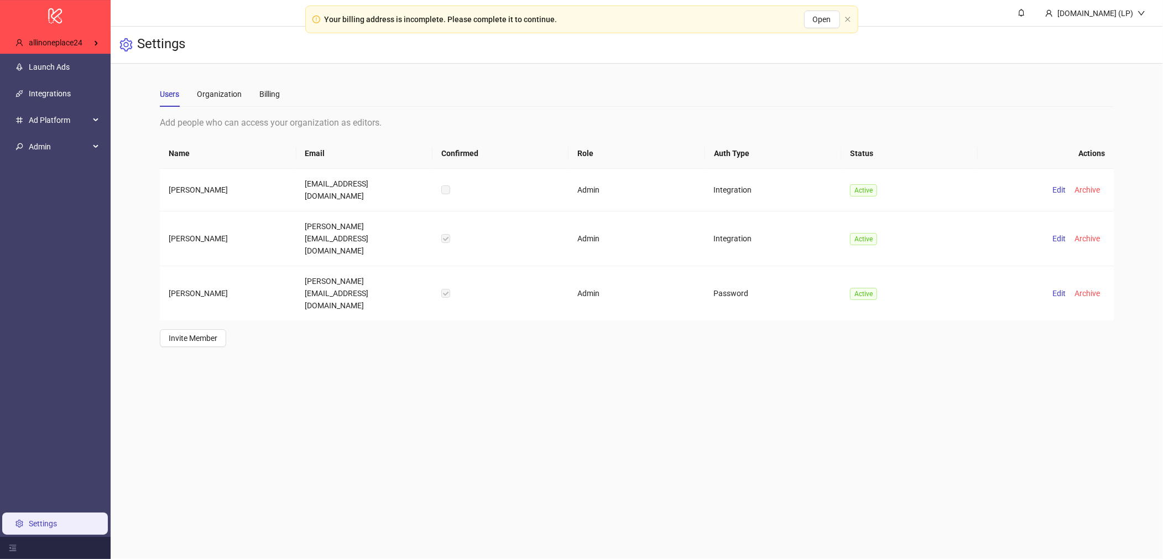
click at [282, 104] on div "Users Organization Billing" at bounding box center [637, 93] width 954 height 25
drag, startPoint x: 282, startPoint y: 104, endPoint x: 272, endPoint y: 96, distance: 13.1
click at [277, 102] on div "Users Organization Billing" at bounding box center [637, 93] width 954 height 25
click at [272, 96] on div "Billing" at bounding box center [269, 94] width 20 height 12
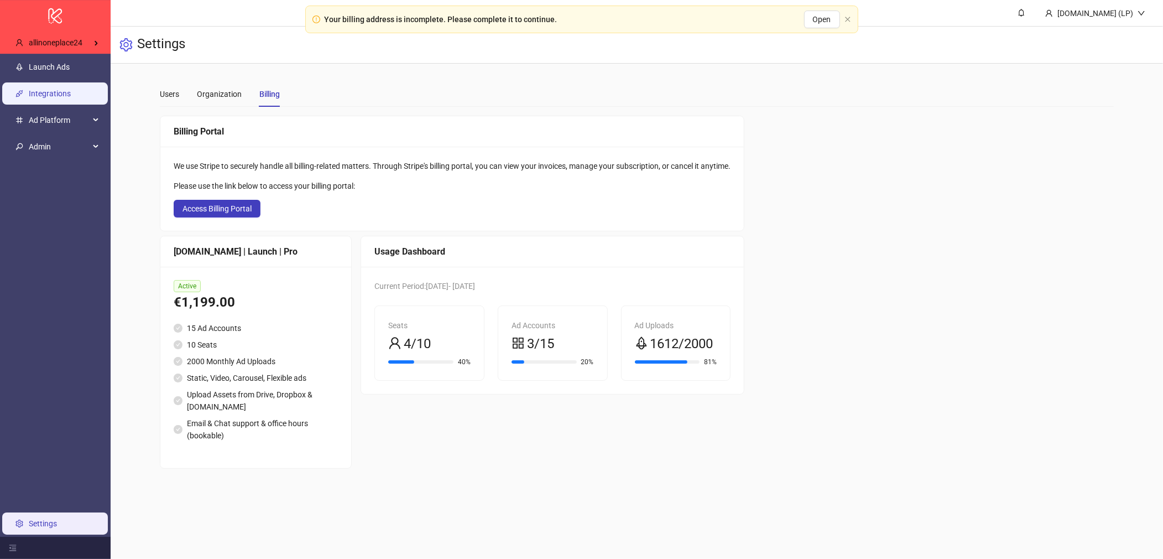
click at [37, 90] on link "Integrations" at bounding box center [50, 93] width 42 height 9
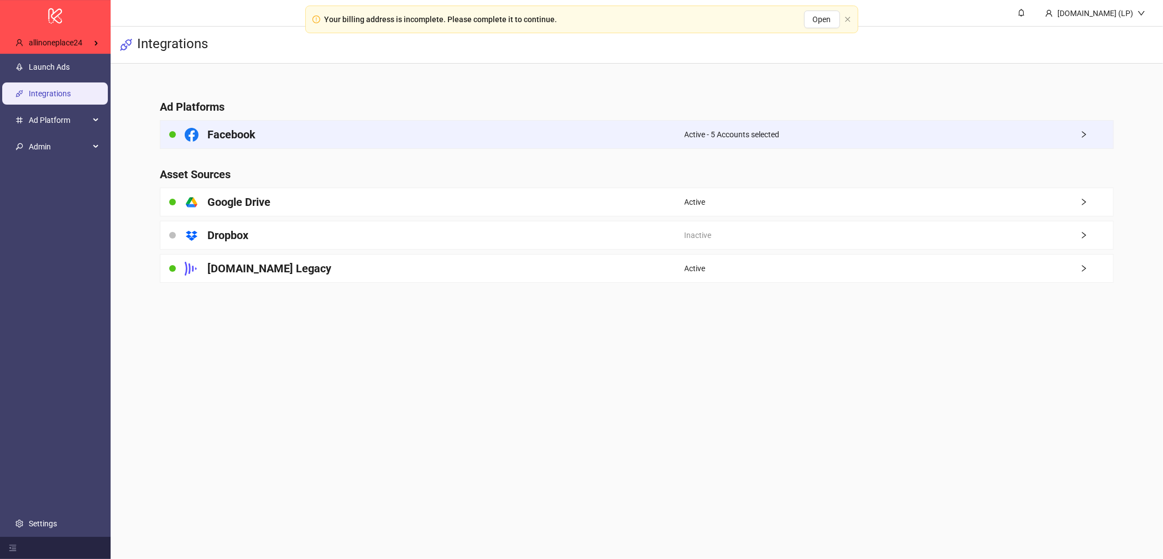
click at [264, 143] on div "Facebook" at bounding box center [422, 135] width 524 height 28
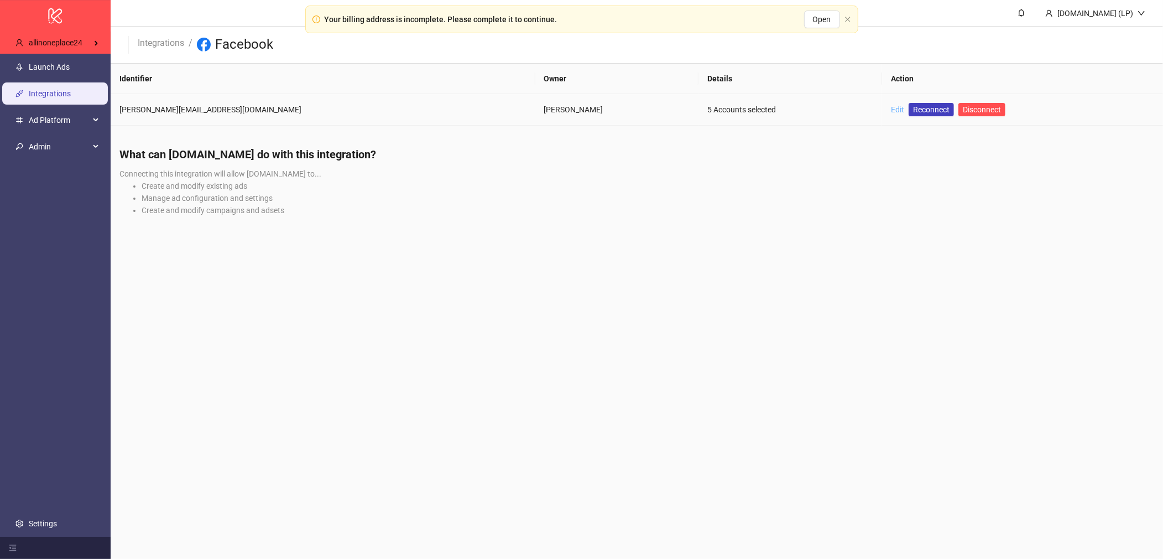
click at [891, 111] on link "Edit" at bounding box center [897, 109] width 13 height 9
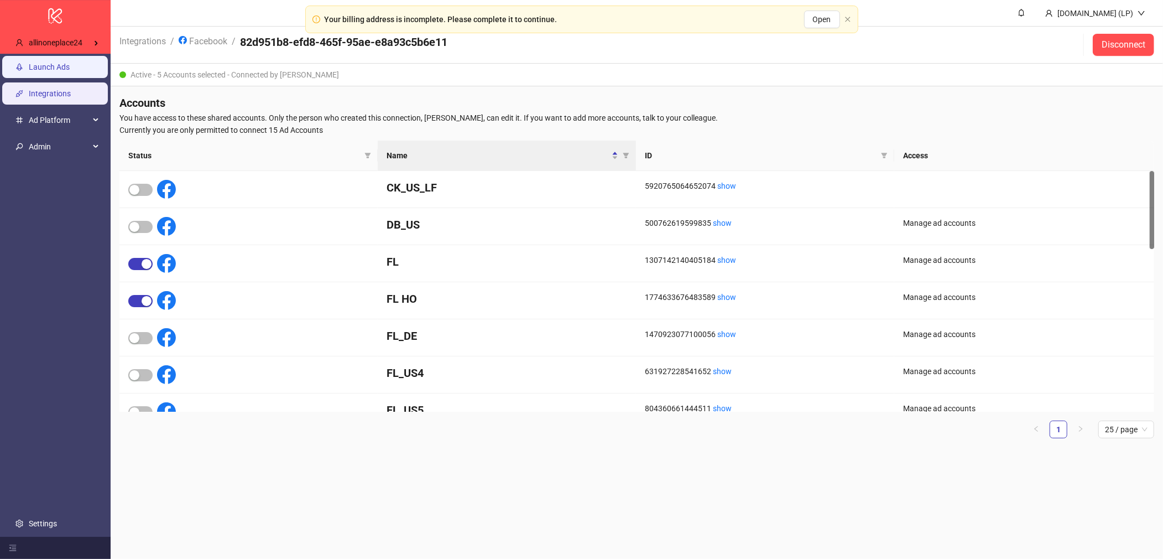
click at [70, 71] on link "Launch Ads" at bounding box center [49, 67] width 41 height 9
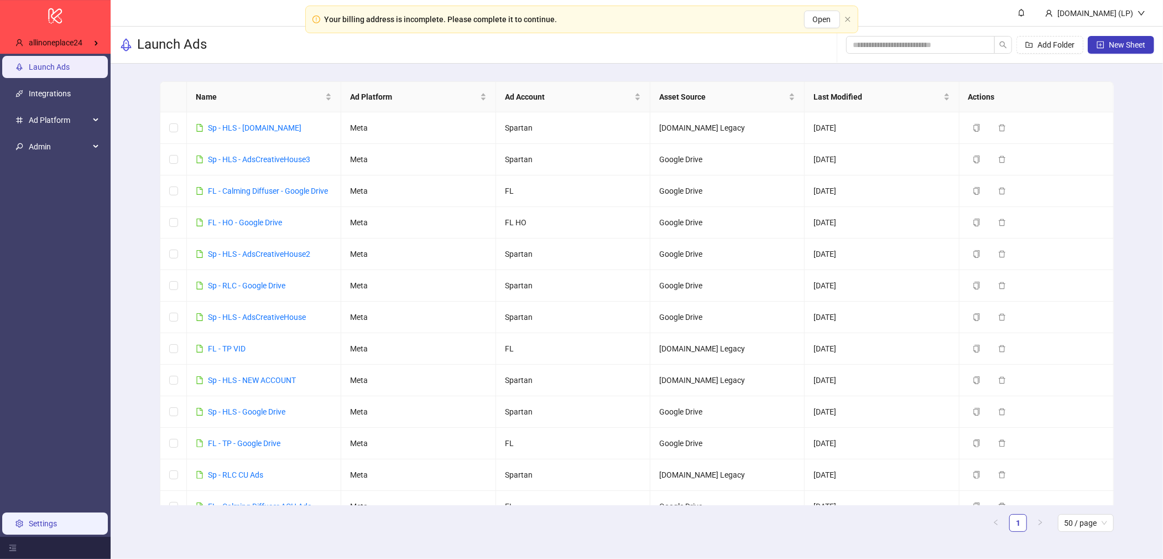
click at [57, 528] on link "Settings" at bounding box center [43, 523] width 28 height 9
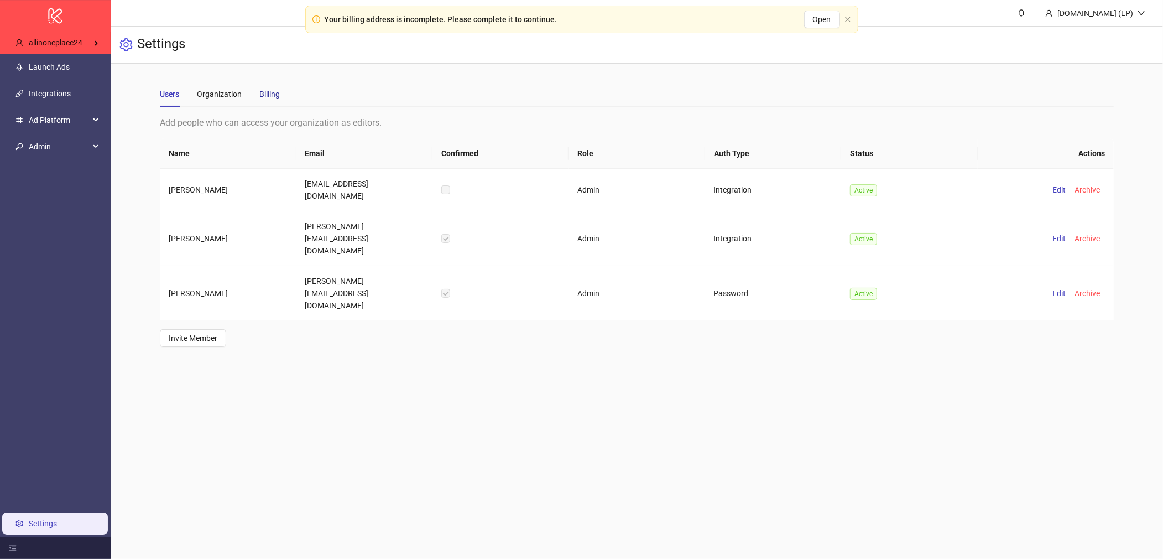
click at [276, 88] on div "Billing" at bounding box center [269, 94] width 20 height 12
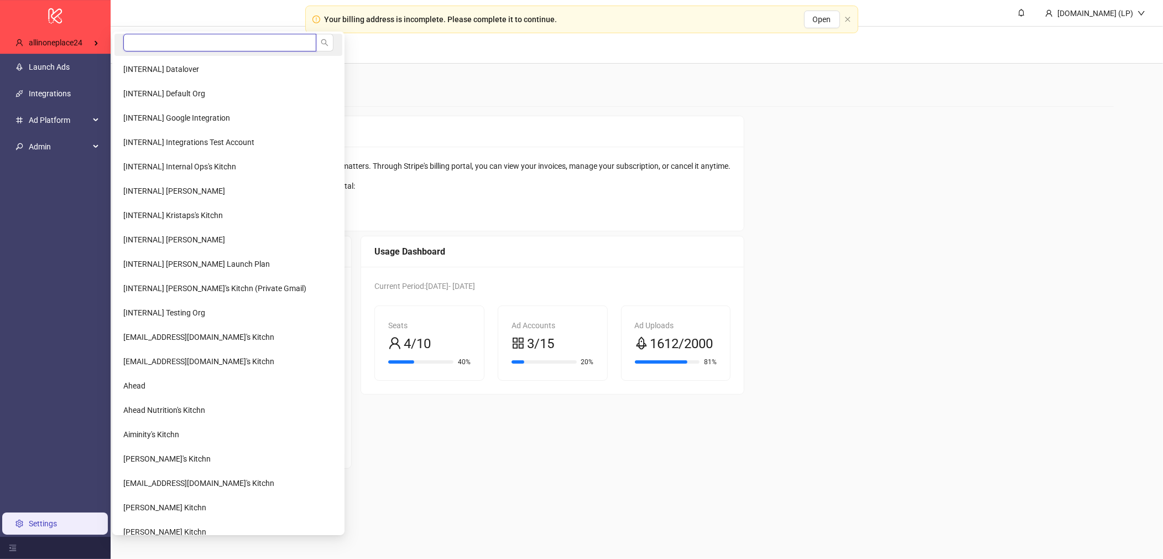
click at [156, 39] on input "search" at bounding box center [219, 43] width 193 height 18
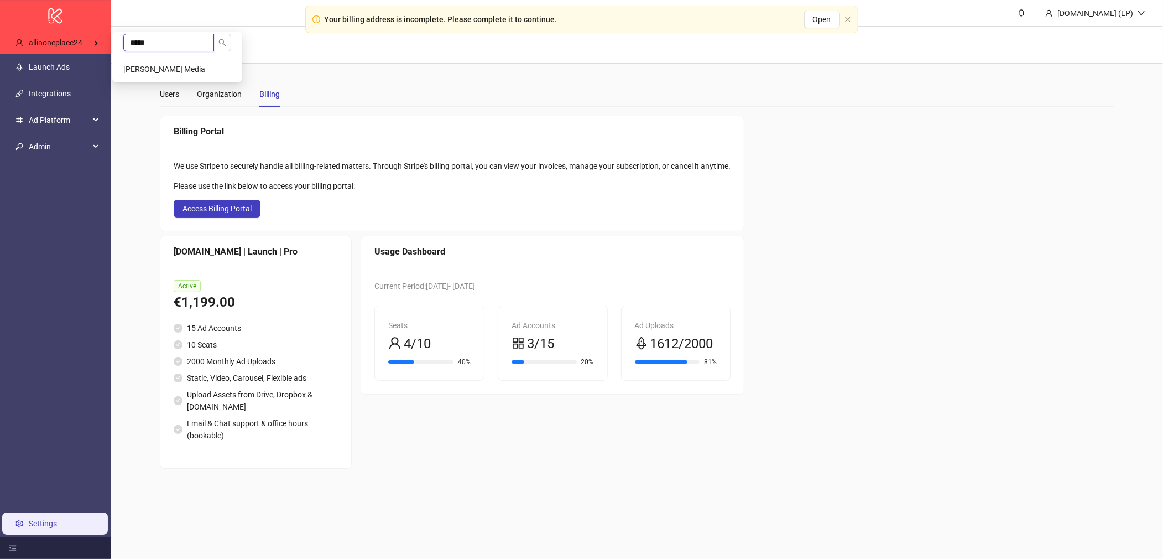
type input "*****"
click at [174, 63] on li "[PERSON_NAME] Media" at bounding box center [178, 69] width 126 height 22
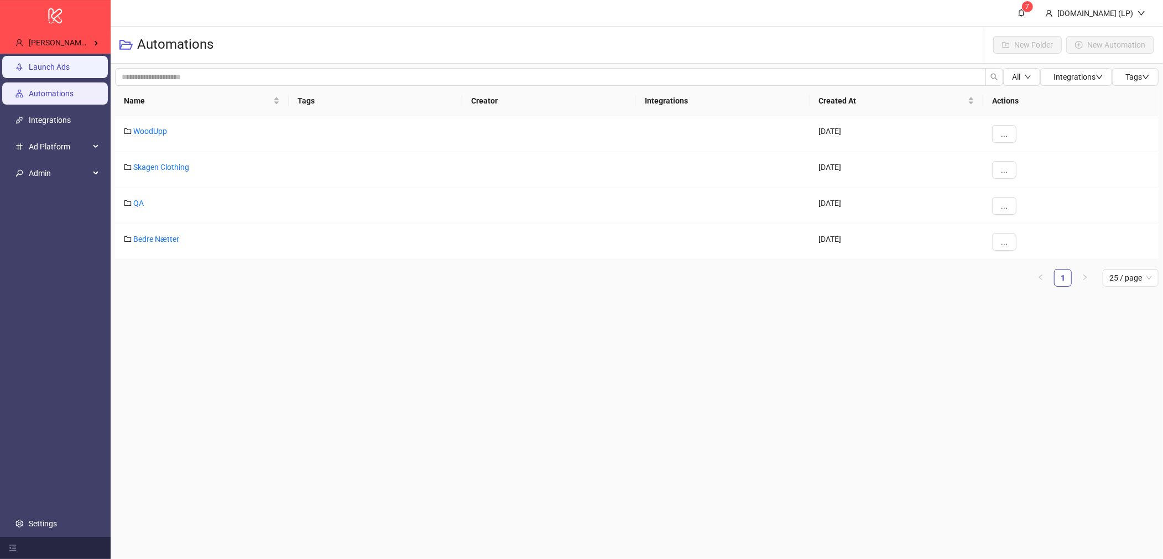
click at [70, 65] on link "Launch Ads" at bounding box center [49, 67] width 41 height 9
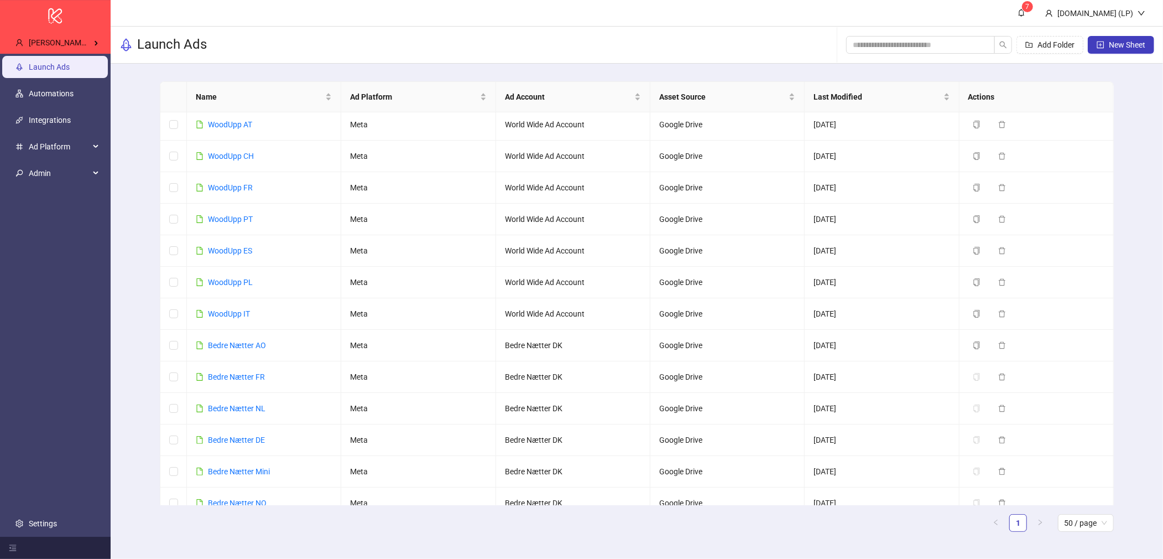
scroll to position [1028, 0]
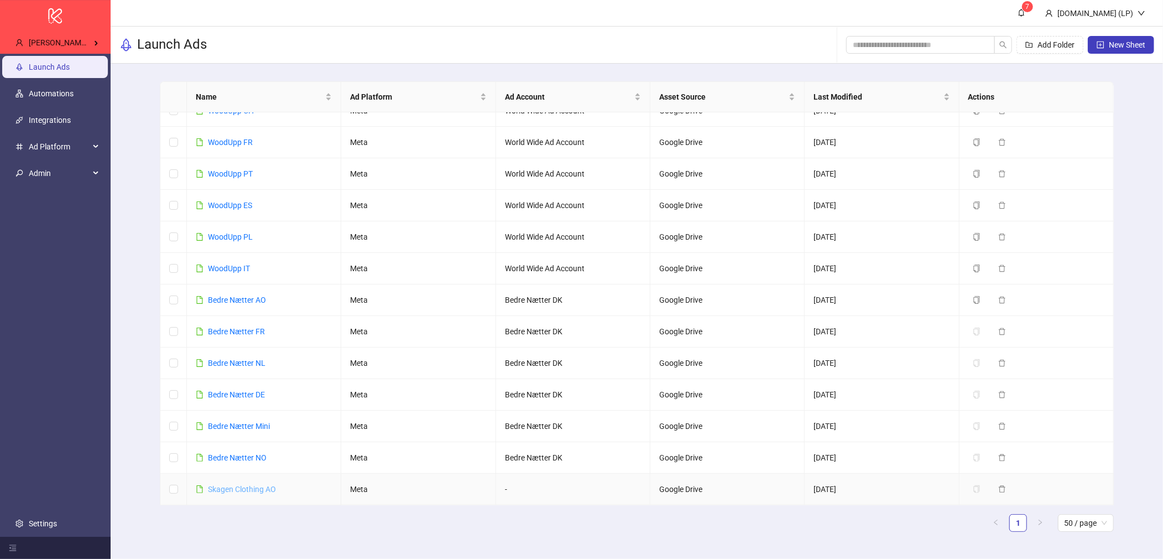
click at [213, 488] on link "Skagen Clothing AO" at bounding box center [242, 489] width 68 height 9
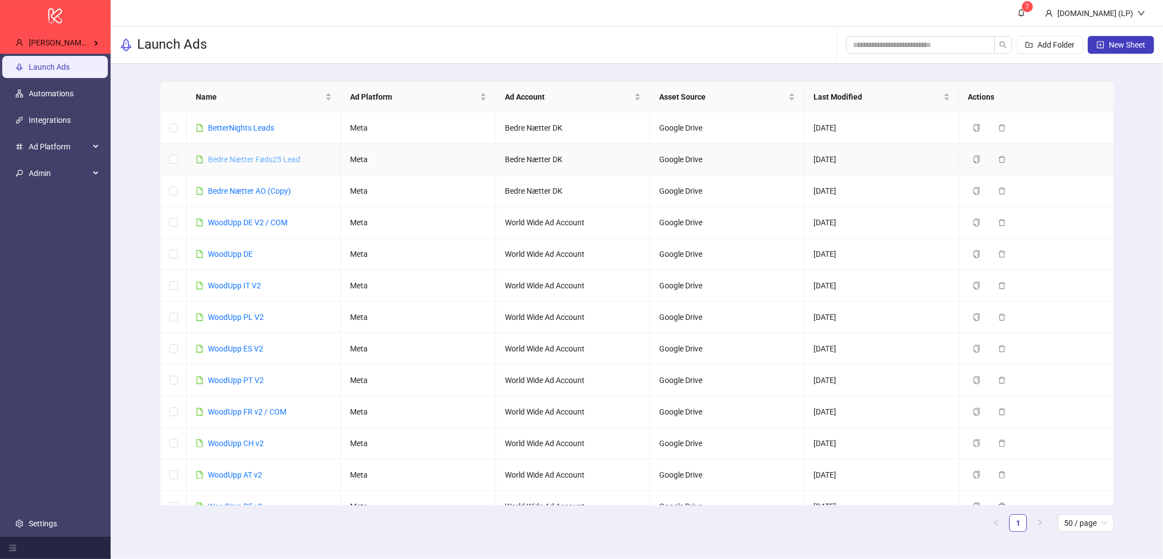
click at [261, 157] on link "Bedre Nætter Føds25 Lead" at bounding box center [254, 159] width 92 height 9
click at [57, 519] on link "Settings" at bounding box center [43, 523] width 28 height 9
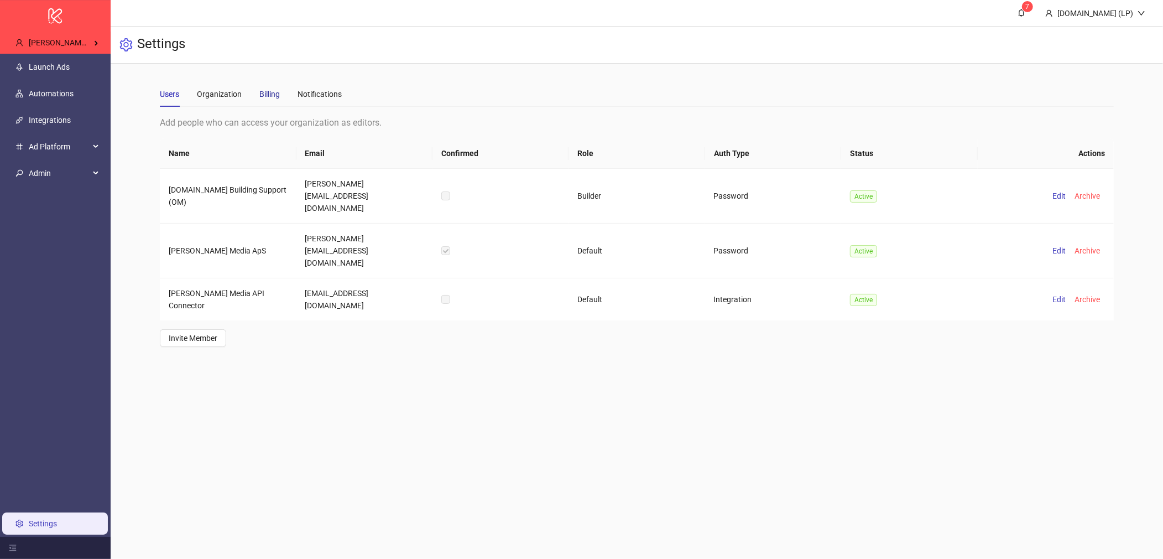
click at [259, 92] on div "Billing" at bounding box center [269, 94] width 20 height 12
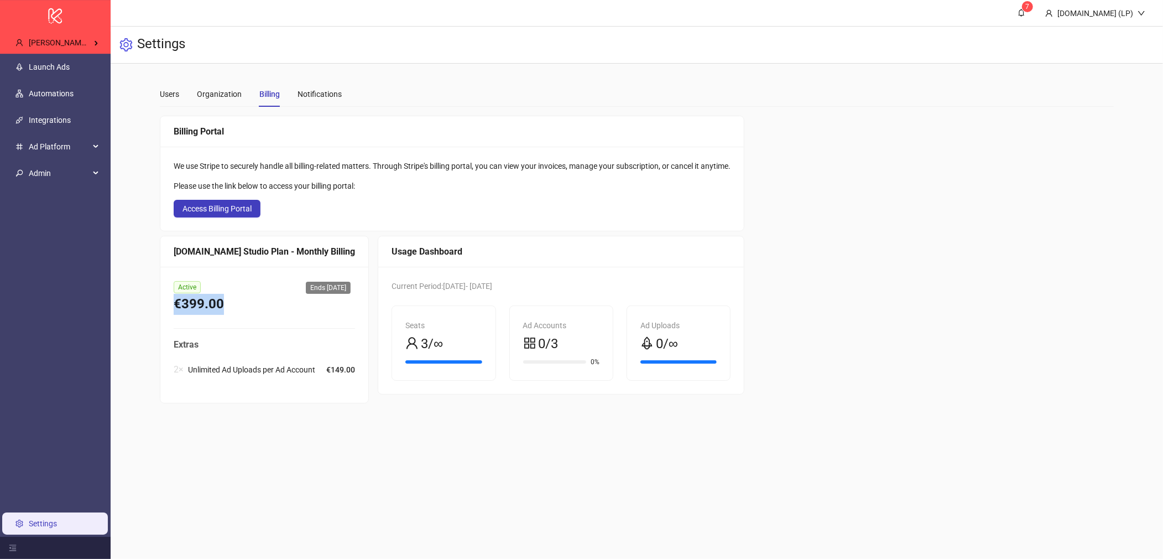
drag, startPoint x: 235, startPoint y: 308, endPoint x: 168, endPoint y: 305, distance: 67.0
click at [168, 305] on div "Active Ends 2025-10-05 €399.00 Extras 2 × Unlimited Ad Uploads per Ad Account €…" at bounding box center [264, 335] width 208 height 136
copy div "€399.00"
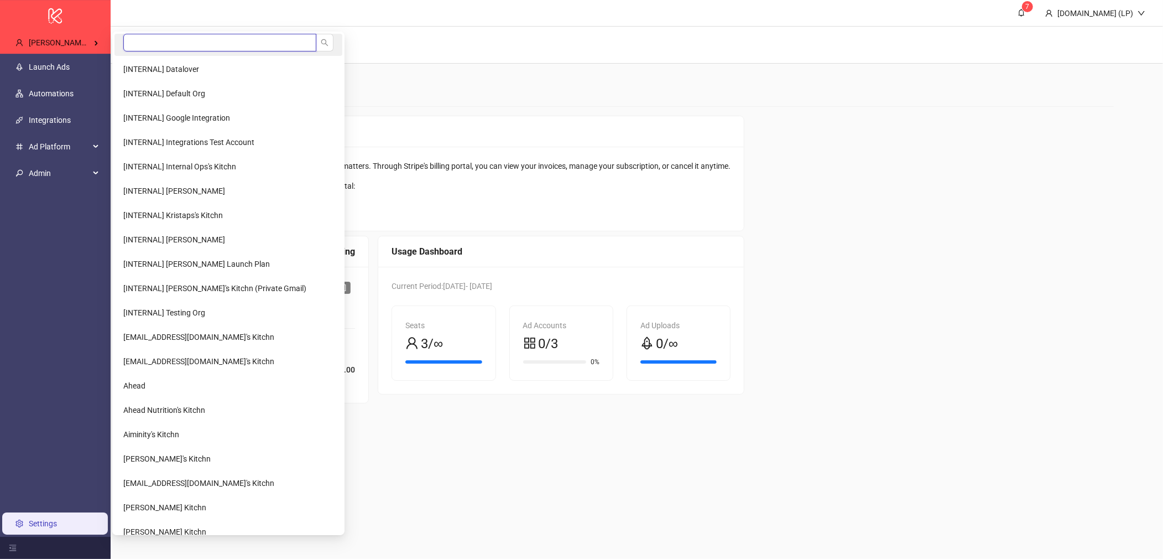
click at [180, 46] on input "search" at bounding box center [219, 43] width 193 height 18
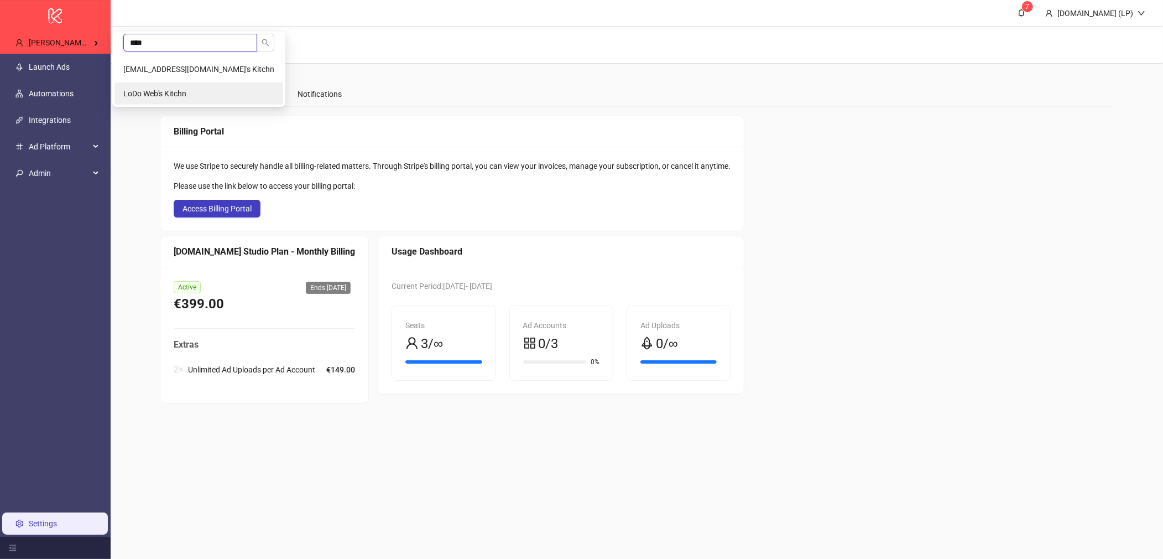
type input "****"
click at [181, 89] on span "LoDo Web's Kitchn" at bounding box center [154, 93] width 63 height 9
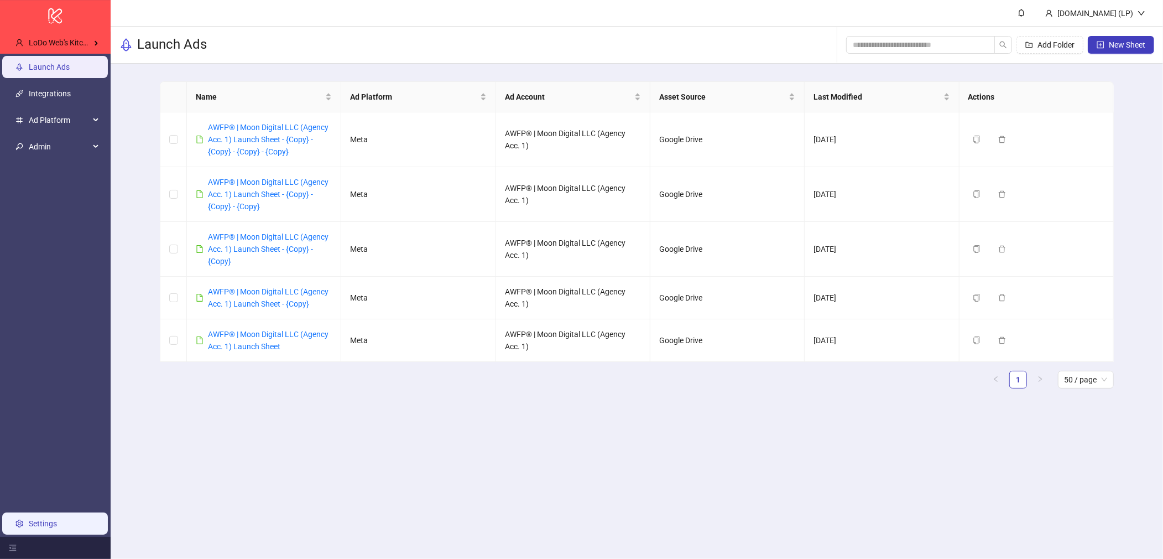
click at [57, 521] on link "Settings" at bounding box center [43, 523] width 28 height 9
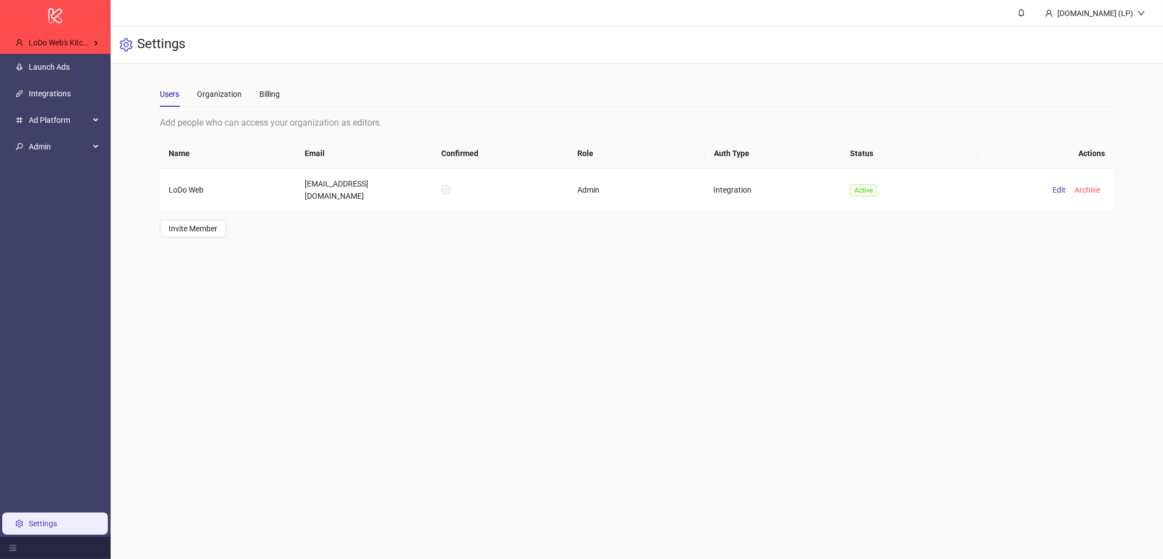
click at [282, 96] on div "Users Organization Billing" at bounding box center [637, 93] width 954 height 25
click at [276, 96] on div "Billing" at bounding box center [269, 94] width 20 height 12
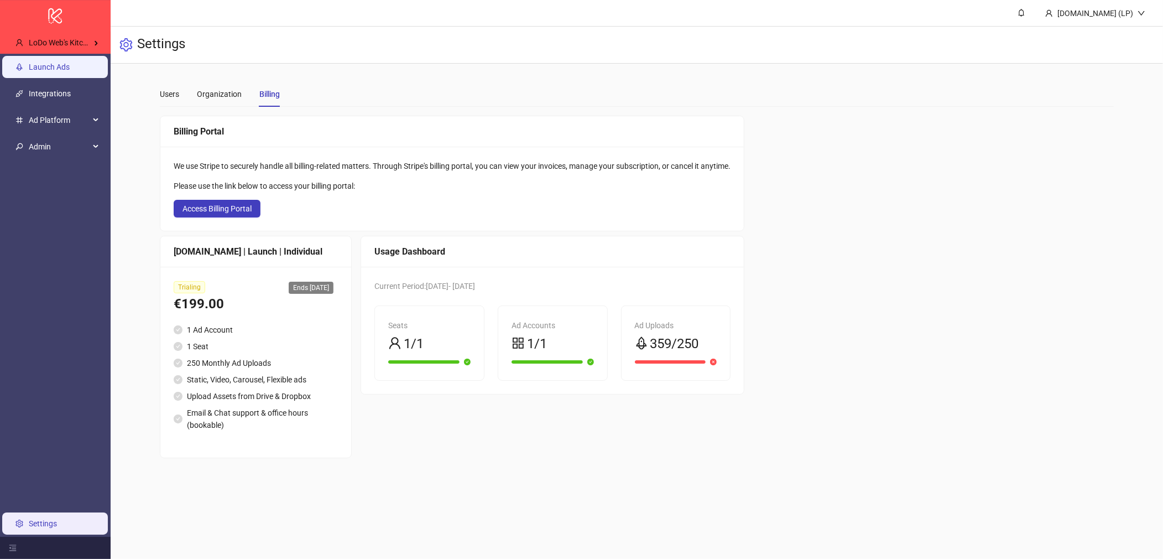
click at [53, 71] on link "Launch Ads" at bounding box center [49, 67] width 41 height 9
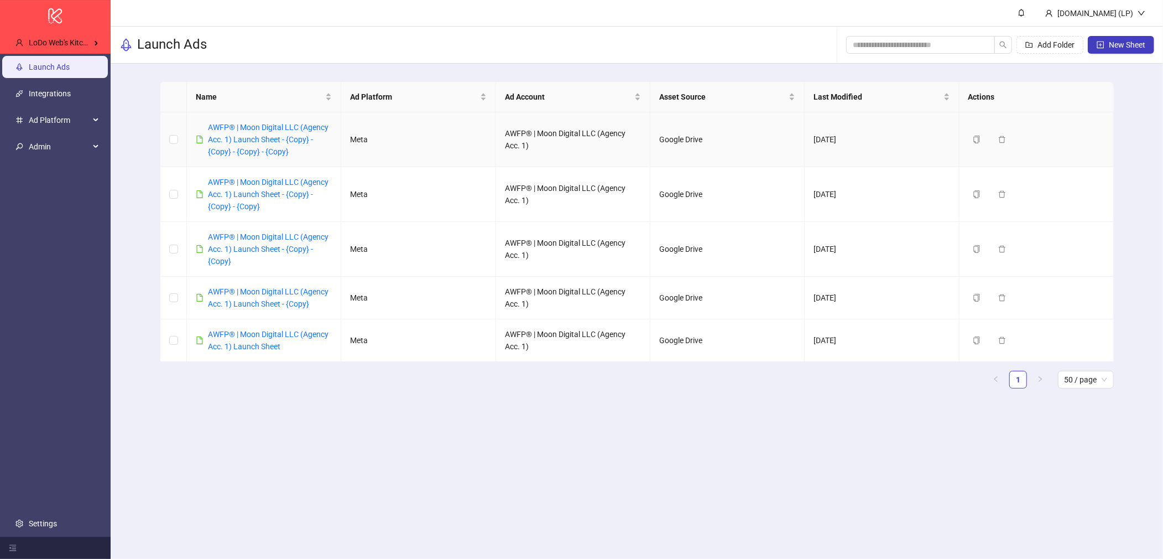
click at [233, 133] on div "AWFP® | Moon Digital LLC (Agency Acc. 1) Launch Sheet - {Copy} - {Copy} - {Copy…" at bounding box center [270, 139] width 124 height 37
click at [229, 143] on link "AWFP® | Moon Digital LLC (Agency Acc. 1) Launch Sheet - {Copy} - {Copy} - {Copy…" at bounding box center [268, 139] width 121 height 33
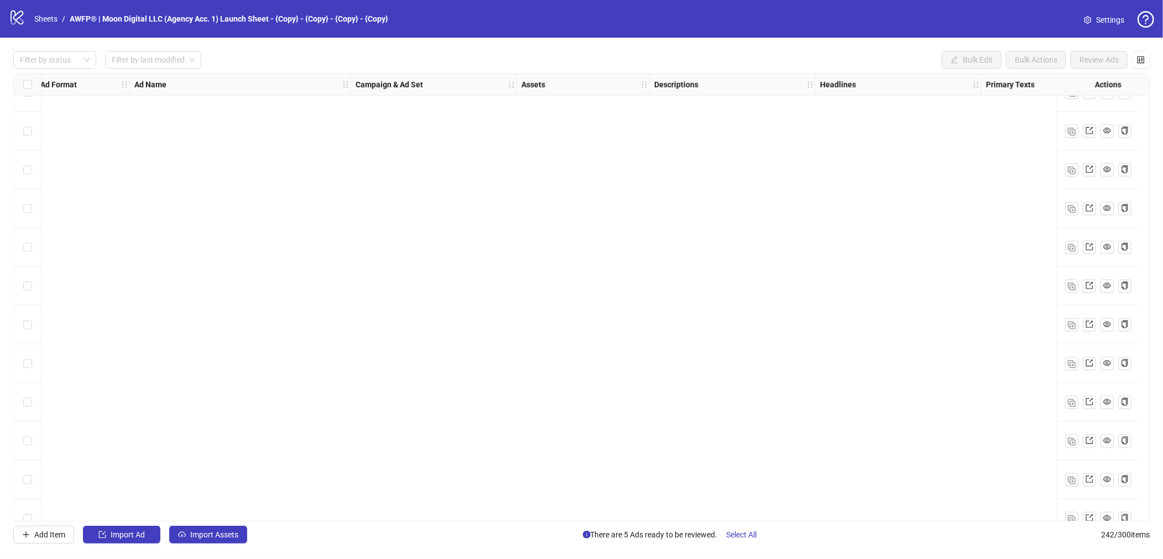
scroll to position [8951, 6]
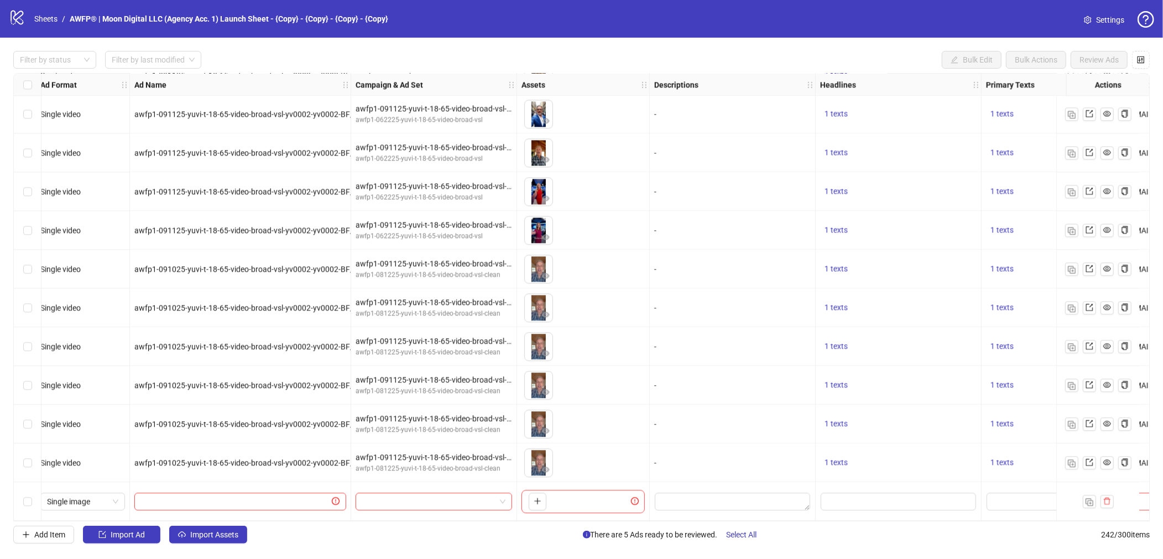
click at [47, 27] on div "logo/logo-mobile Sheets / AWFP® | Moon Digital LLC (Agency Acc. 1) Launch Sheet…" at bounding box center [201, 19] width 384 height 20
click at [59, 15] on link "Sheets" at bounding box center [46, 19] width 28 height 12
